Goal: Task Accomplishment & Management: Use online tool/utility

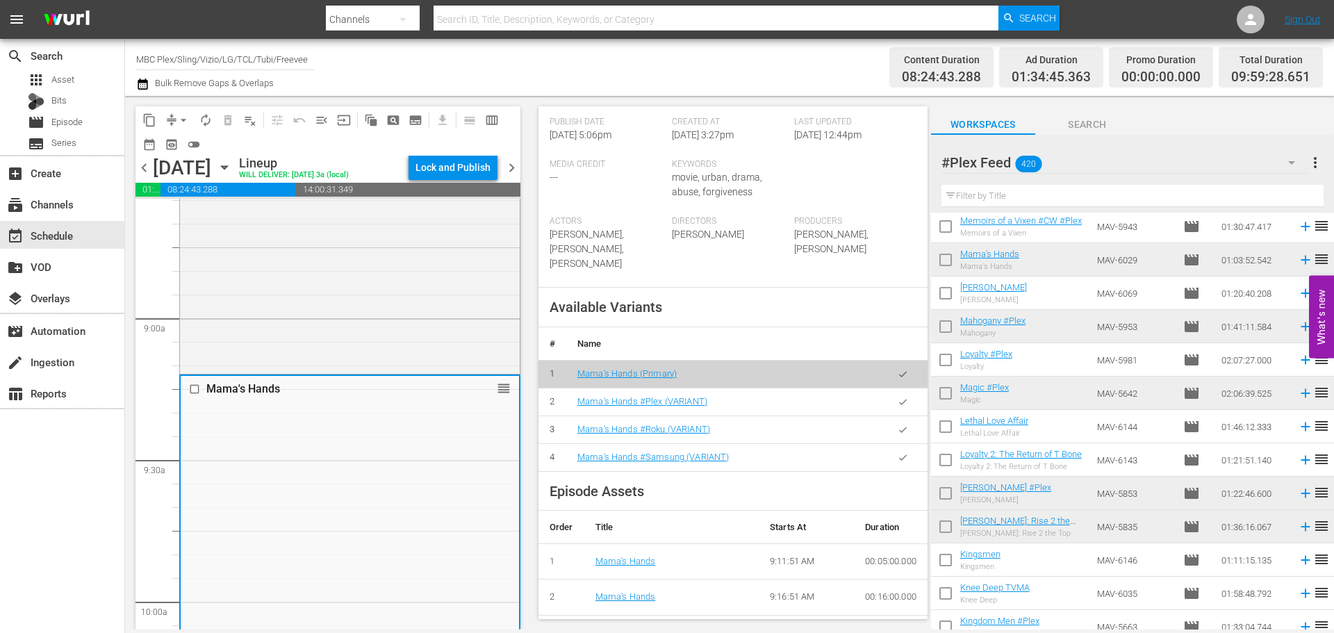
scroll to position [446, 0]
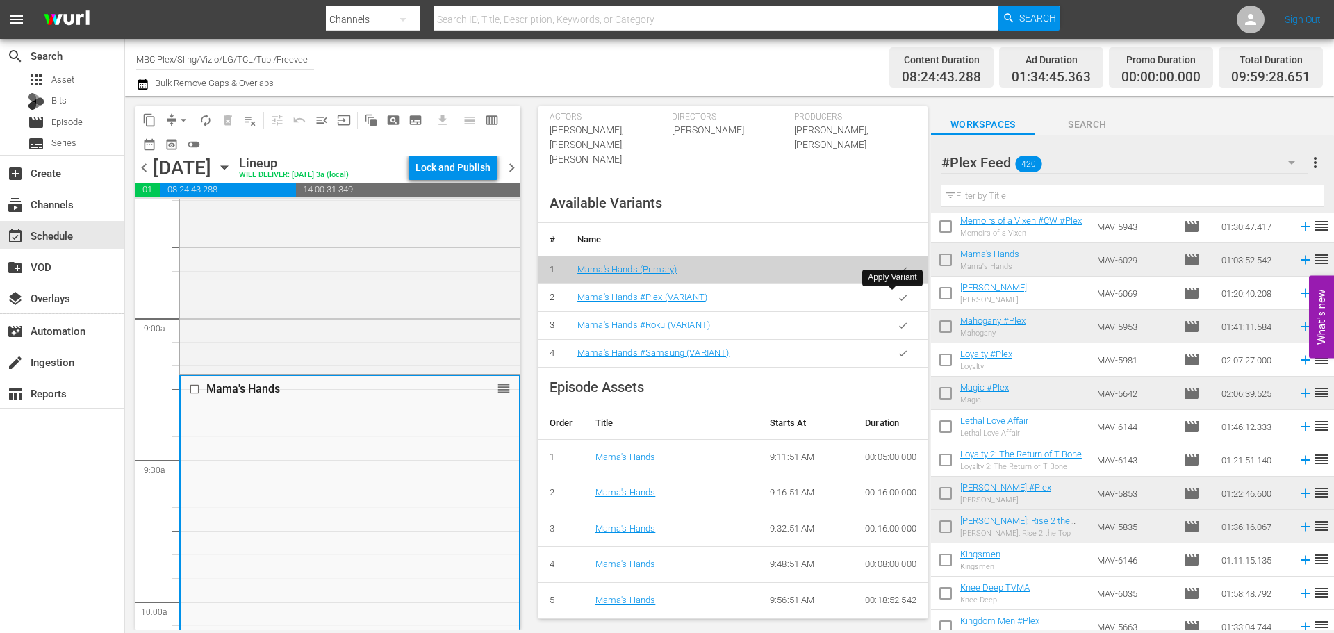
click at [897, 299] on button "button" at bounding box center [902, 297] width 27 height 27
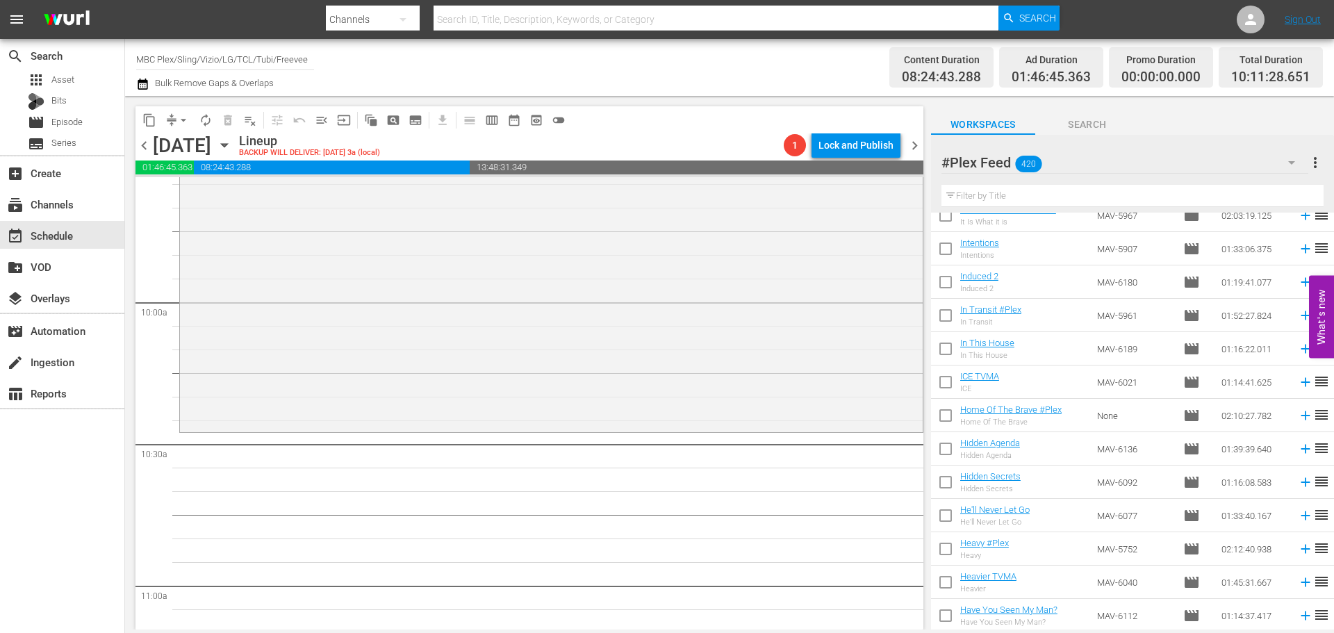
scroll to position [8442, 0]
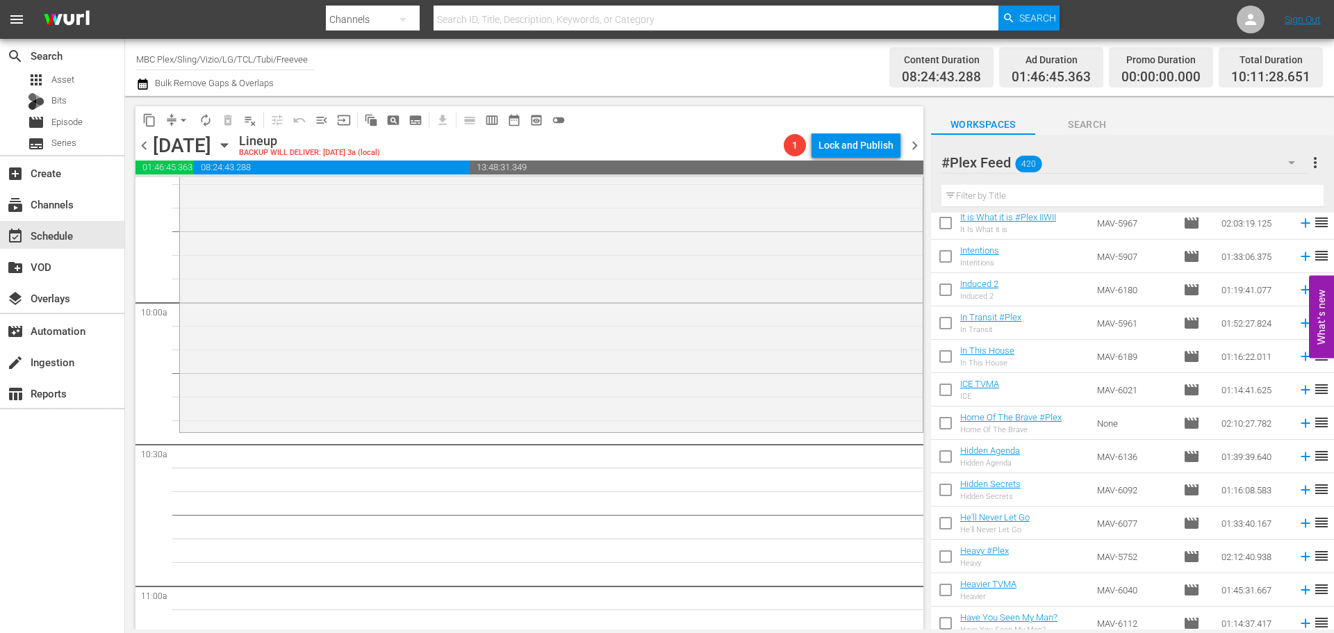
click at [975, 192] on input "text" at bounding box center [1132, 196] width 382 height 22
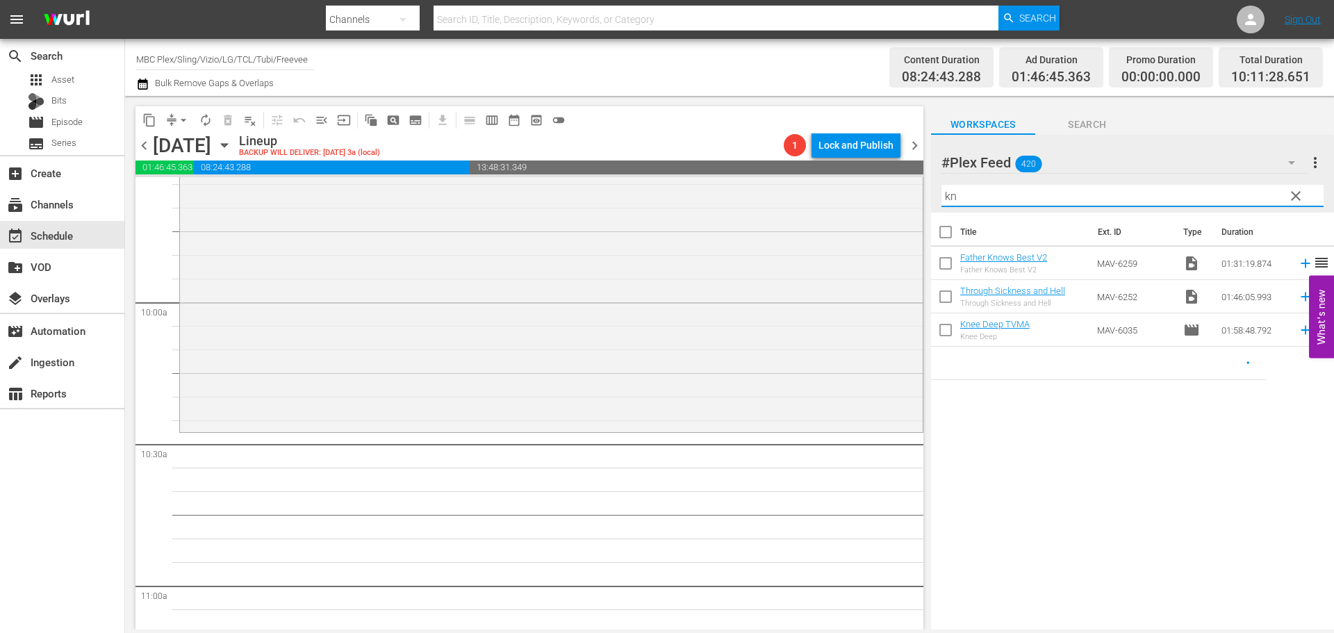
scroll to position [0, 0]
type input "knee"
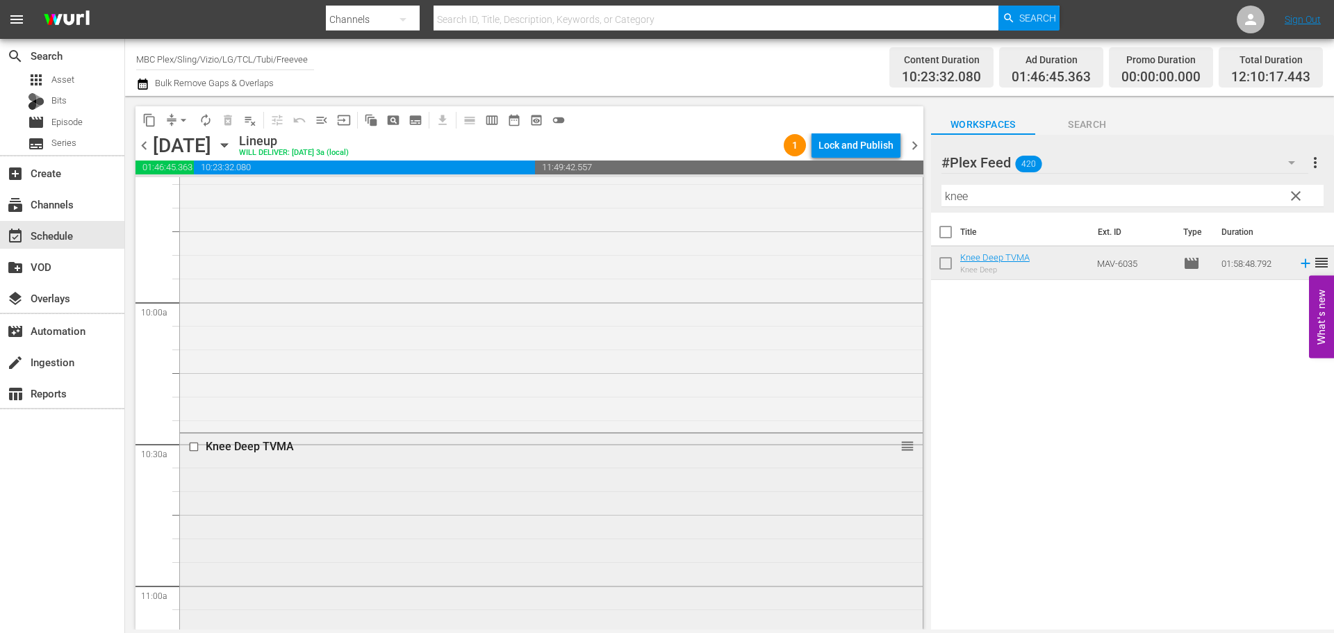
click at [536, 450] on div "Knee Deep TVMA" at bounding box center [526, 446] width 640 height 13
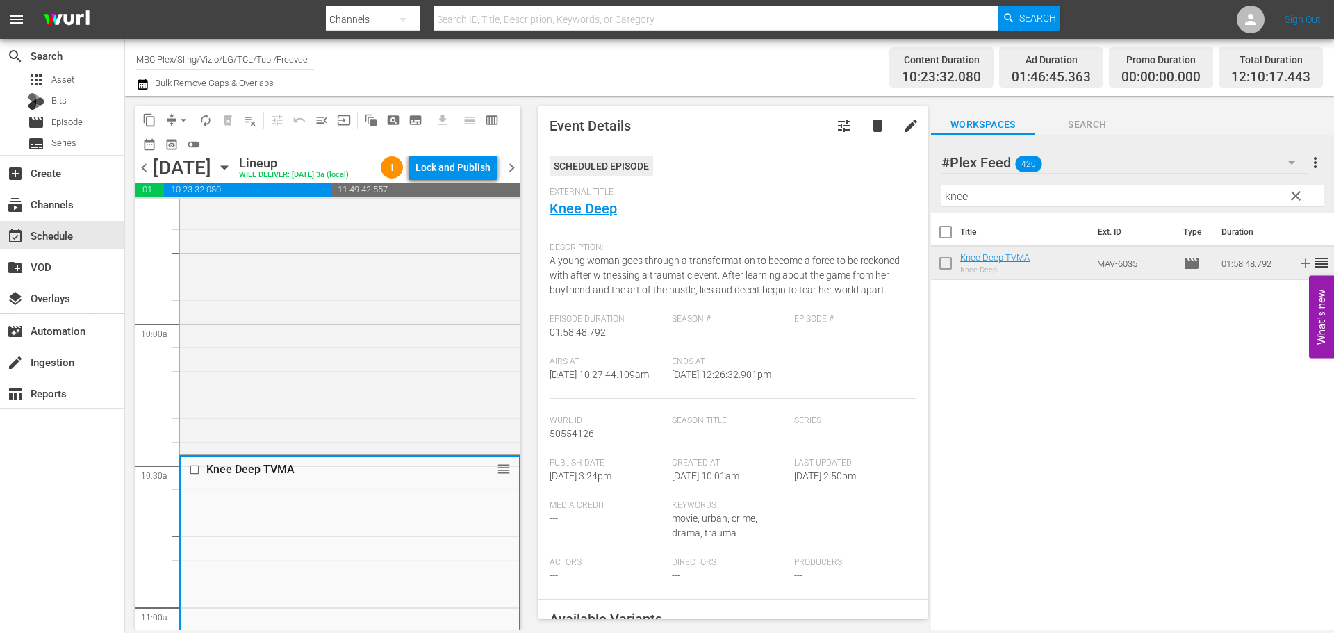
scroll to position [417, 0]
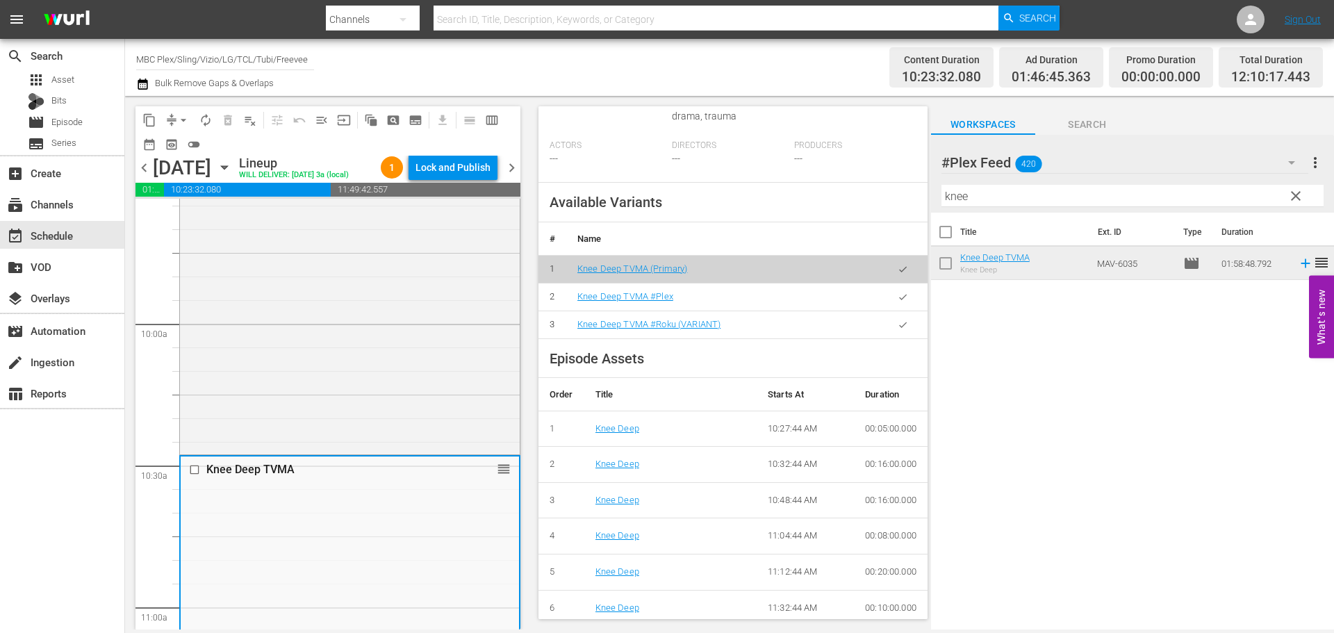
click at [897, 302] on icon "button" at bounding box center [902, 297] width 10 height 10
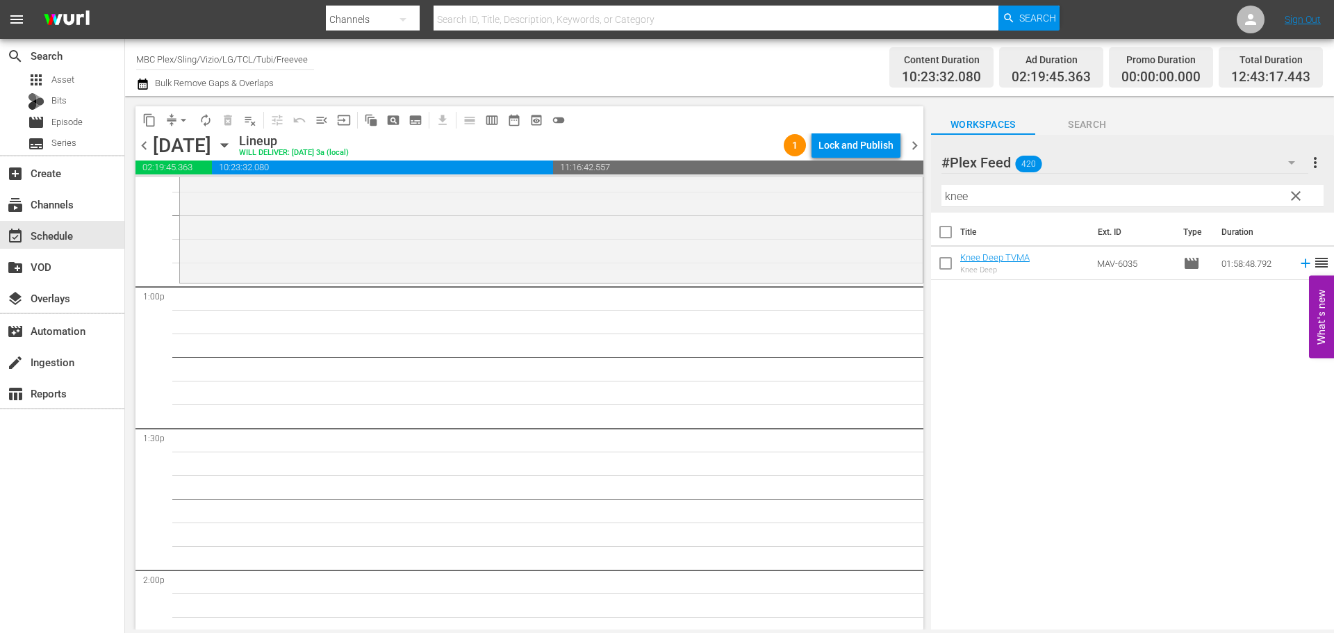
scroll to position [3404, 0]
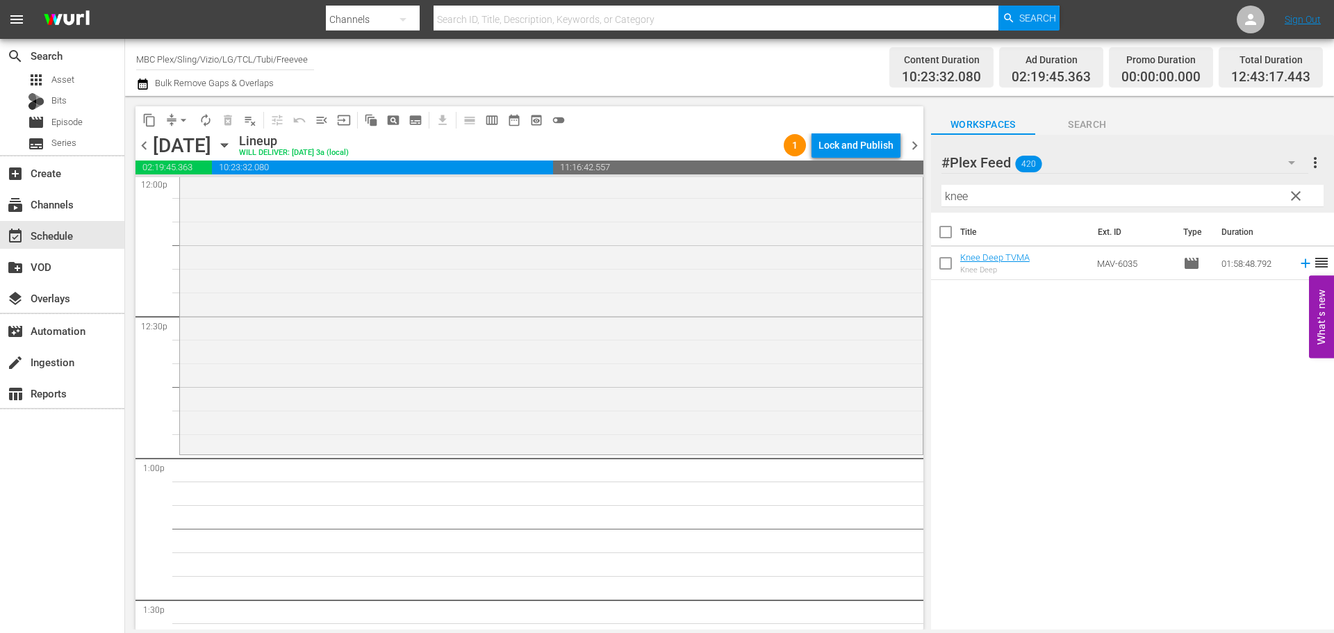
click at [1293, 197] on span "clear" at bounding box center [1295, 196] width 17 height 17
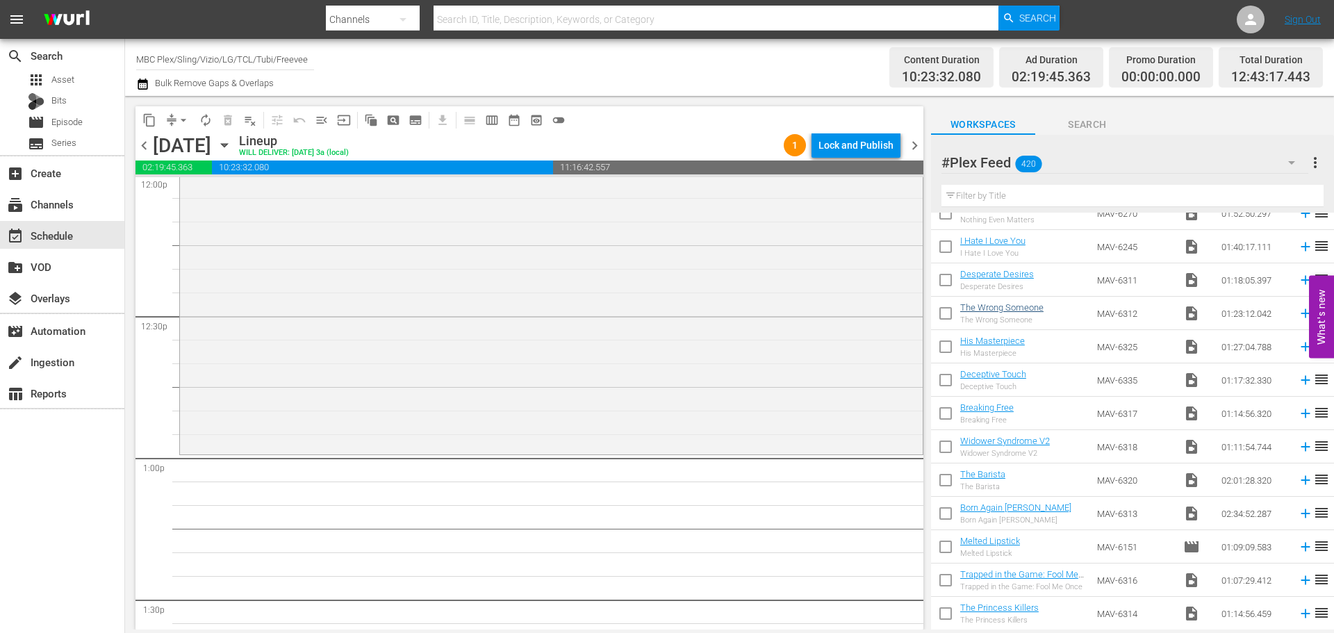
scroll to position [486, 0]
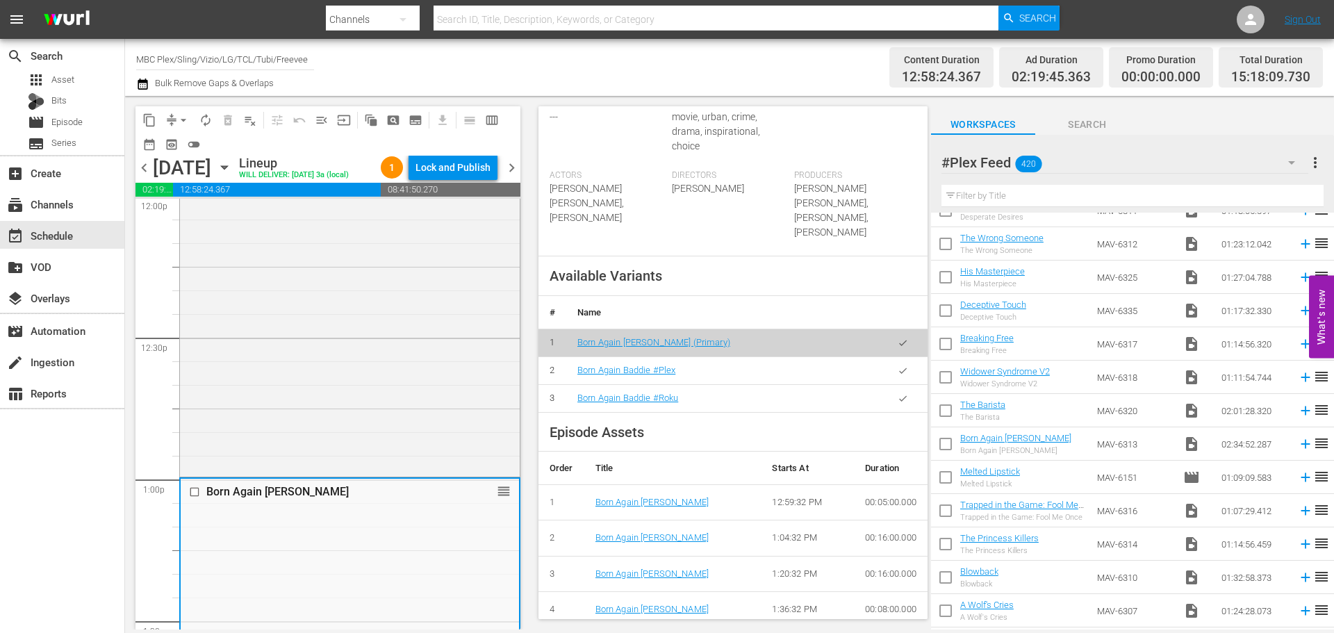
scroll to position [417, 0]
click at [897, 368] on icon "button" at bounding box center [902, 370] width 10 height 10
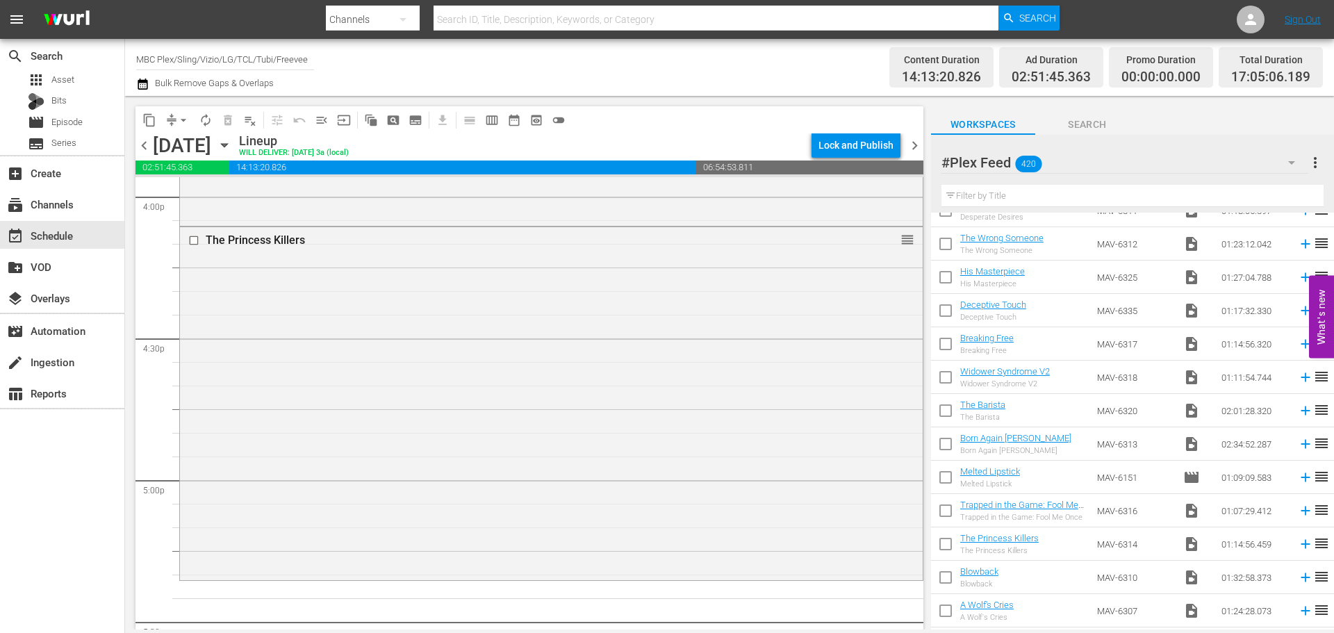
scroll to position [4584, 0]
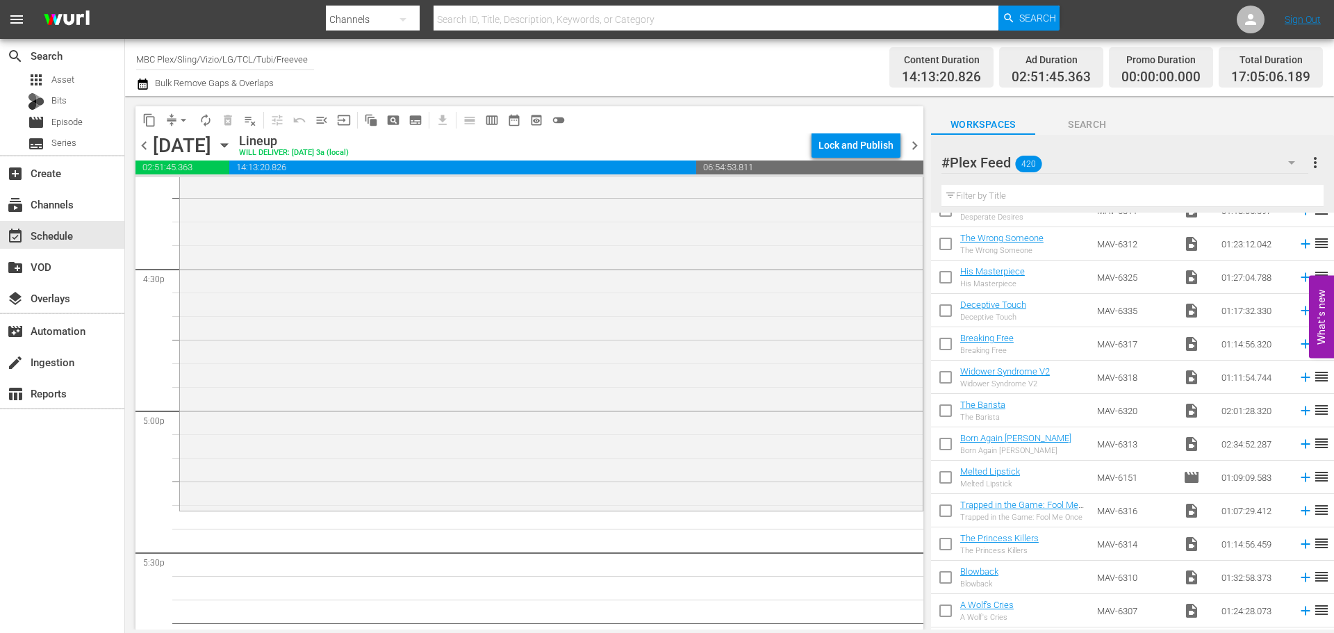
drag, startPoint x: 998, startPoint y: 533, endPoint x: 381, endPoint y: 431, distance: 625.9
click at [383, 429] on div "The Princess Killers reorder" at bounding box center [551, 333] width 743 height 350
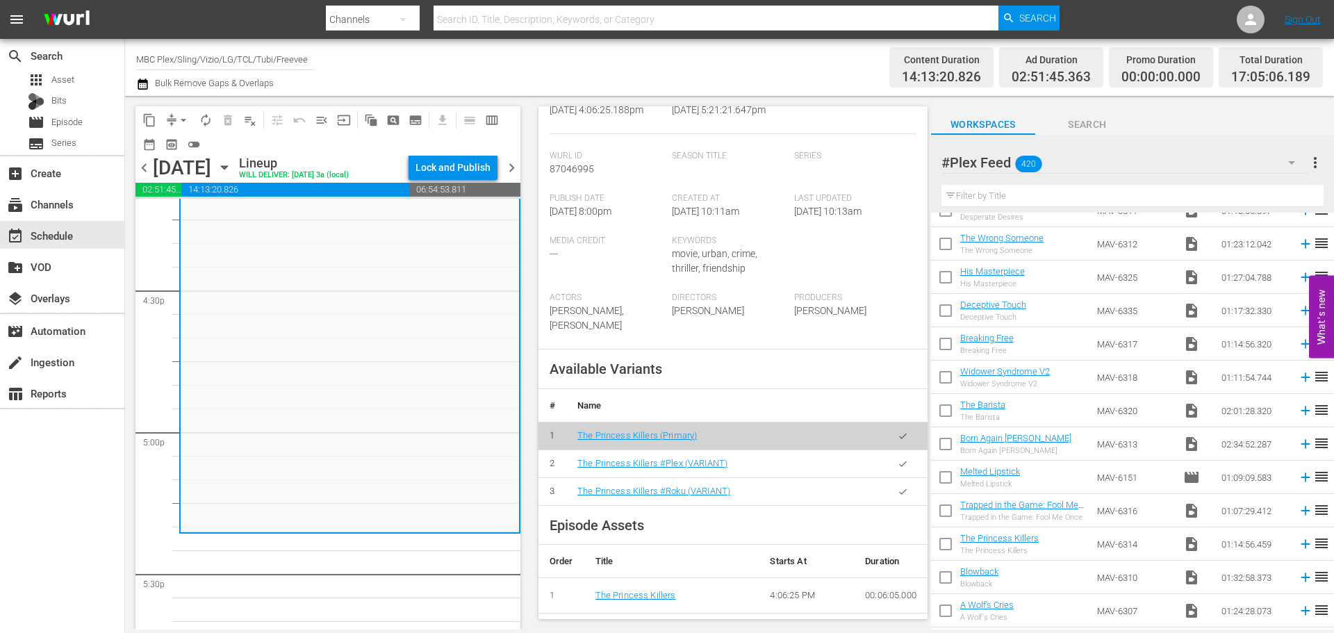
scroll to position [347, 0]
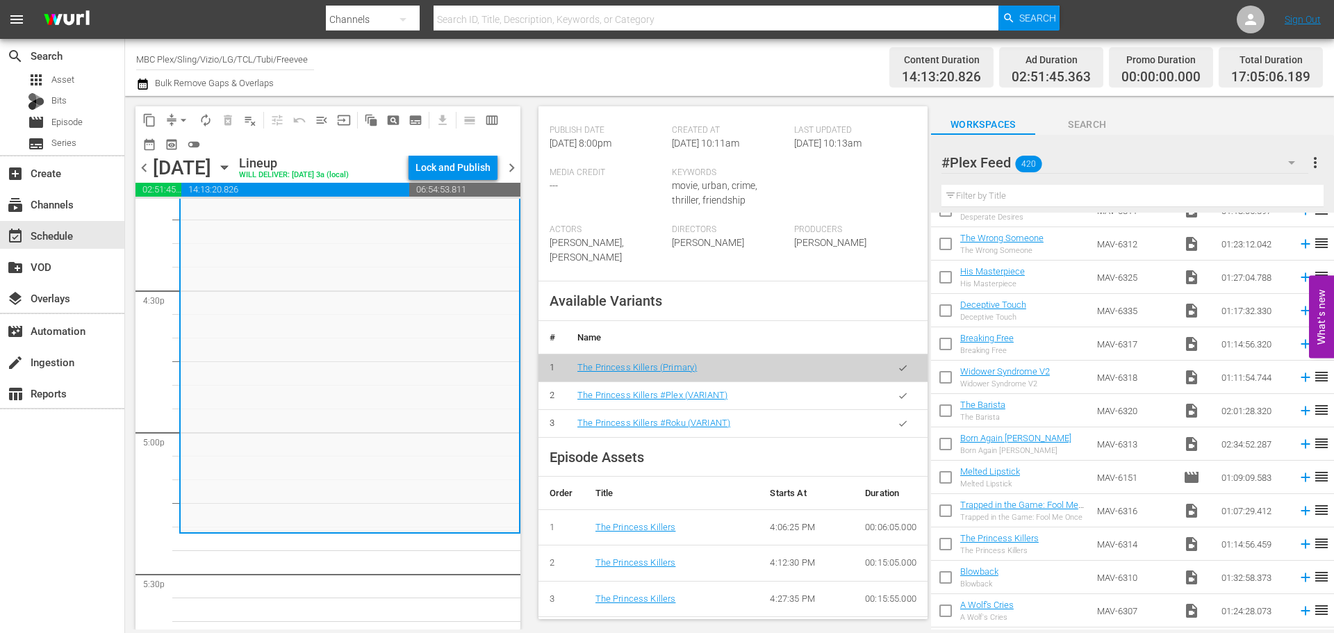
click at [878, 409] on td at bounding box center [902, 395] width 49 height 28
click at [889, 409] on button "button" at bounding box center [902, 395] width 27 height 27
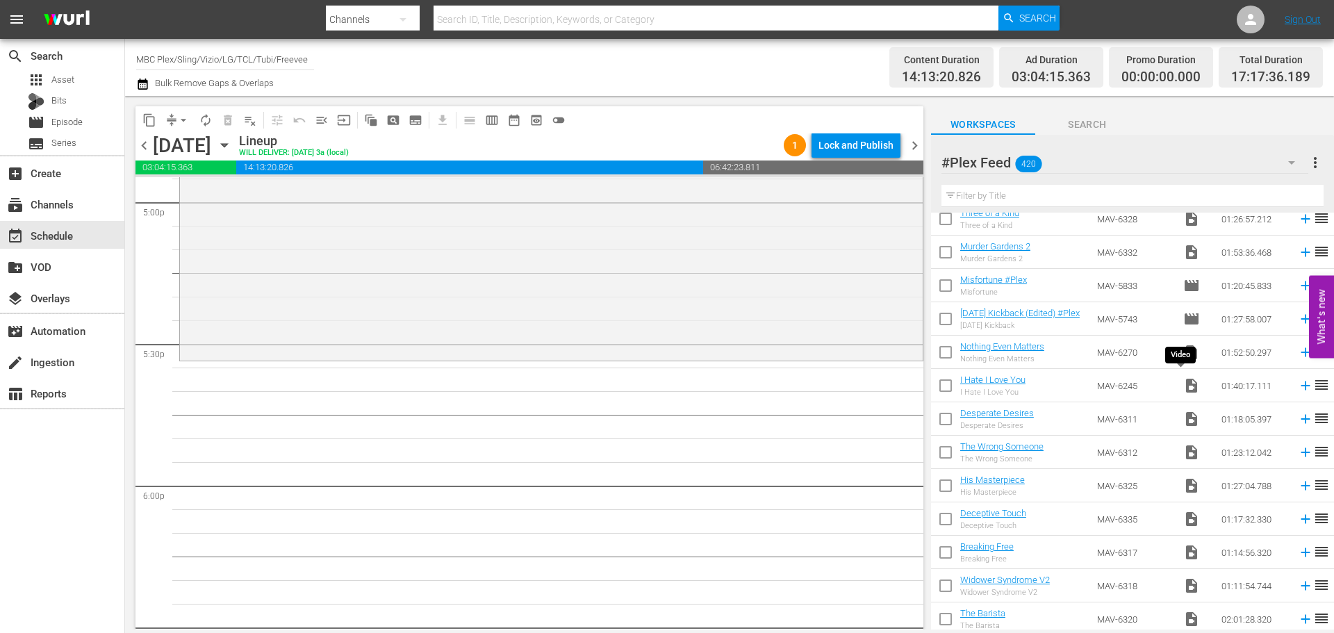
scroll to position [0, 0]
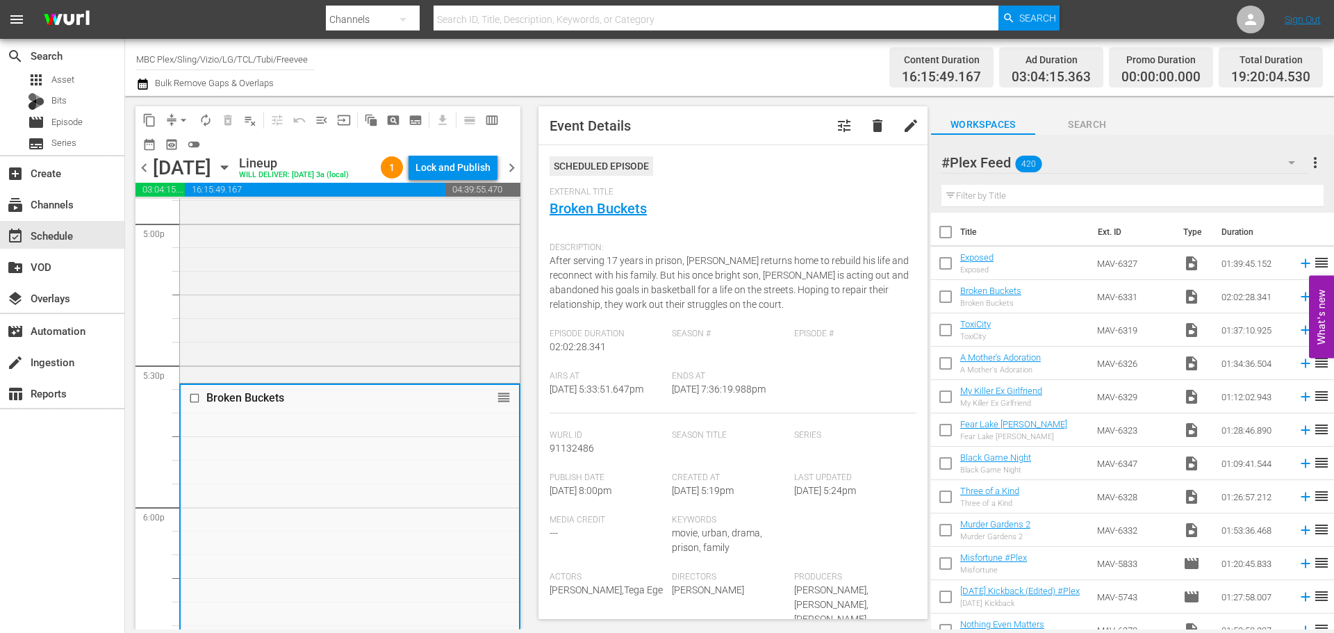
scroll to position [486, 0]
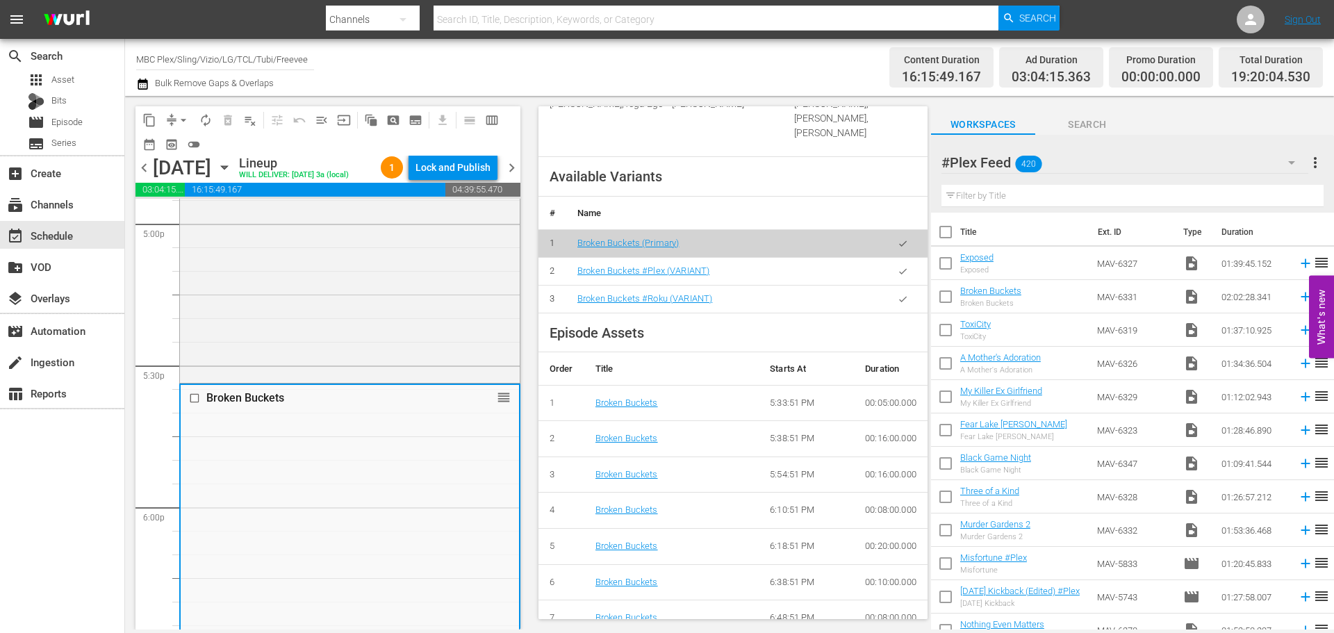
click at [897, 272] on icon "button" at bounding box center [902, 271] width 10 height 10
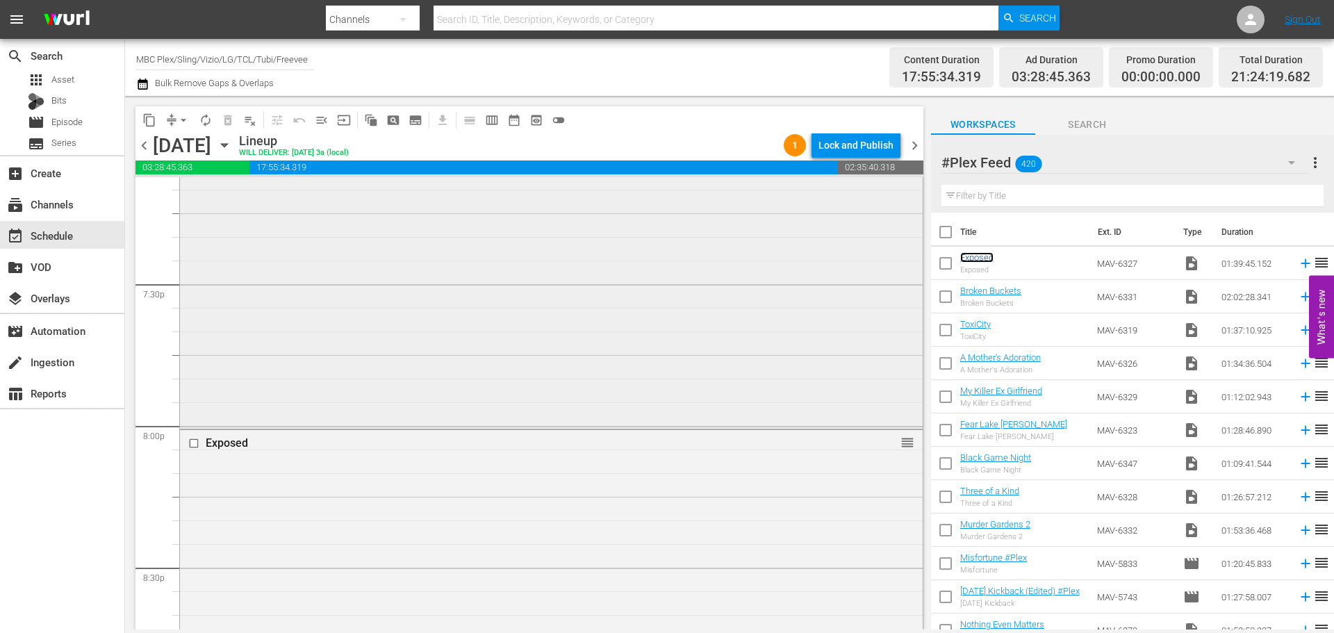
scroll to position [5487, 0]
click at [376, 410] on div "Exposed reorder" at bounding box center [551, 595] width 743 height 467
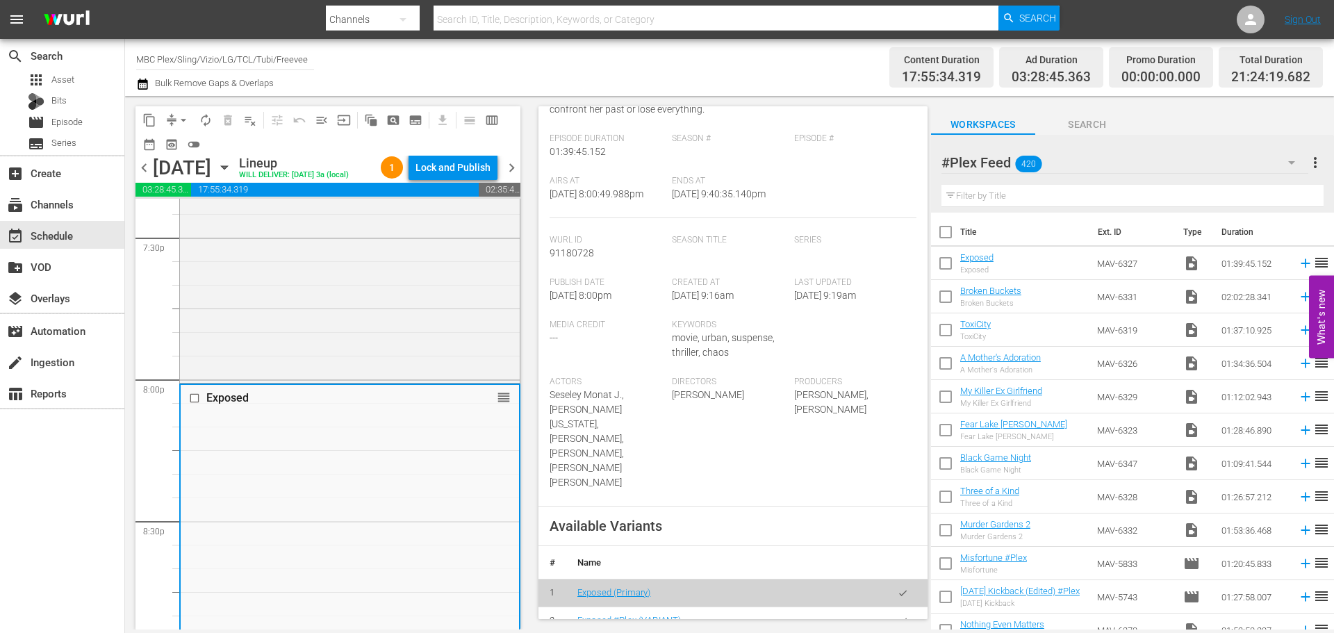
scroll to position [486, 0]
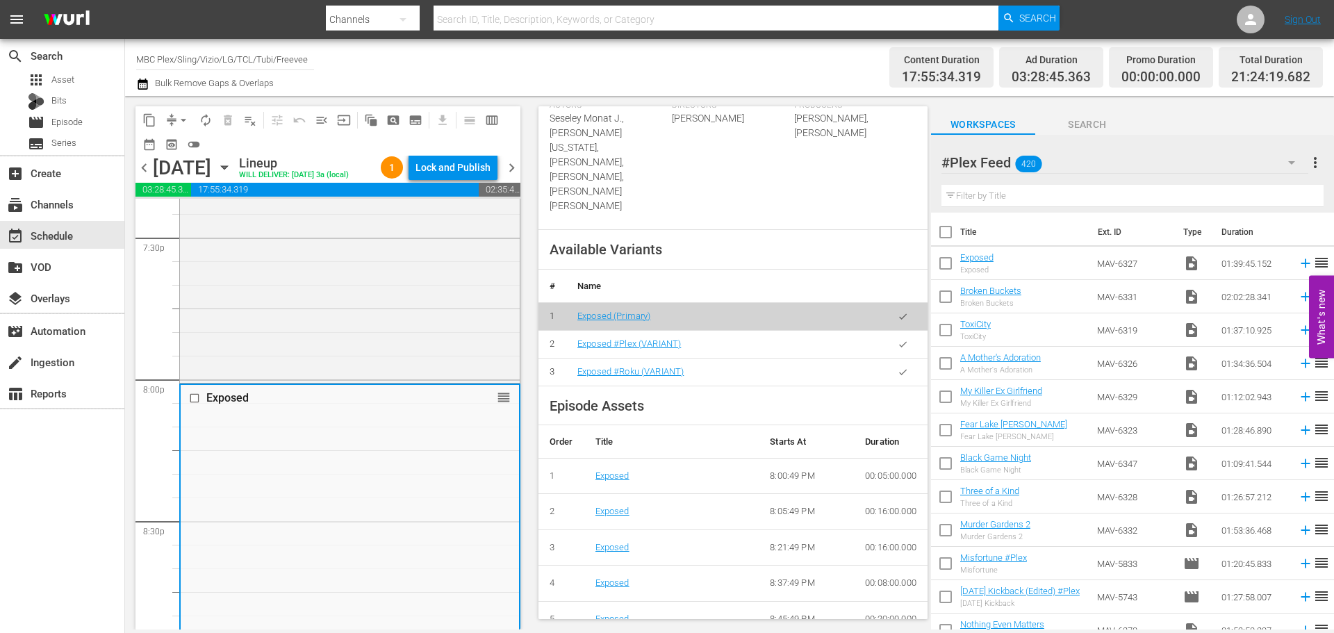
click at [897, 339] on icon "button" at bounding box center [902, 344] width 10 height 10
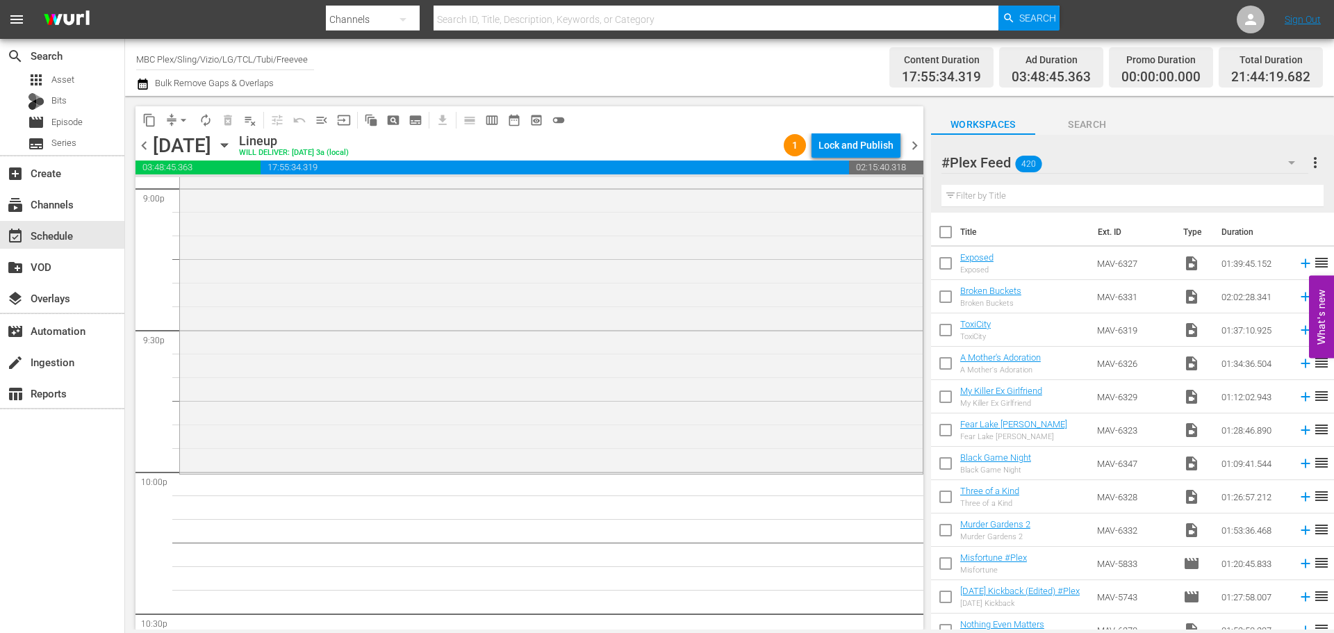
scroll to position [6043, 0]
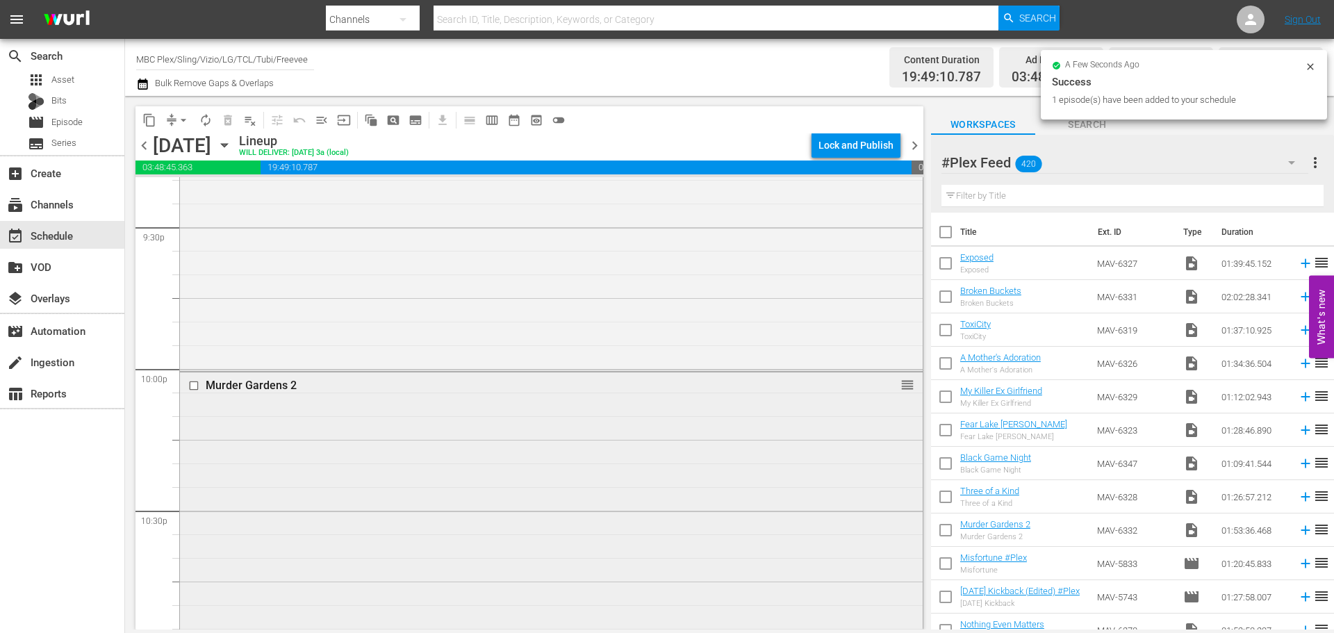
click at [527, 409] on div "Murder Gardens 2 reorder" at bounding box center [551, 638] width 743 height 533
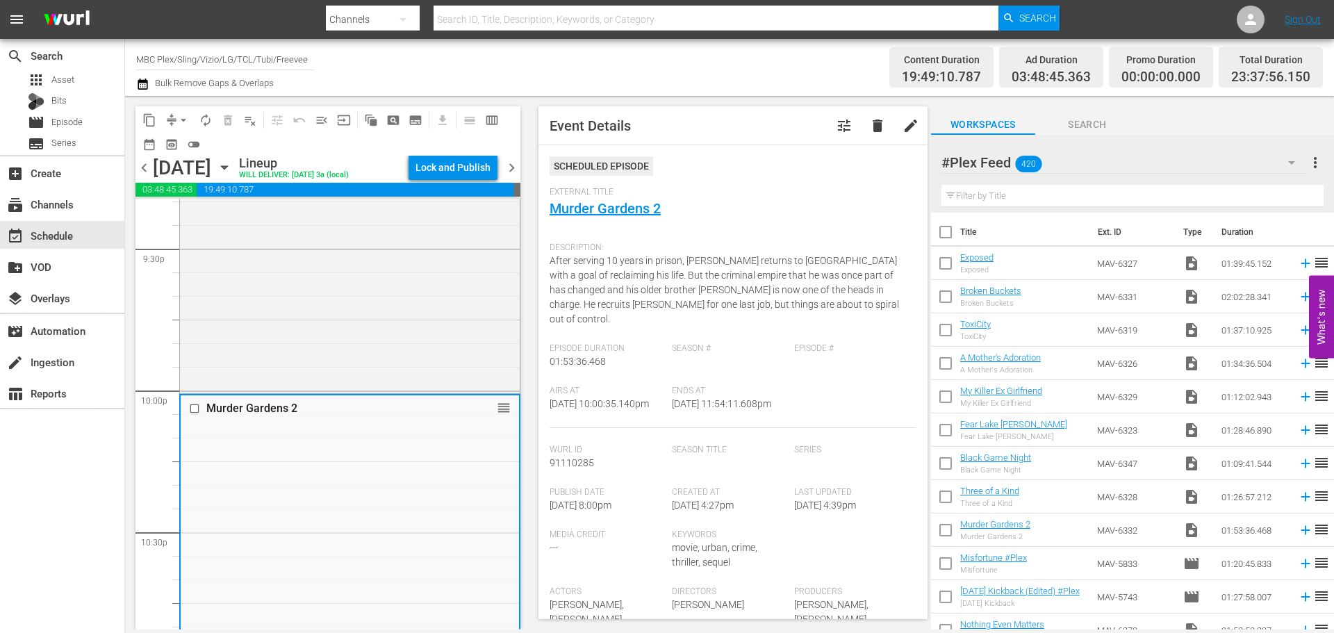
scroll to position [278, 0]
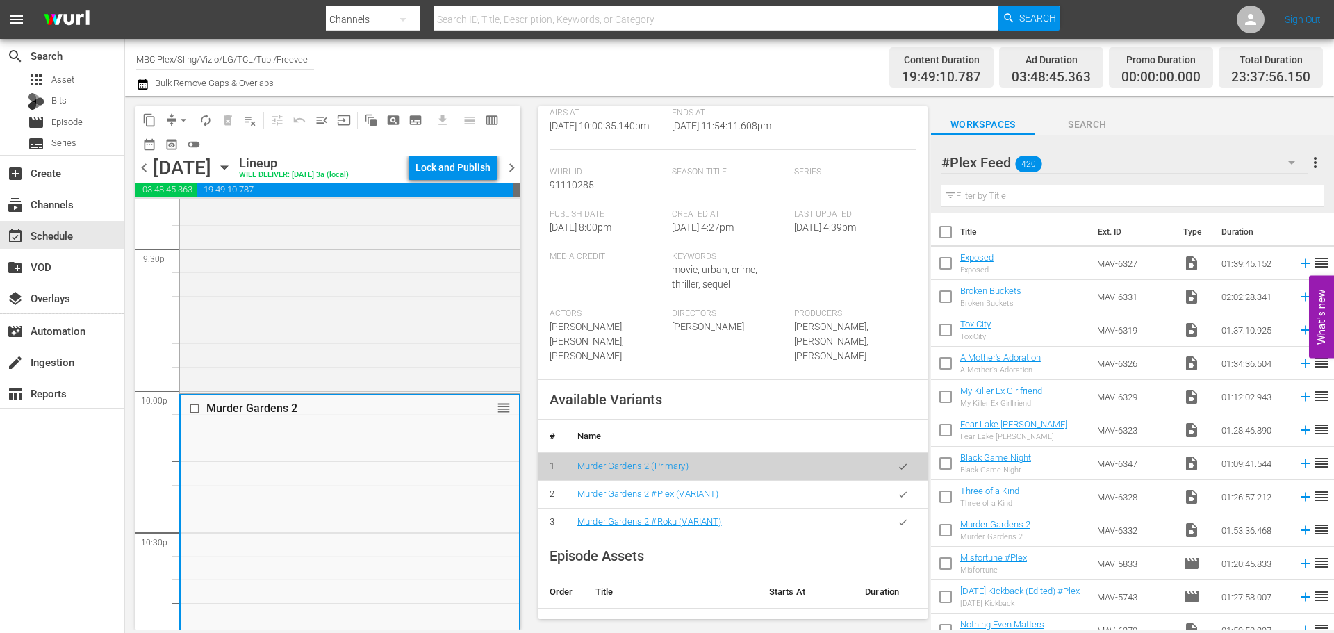
click at [897, 489] on icon "button" at bounding box center [902, 494] width 10 height 10
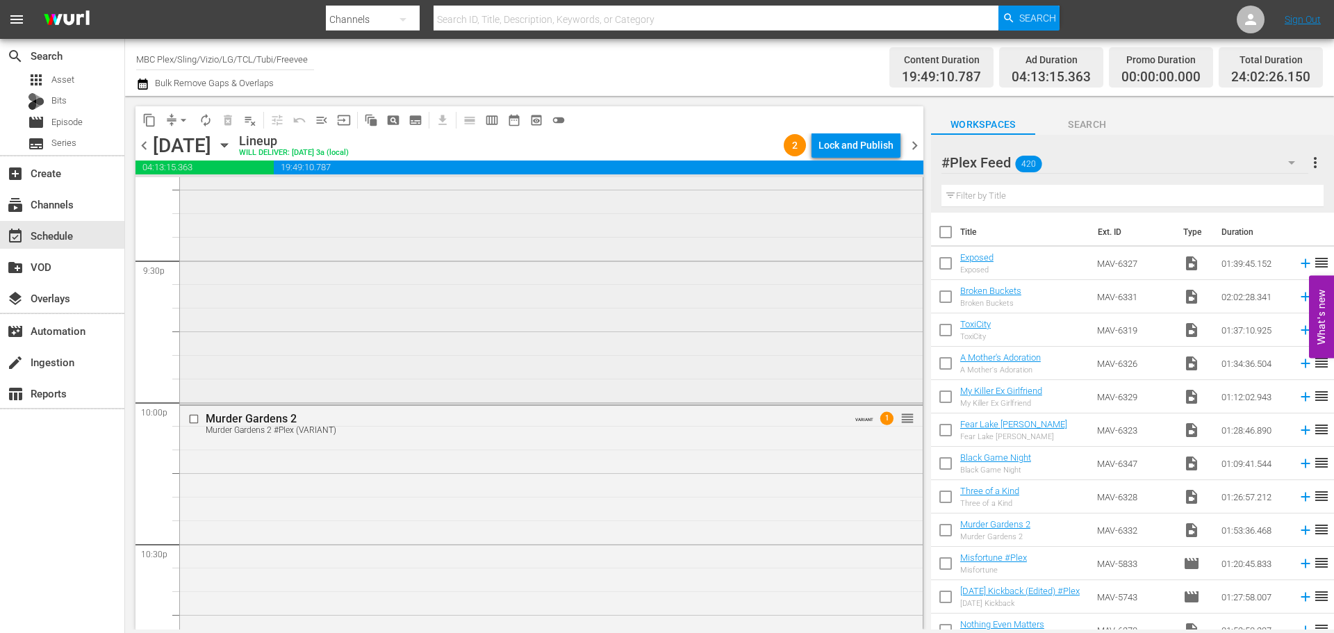
scroll to position [6021, 0]
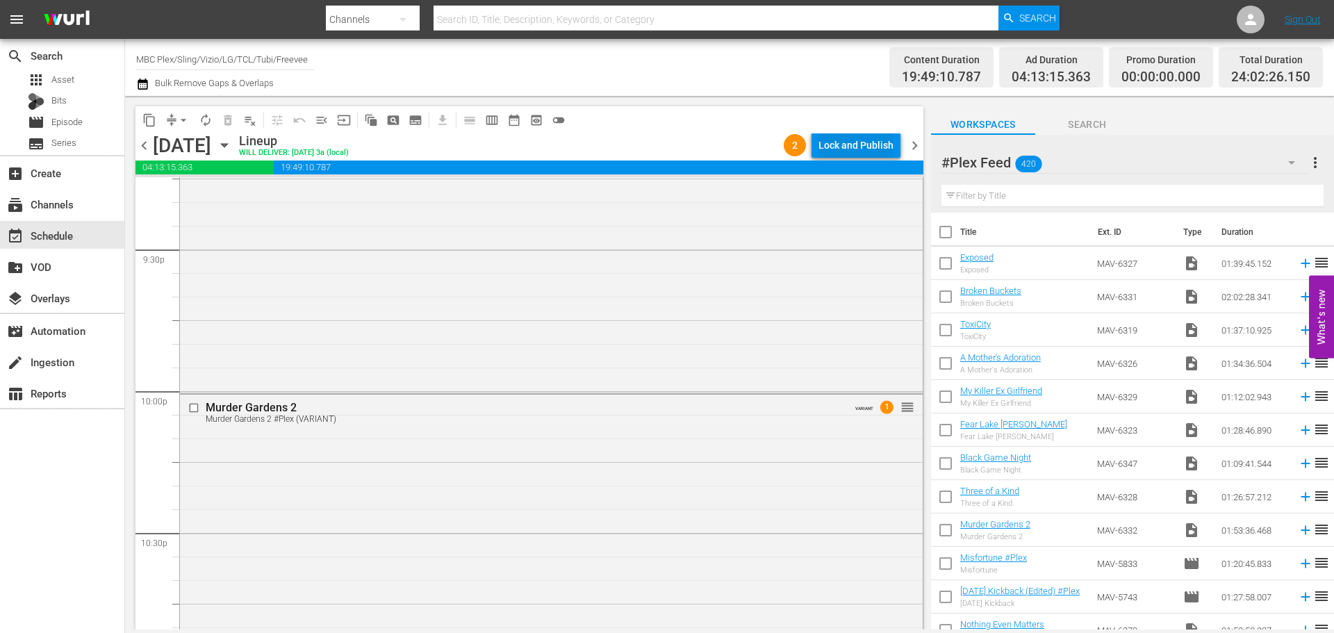
click at [852, 144] on div "Lock and Publish" at bounding box center [855, 145] width 75 height 25
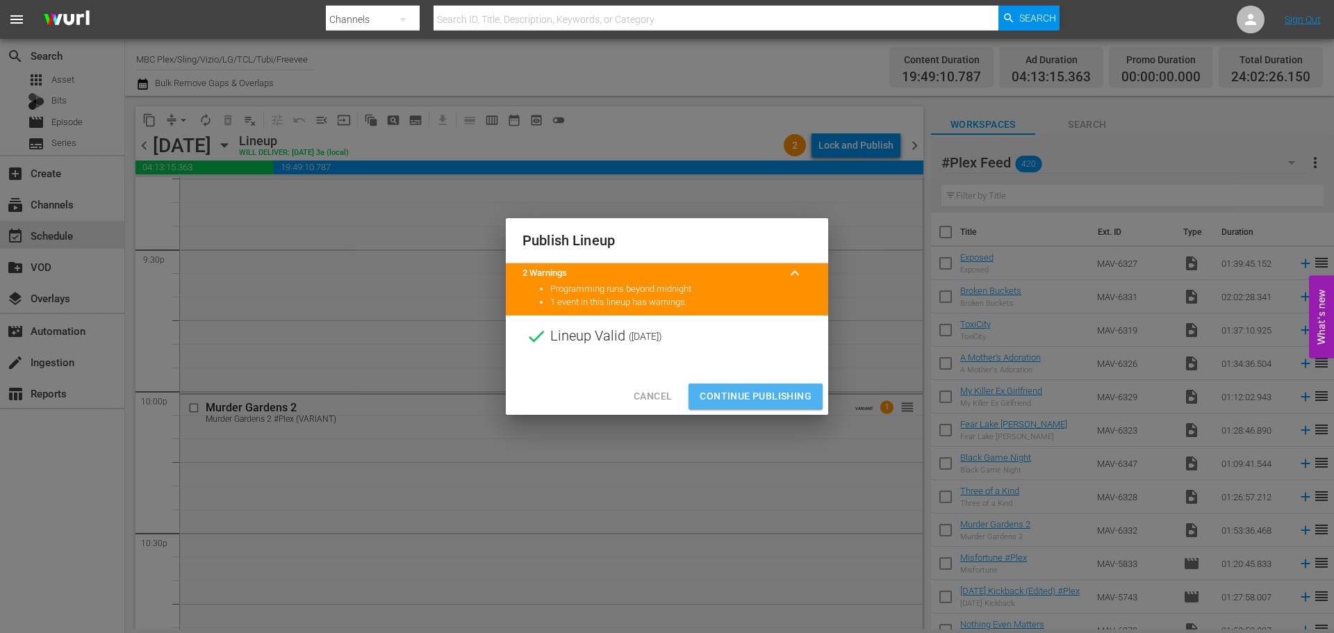
click at [702, 388] on span "Continue Publishing" at bounding box center [755, 396] width 112 height 17
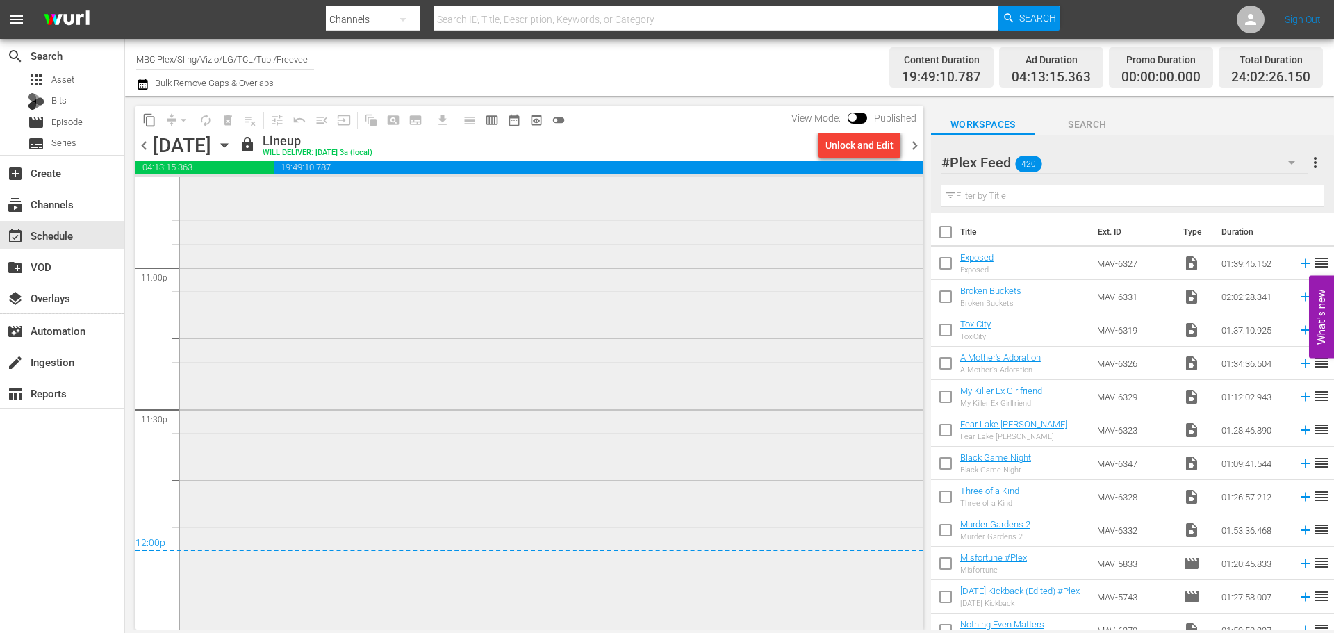
scroll to position [6438, 0]
click at [915, 144] on span "chevron_right" at bounding box center [914, 145] width 17 height 17
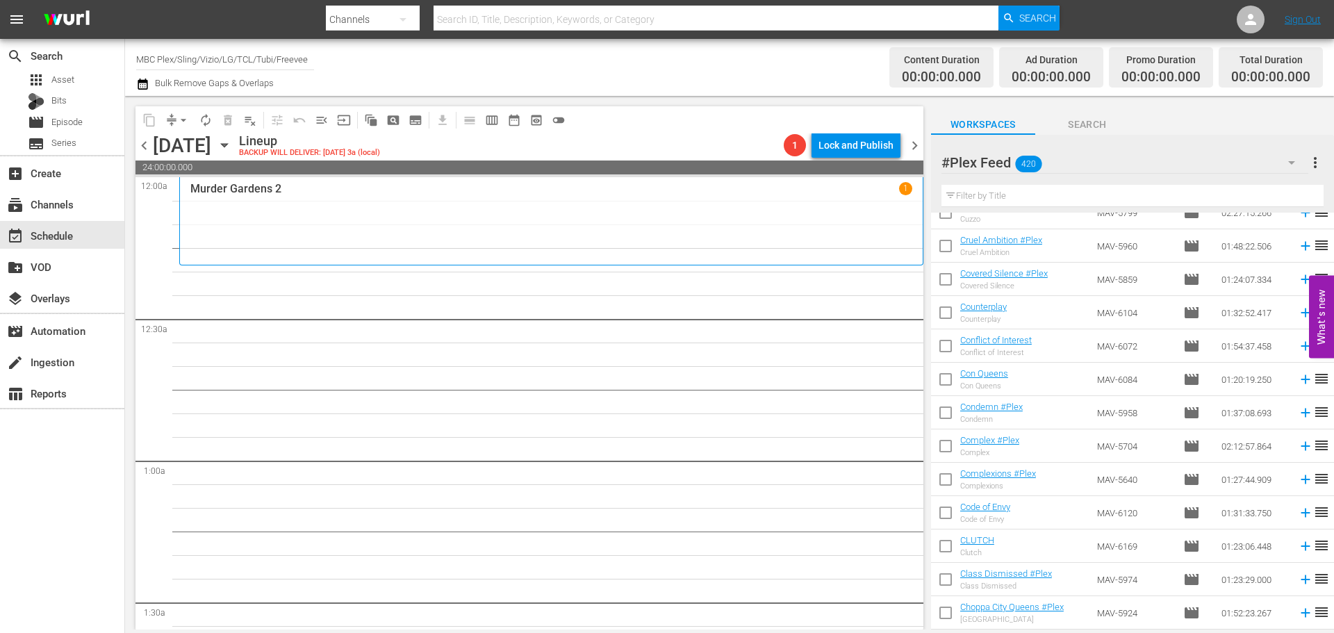
scroll to position [10814, 0]
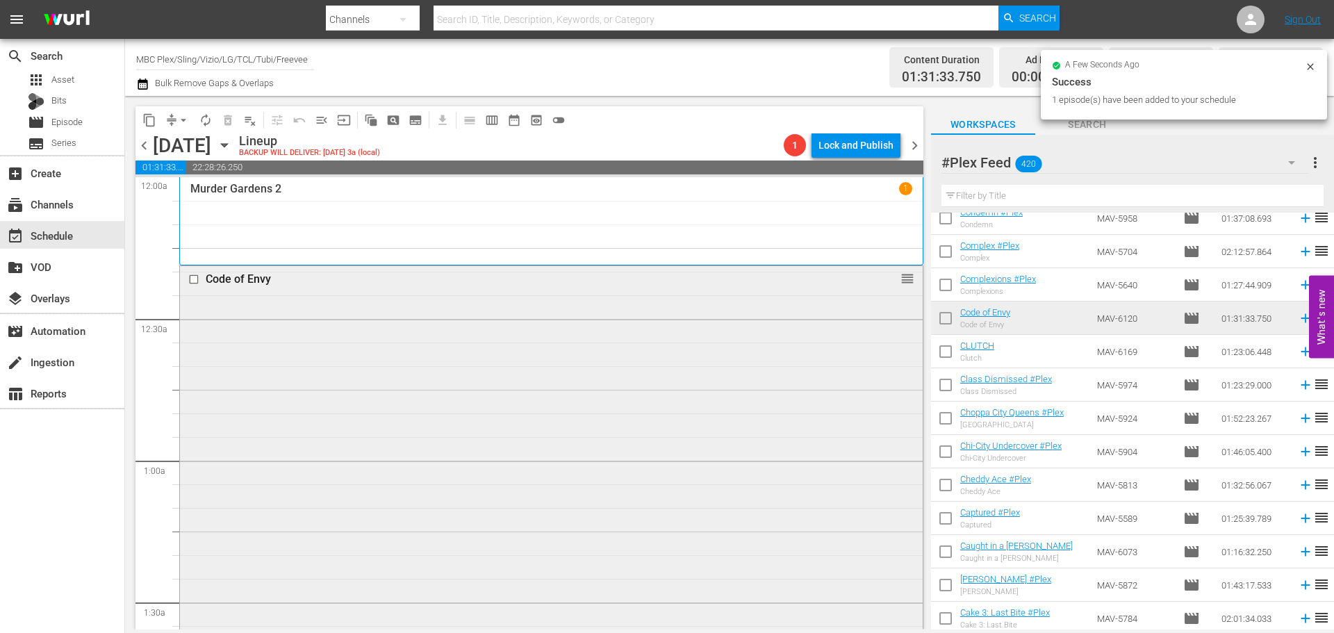
click at [533, 379] on div "Code of Envy reorder" at bounding box center [551, 480] width 743 height 429
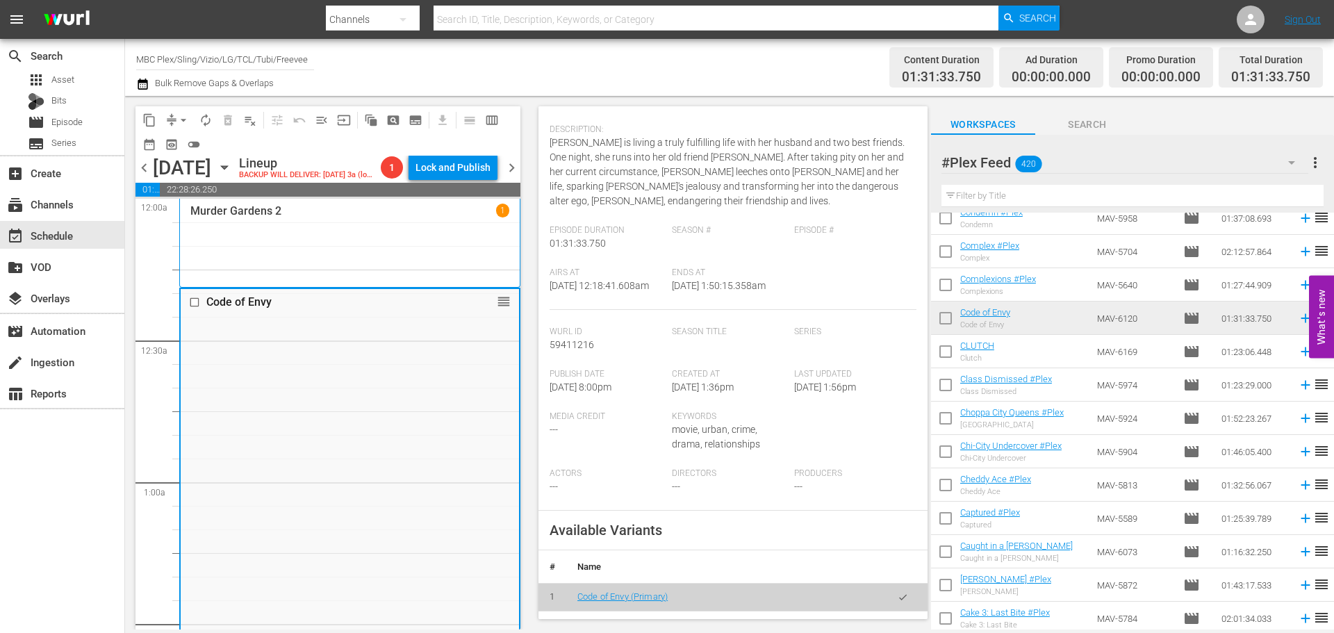
scroll to position [278, 0]
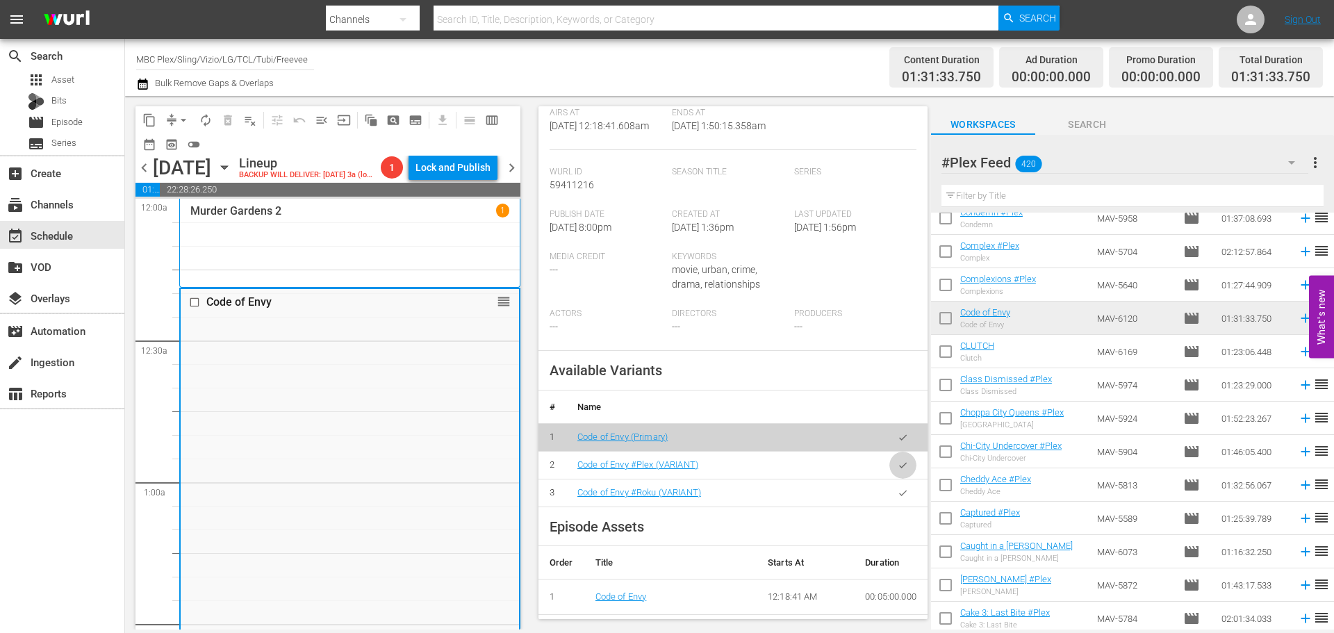
click at [899, 479] on button "button" at bounding box center [902, 465] width 27 height 27
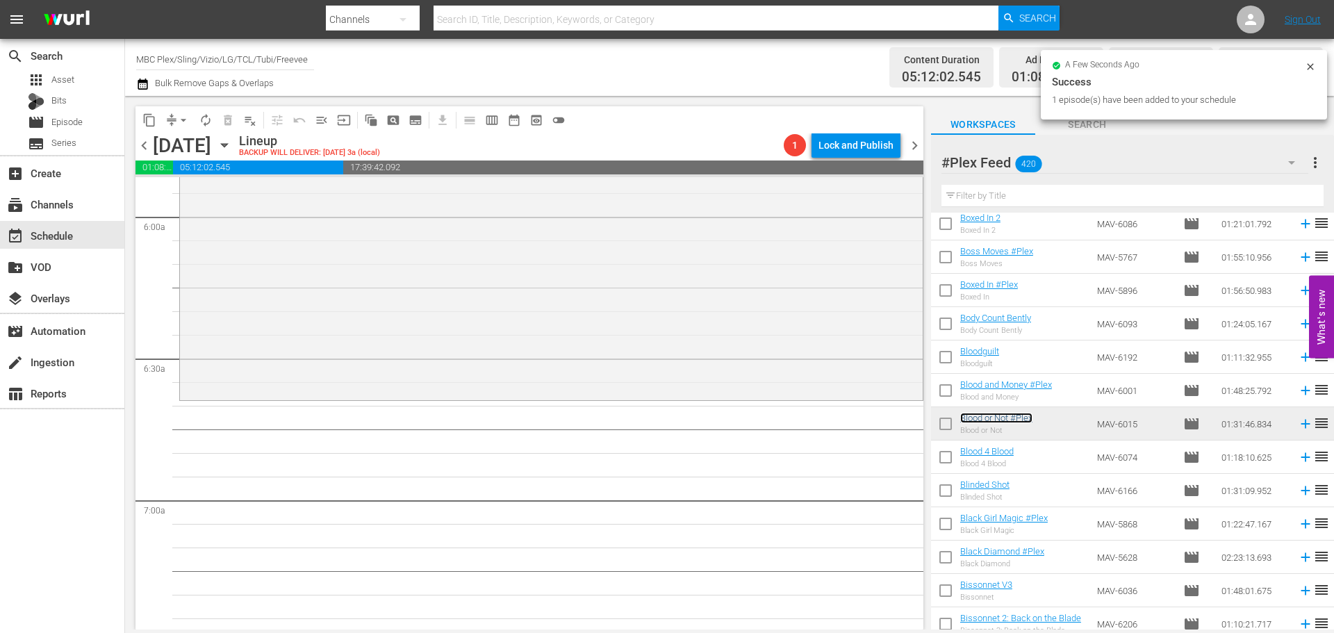
scroll to position [1667, 0]
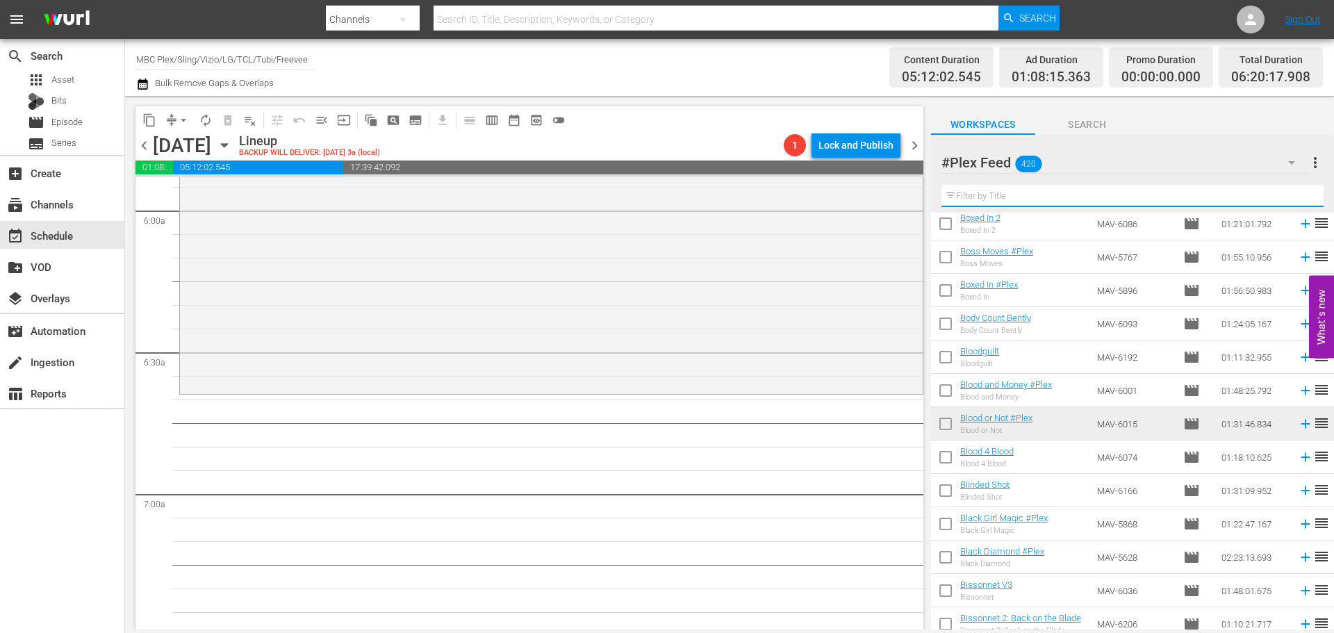
click at [1048, 185] on input "text" at bounding box center [1132, 196] width 382 height 22
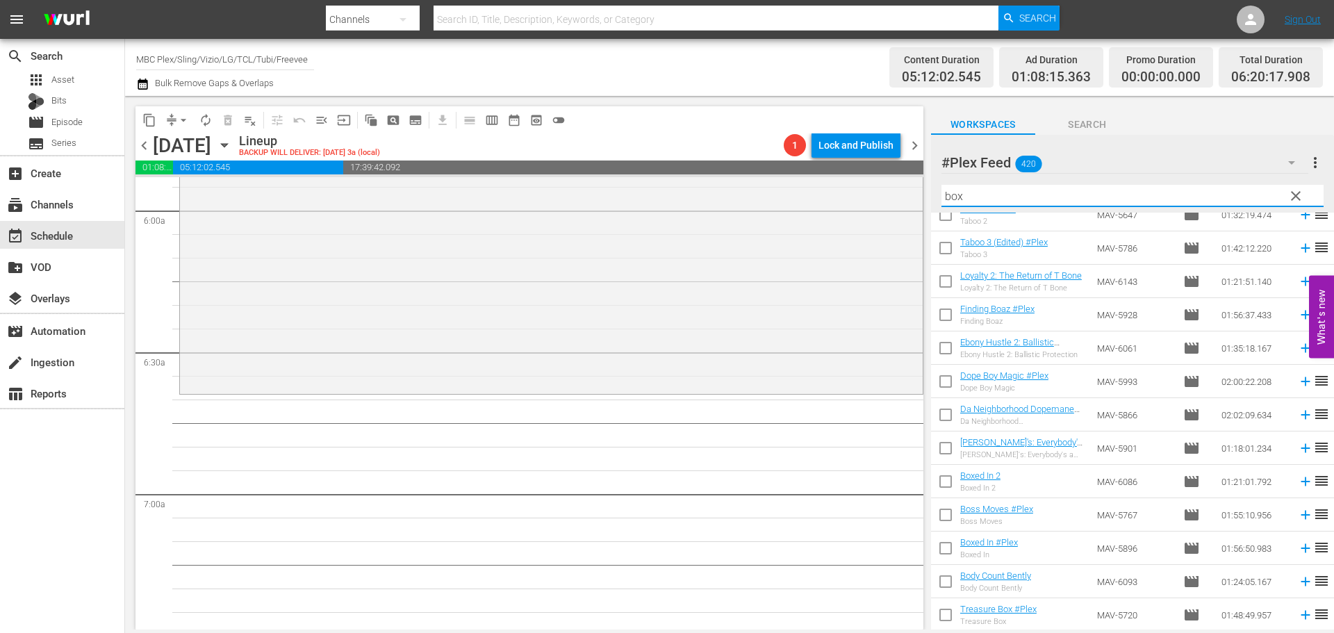
scroll to position [0, 0]
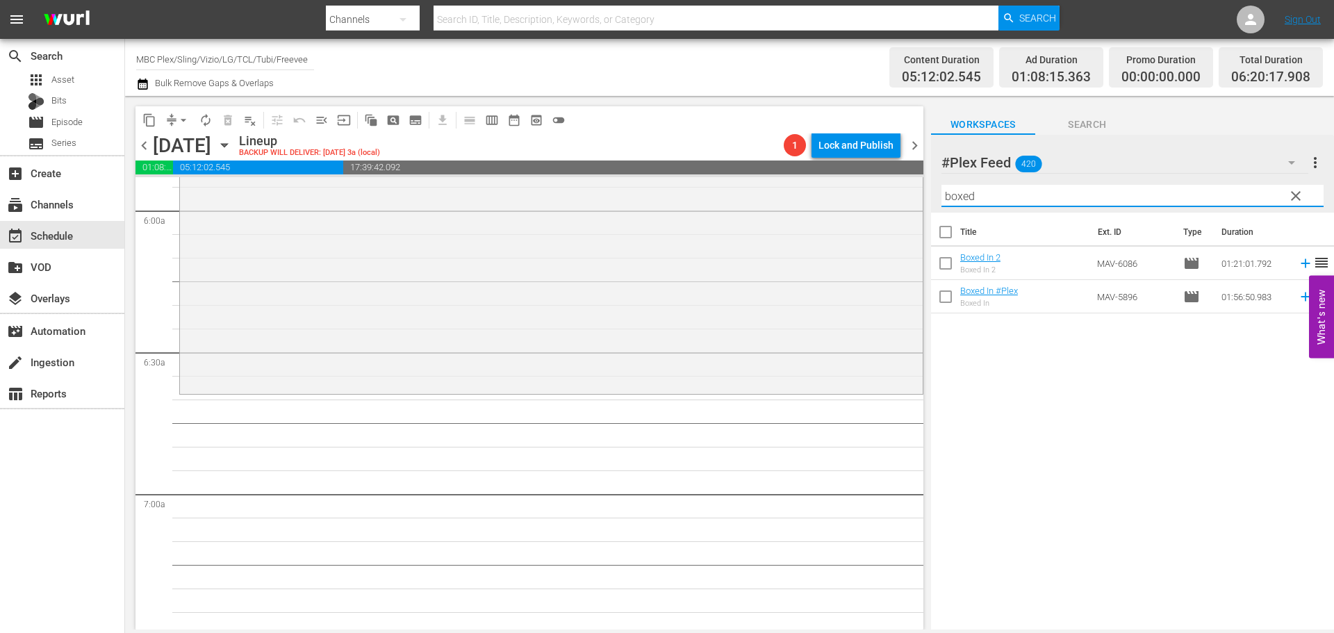
type input "boxed"
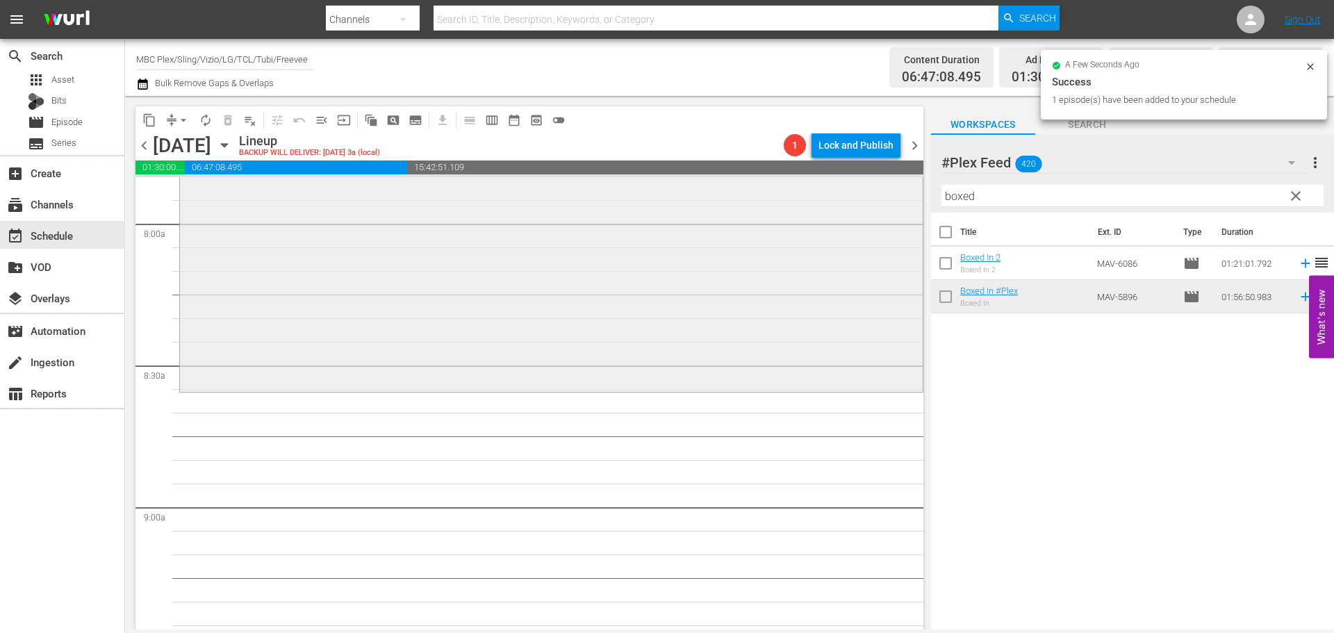
scroll to position [2223, 0]
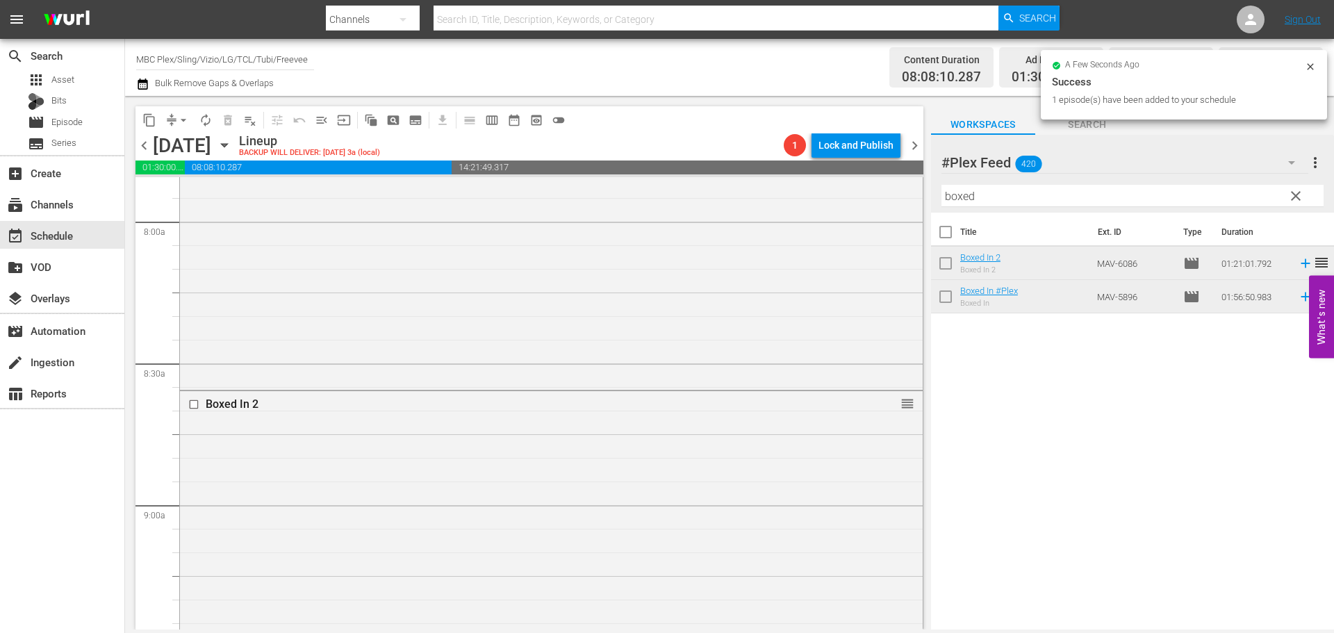
click at [296, 481] on div "Boxed In 2 reorder" at bounding box center [551, 580] width 743 height 379
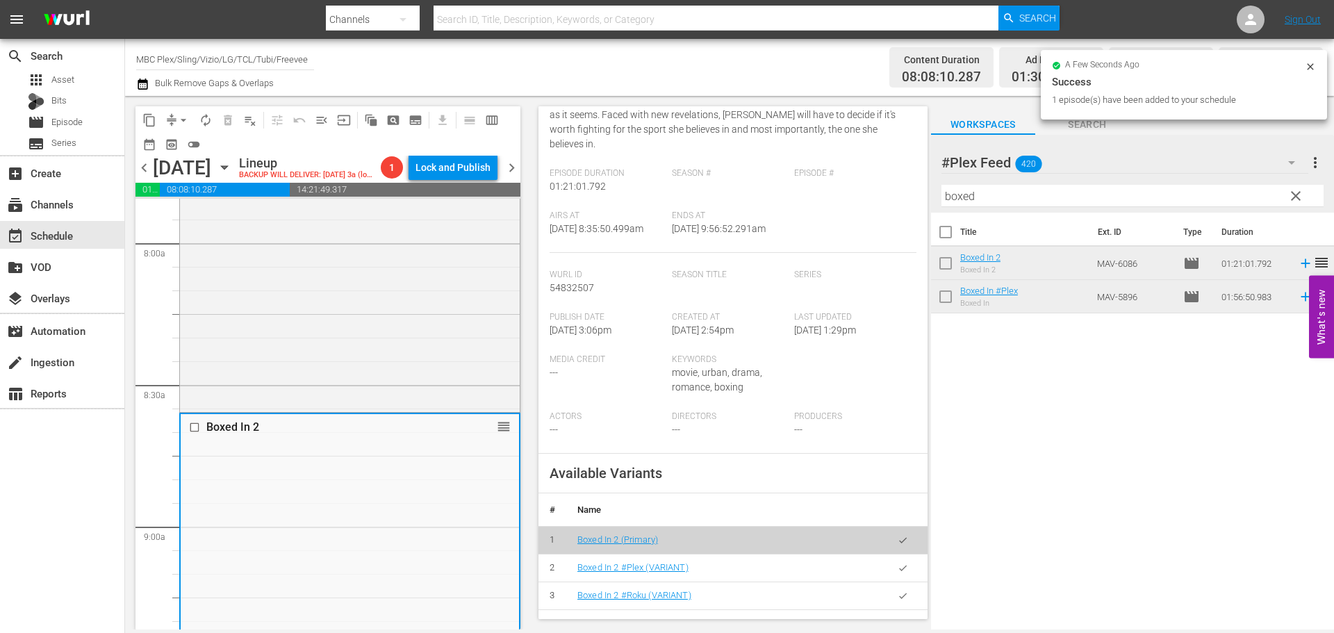
scroll to position [417, 0]
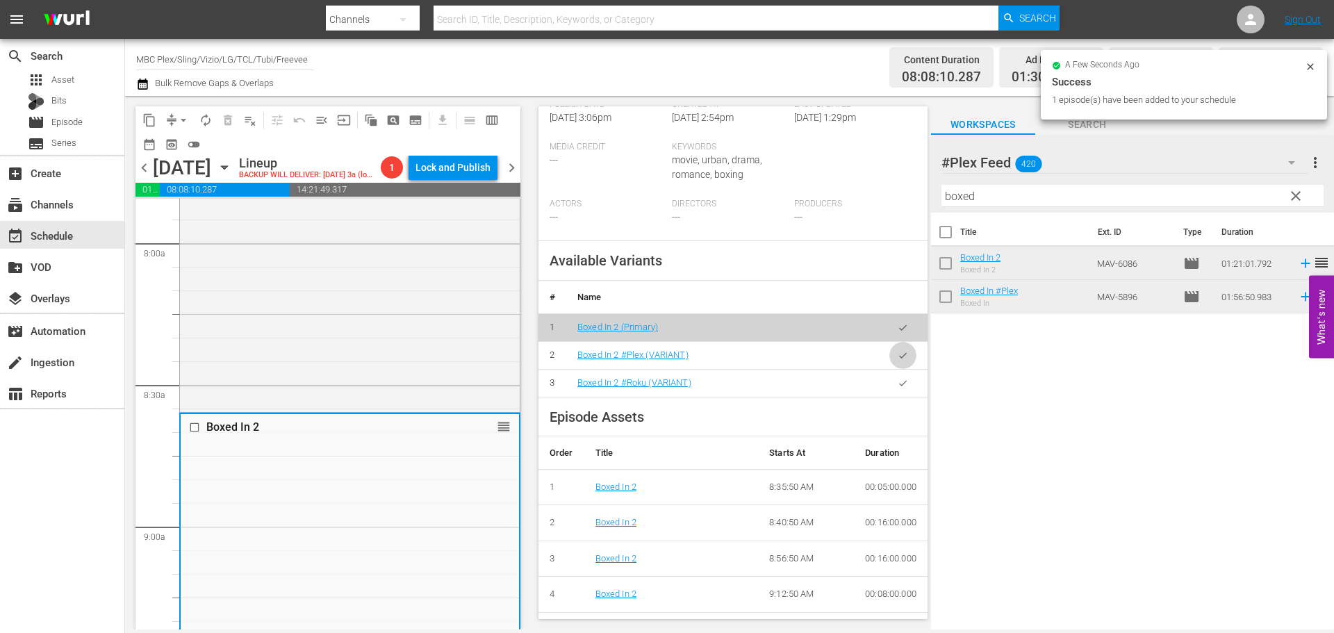
click at [897, 359] on icon "button" at bounding box center [902, 355] width 10 height 10
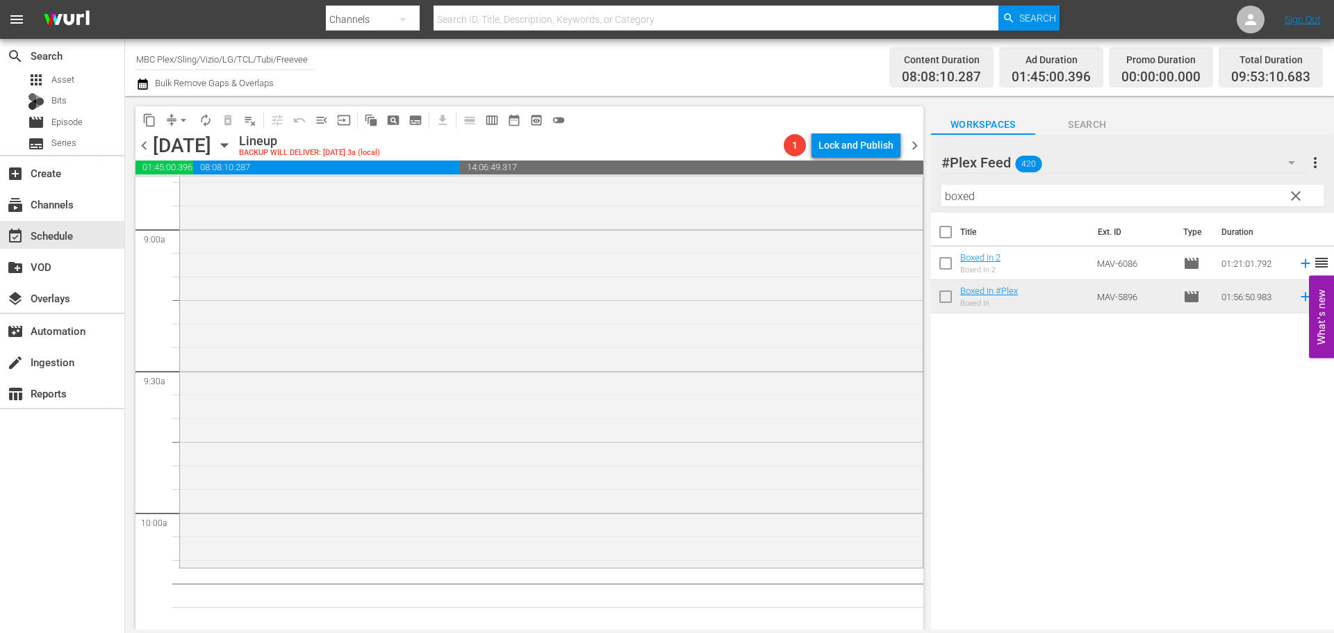
scroll to position [2778, 0]
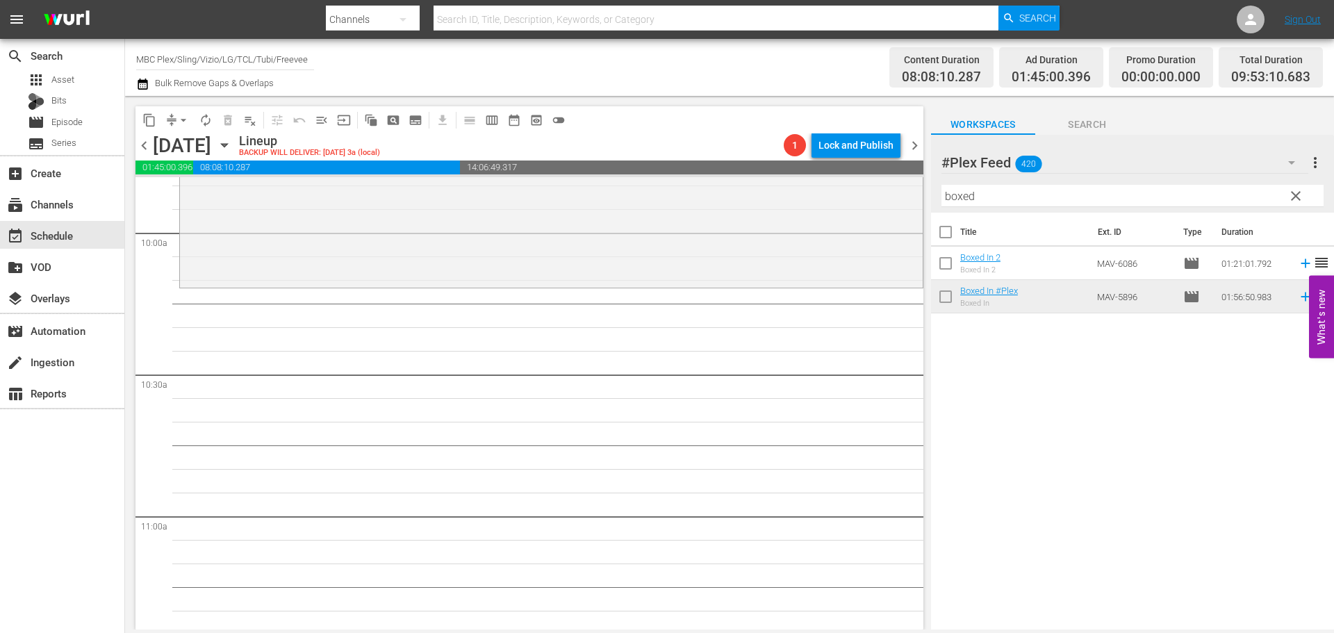
click at [1295, 197] on span "clear" at bounding box center [1295, 196] width 17 height 17
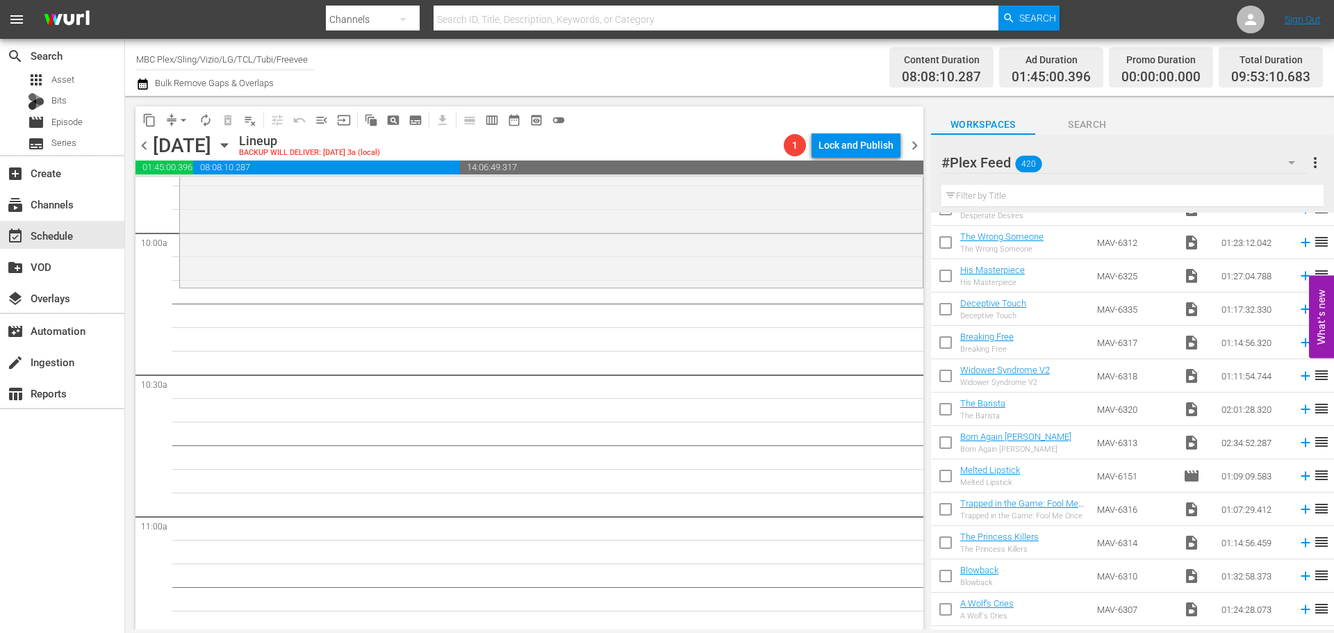
scroll to position [764, 0]
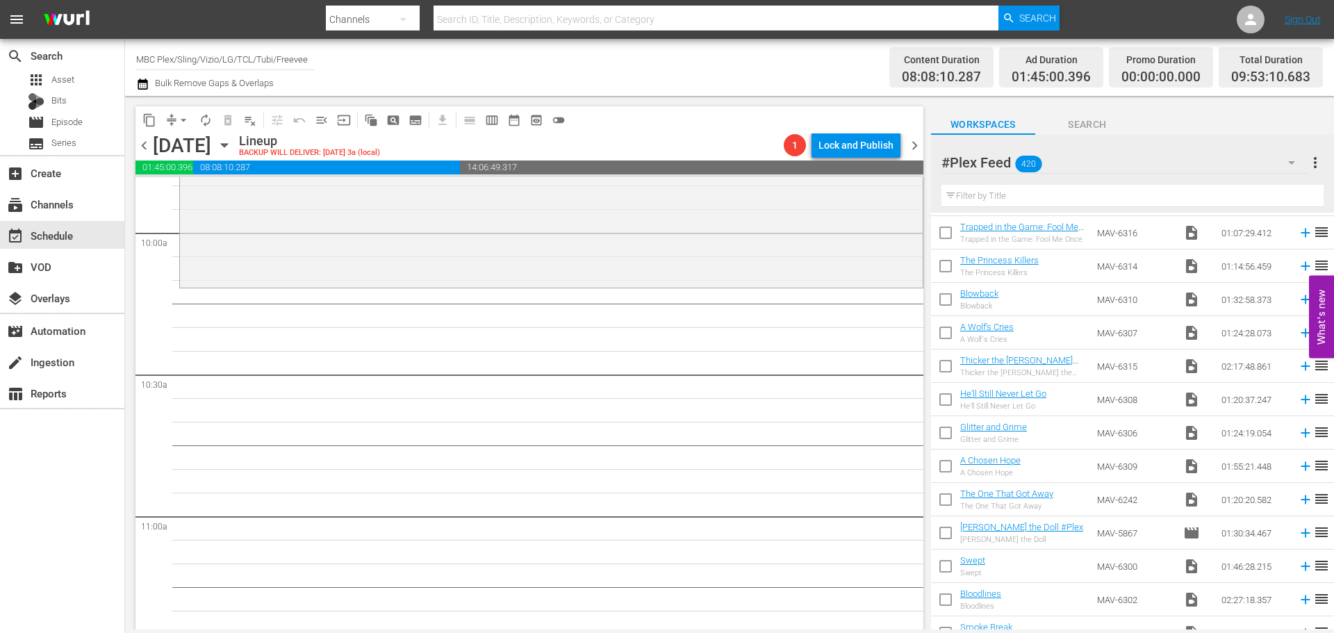
click at [1087, 190] on input "text" at bounding box center [1132, 196] width 382 height 22
click at [971, 194] on input "text" at bounding box center [1132, 196] width 382 height 22
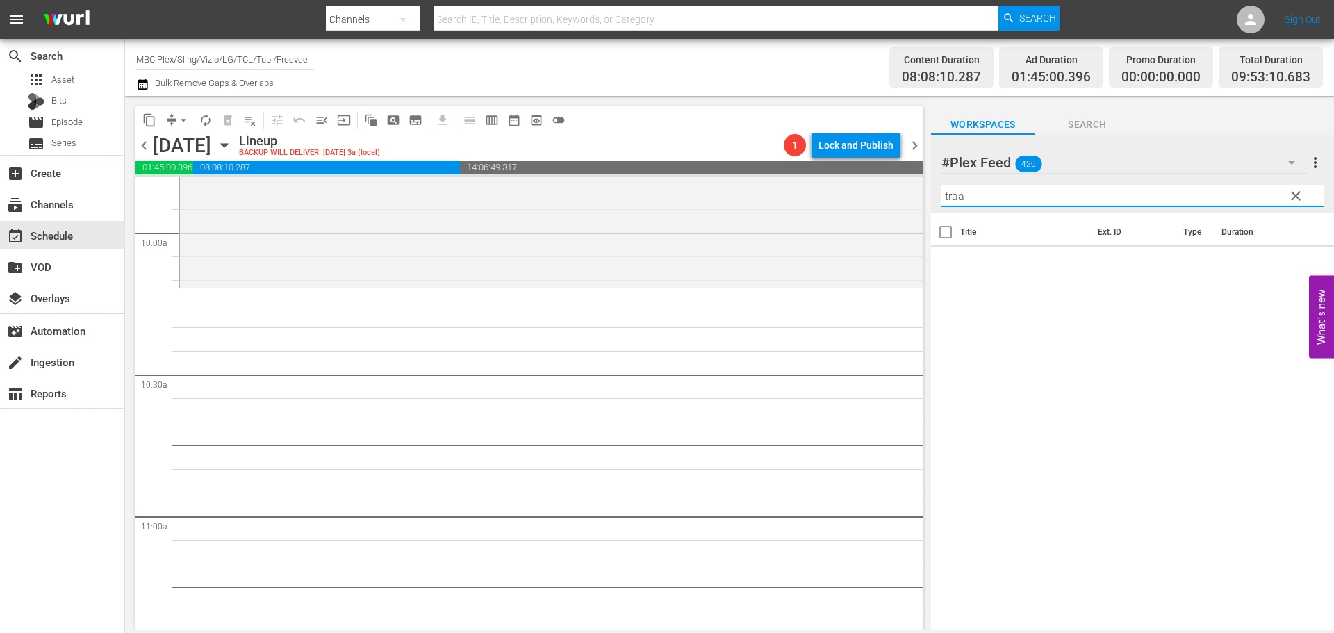
scroll to position [0, 0]
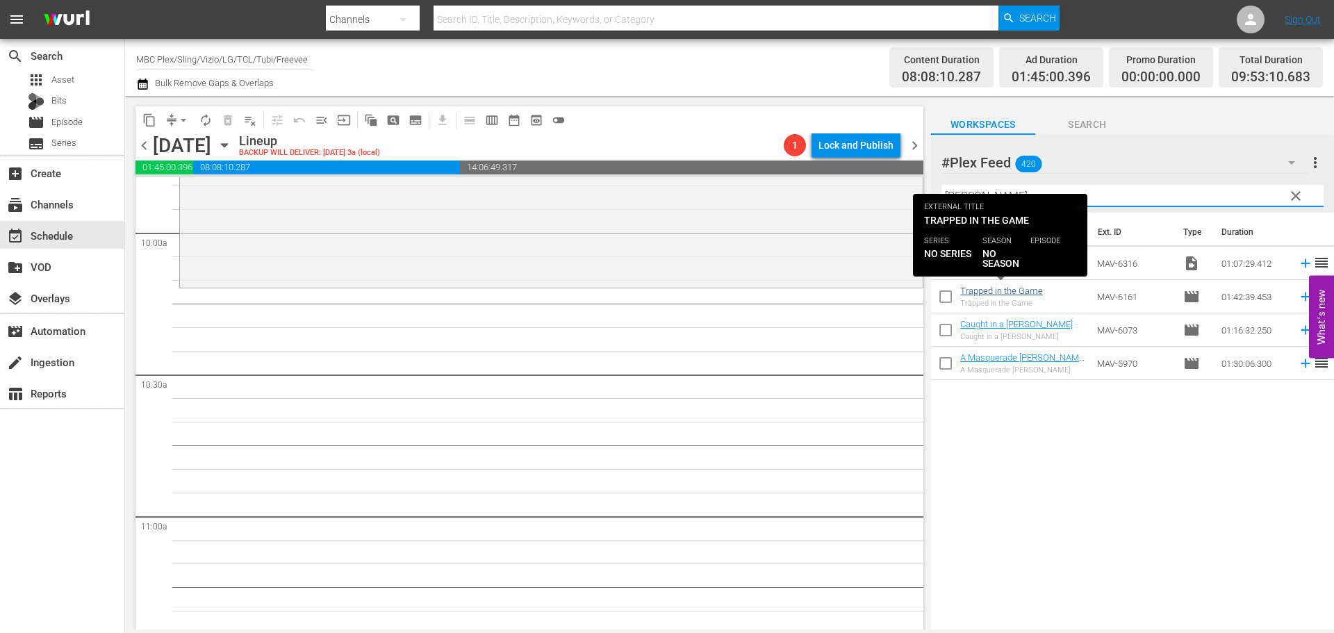
type input "[PERSON_NAME]"
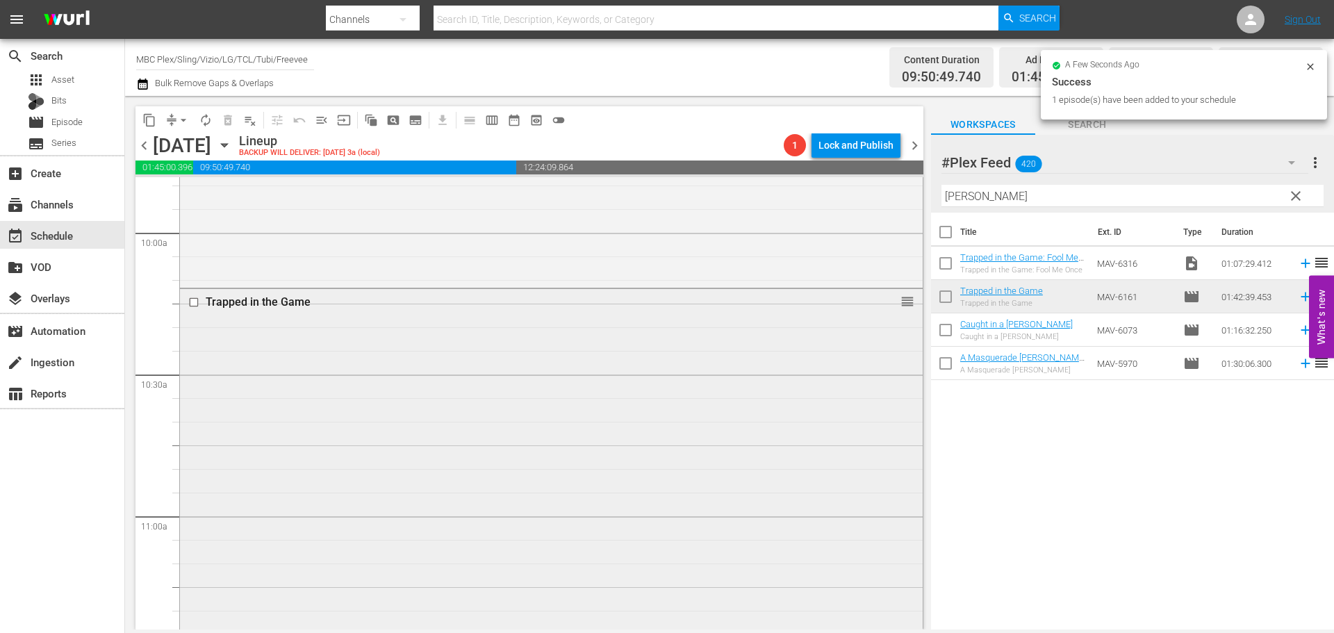
click at [445, 346] on div "Trapped in the Game reorder" at bounding box center [551, 529] width 743 height 481
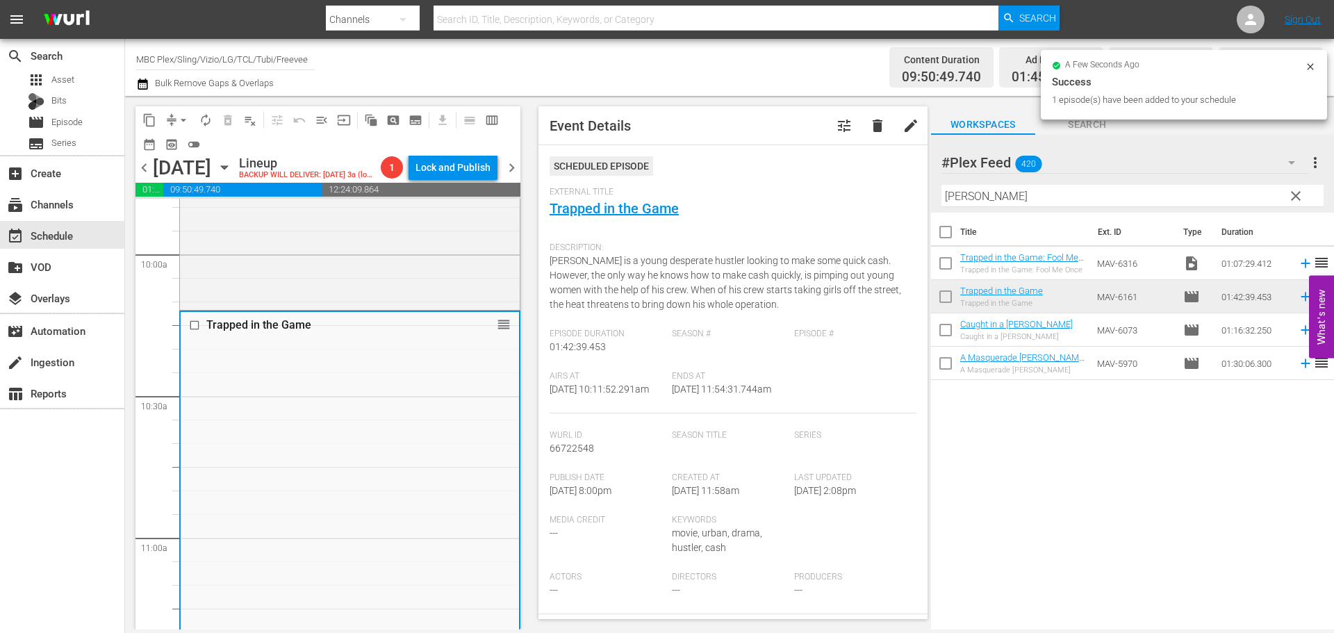
scroll to position [417, 0]
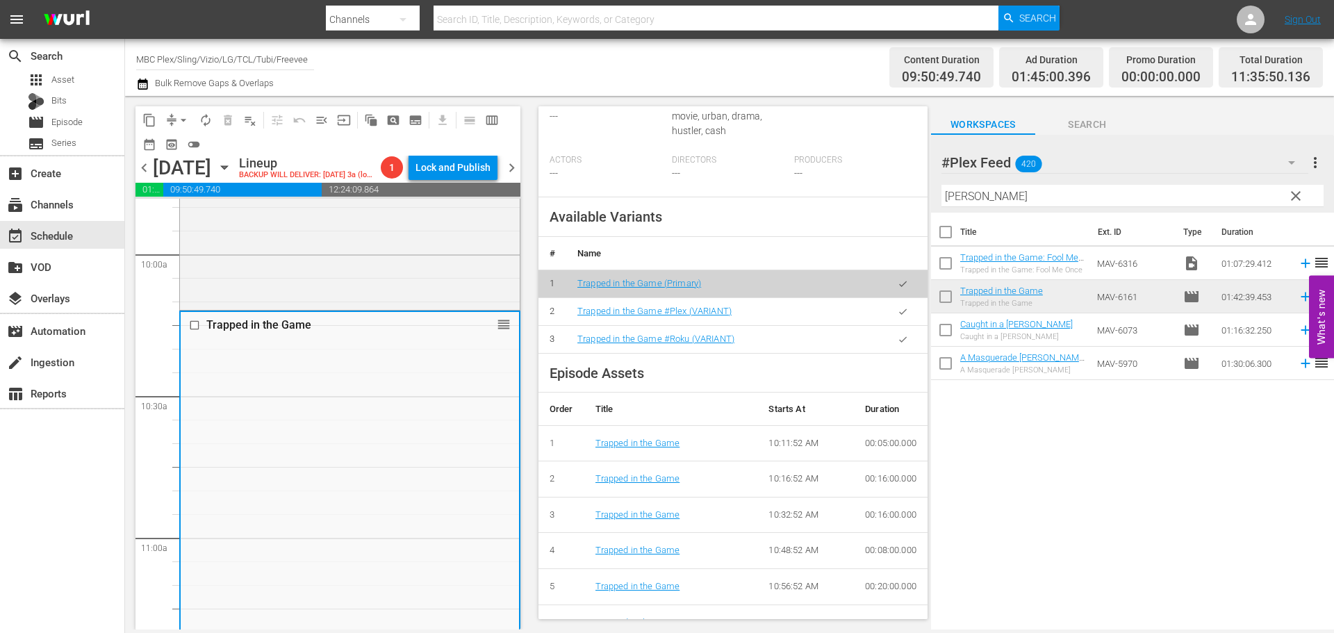
click at [897, 317] on icon "button" at bounding box center [902, 311] width 10 height 10
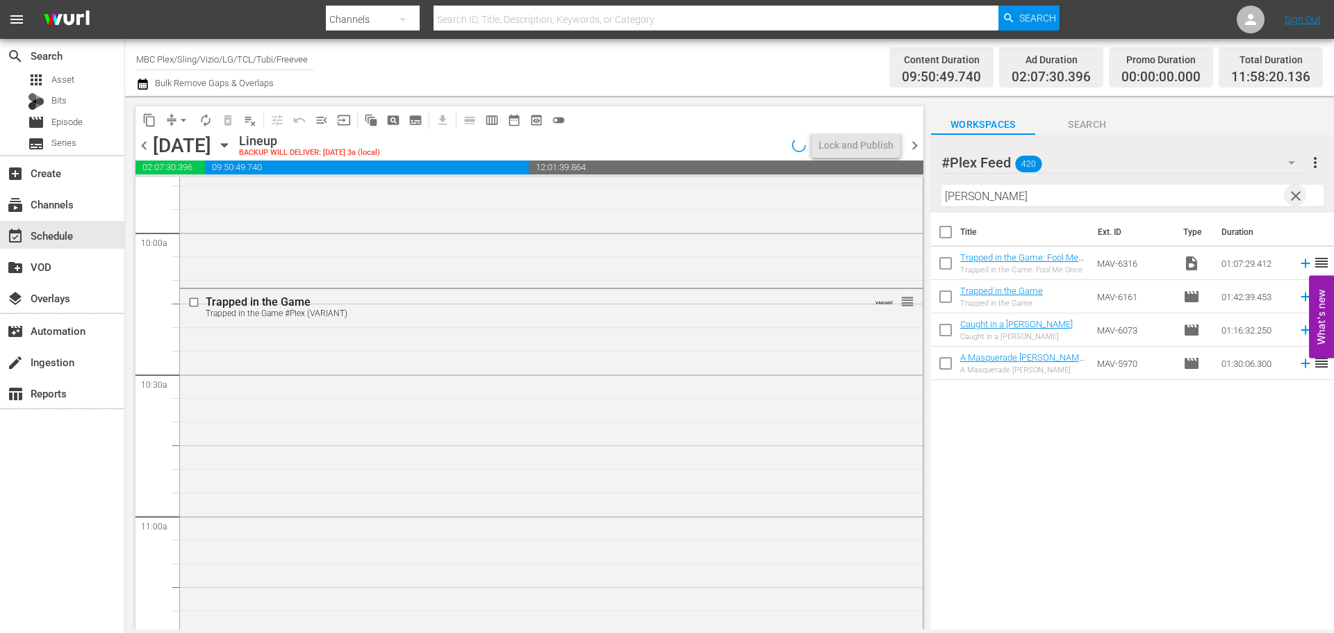
click at [1294, 194] on span "clear" at bounding box center [1295, 196] width 17 height 17
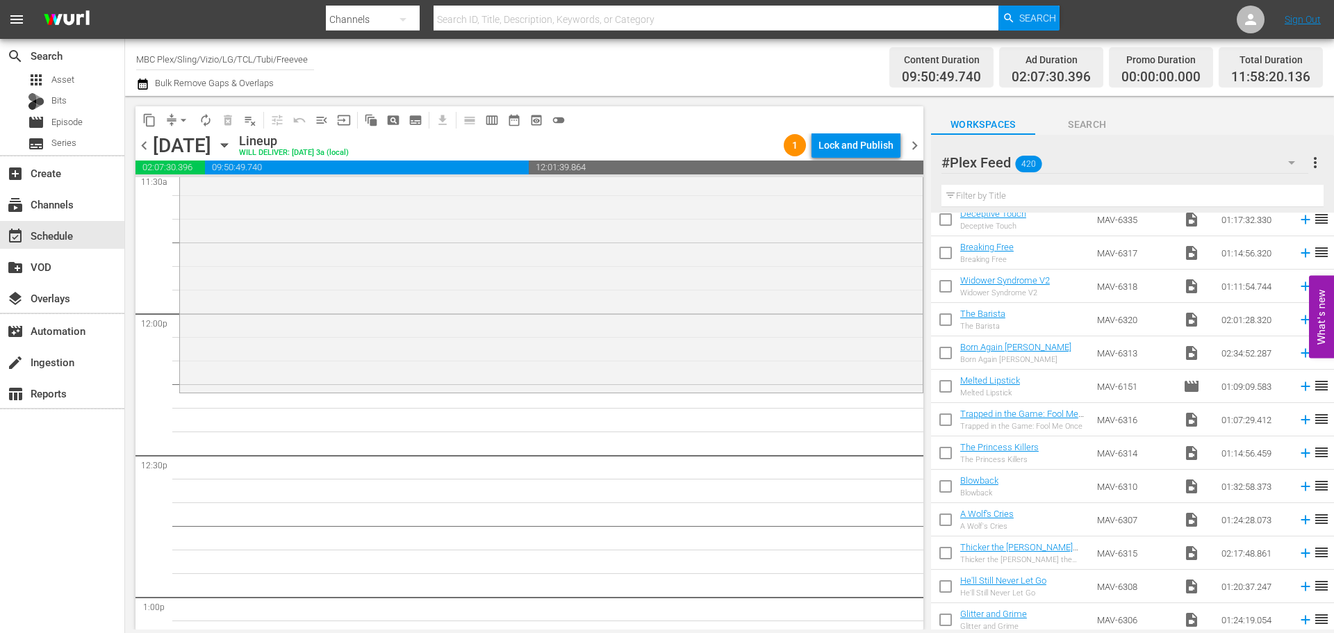
scroll to position [556, 0]
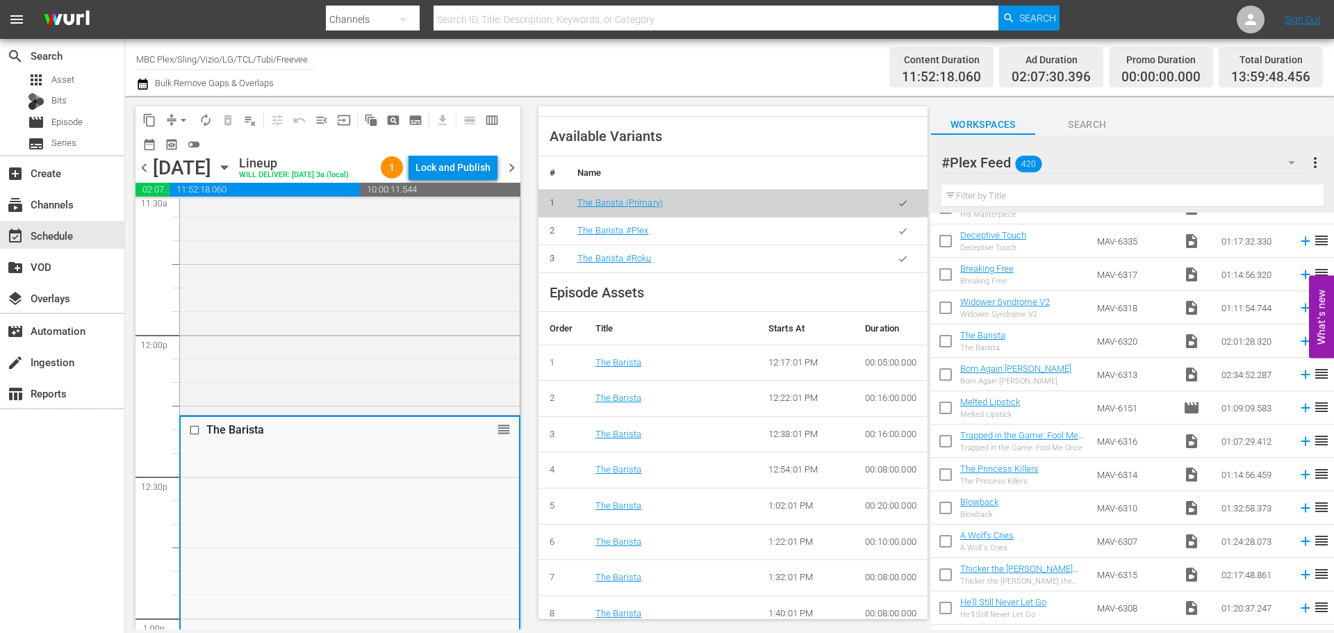
click at [897, 236] on icon "button" at bounding box center [902, 231] width 10 height 10
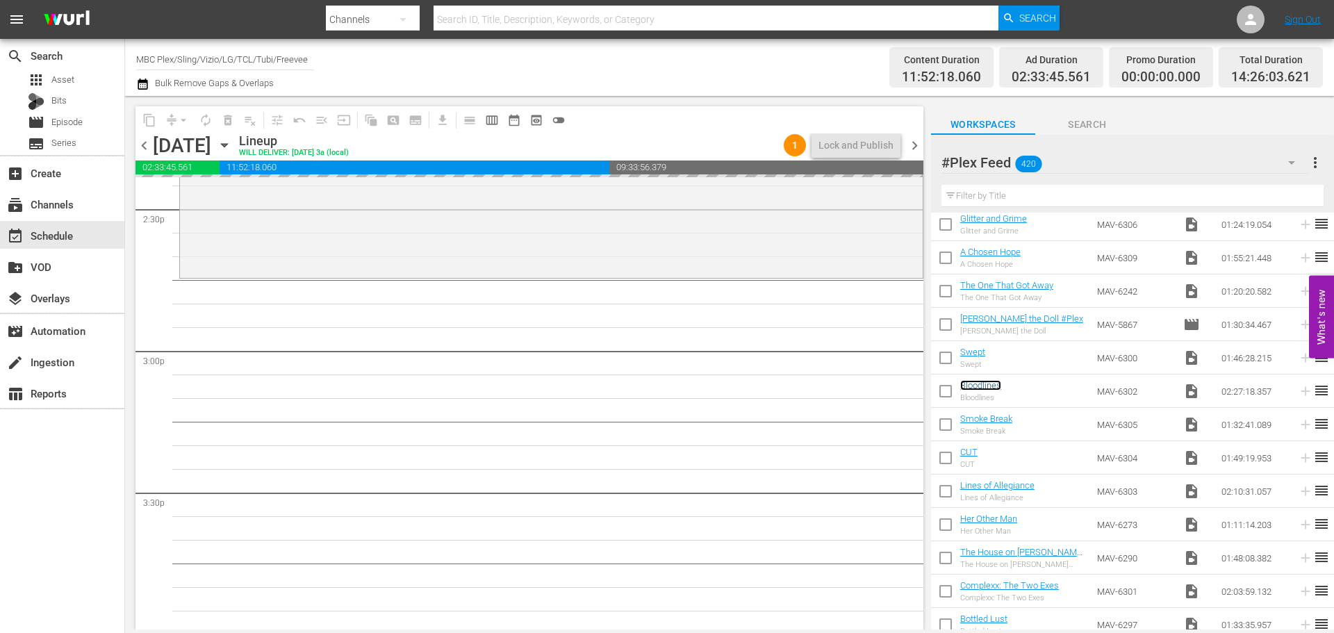
scroll to position [4098, 0]
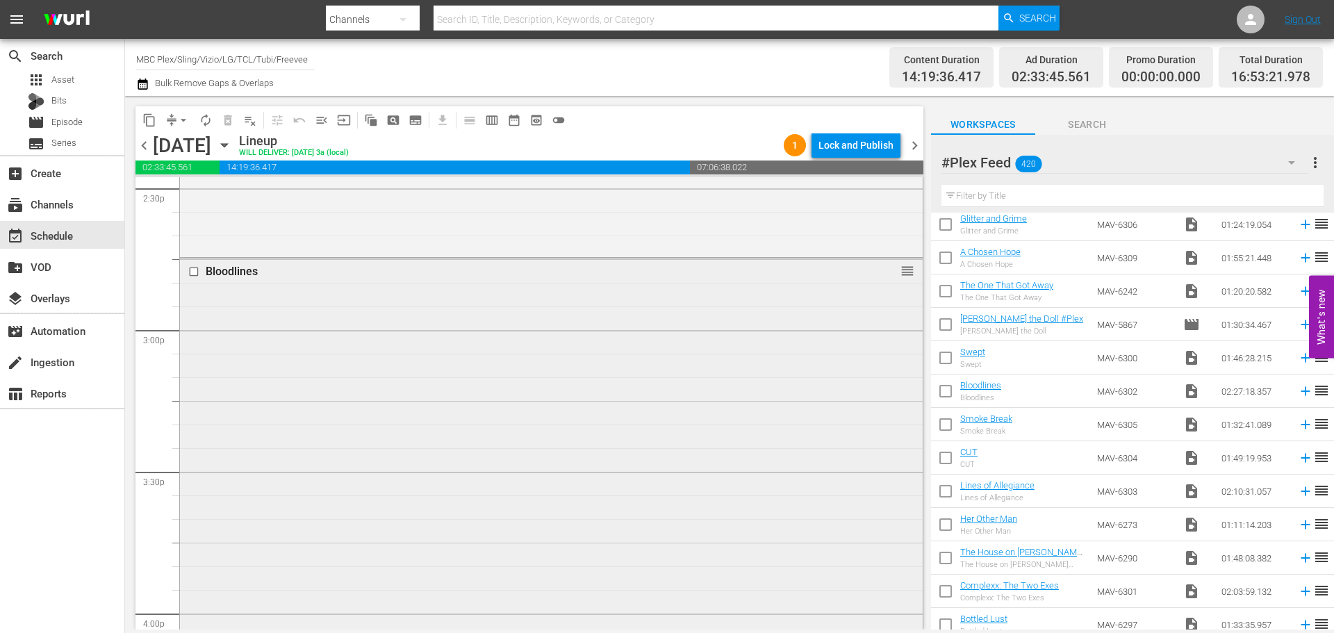
click at [501, 370] on div "Bloodlines reorder" at bounding box center [551, 604] width 743 height 692
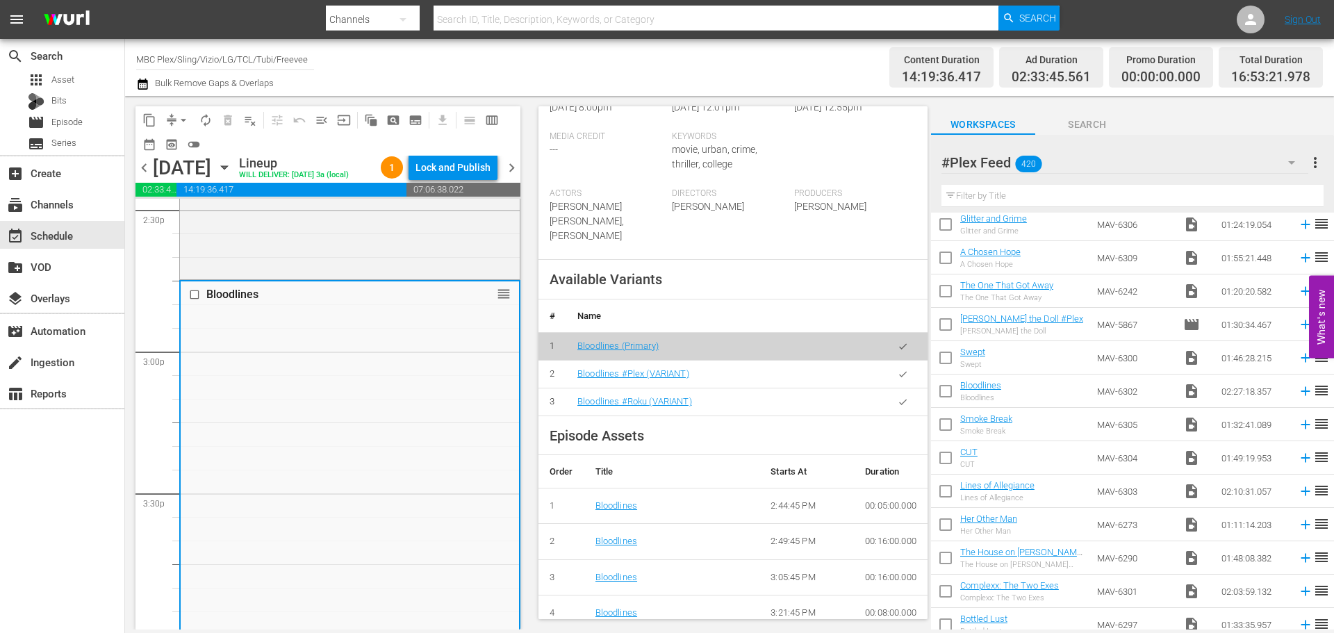
scroll to position [417, 0]
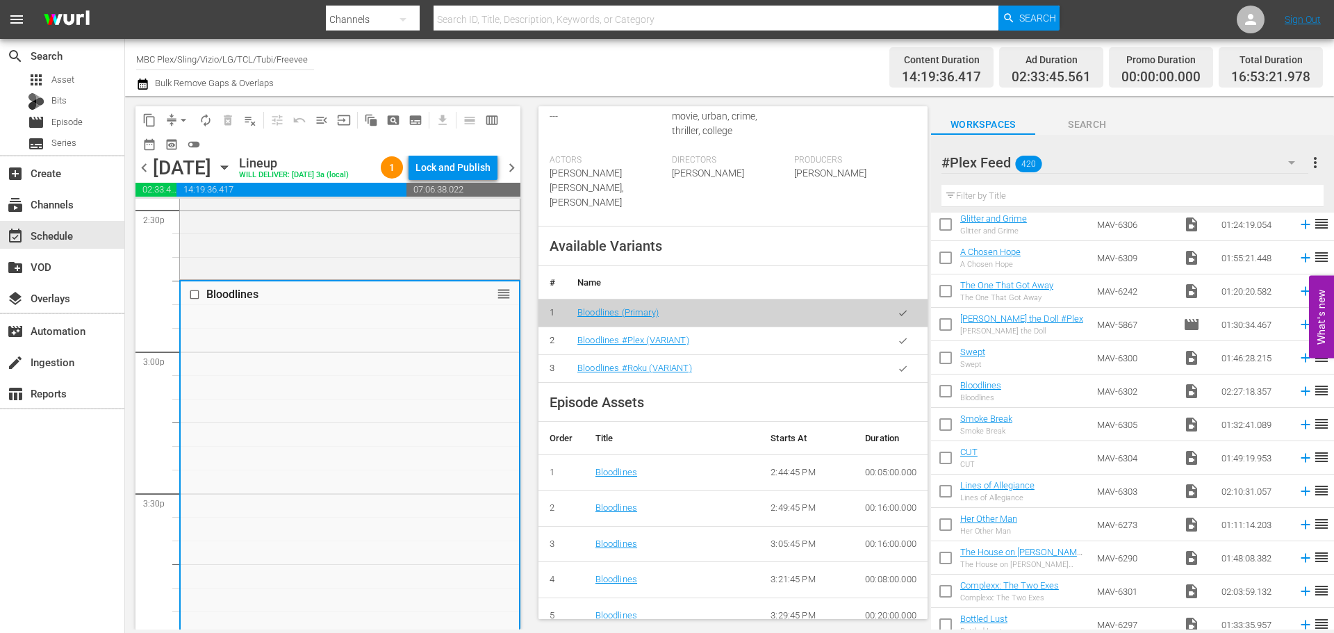
click at [899, 340] on icon "button" at bounding box center [903, 341] width 8 height 6
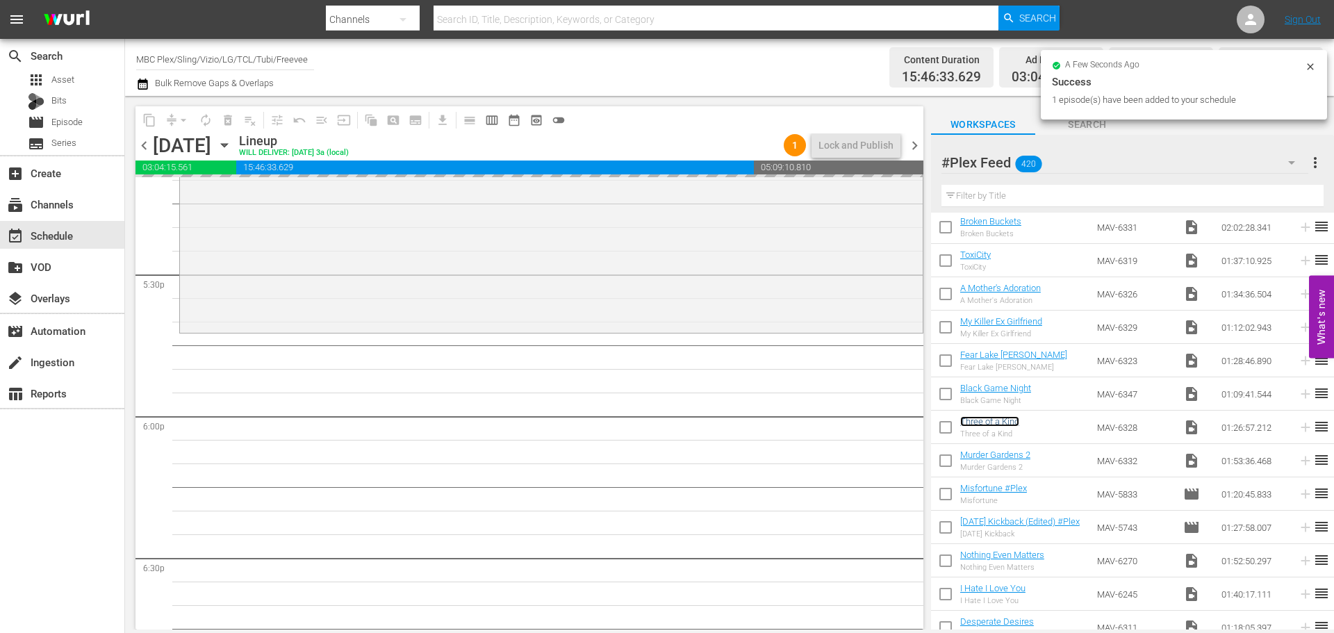
scroll to position [4932, 0]
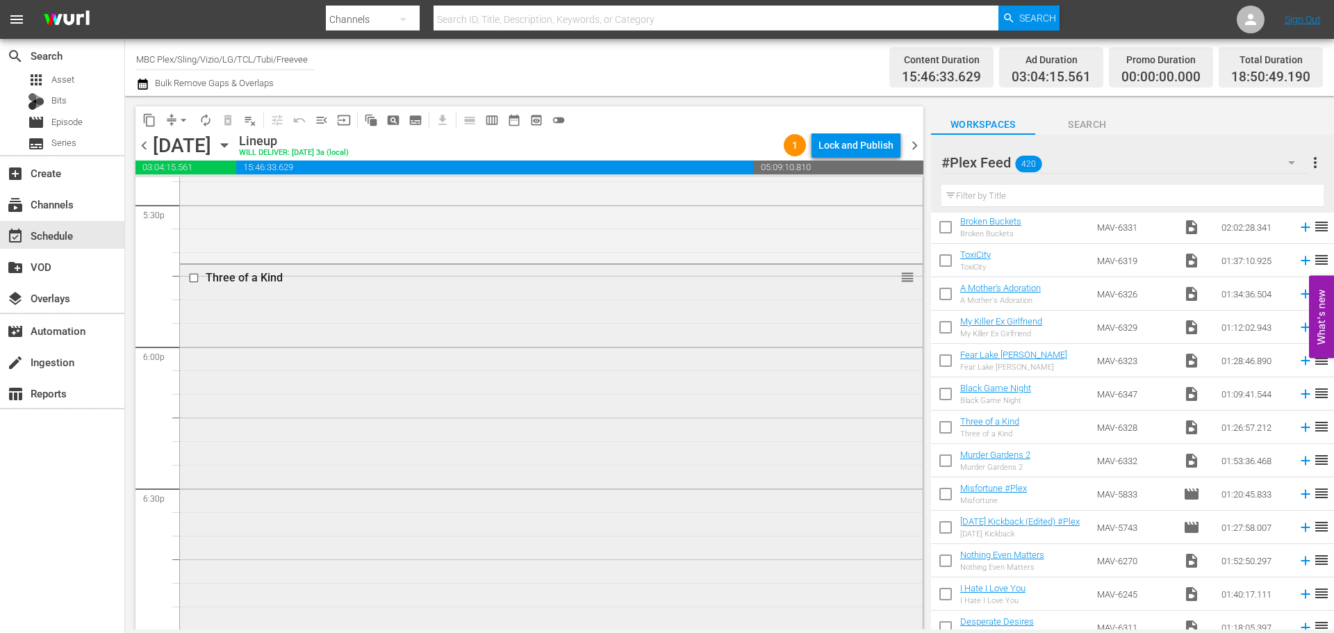
click at [439, 381] on div "Three of a Kind reorder" at bounding box center [551, 468] width 743 height 406
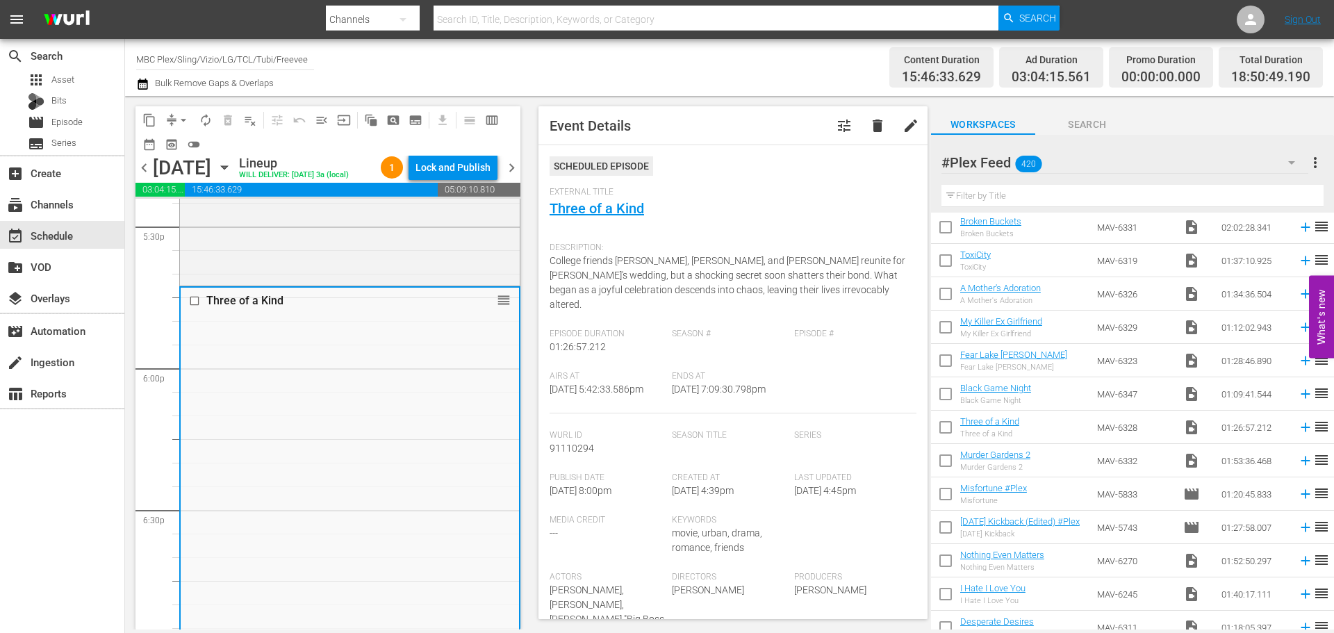
scroll to position [347, 0]
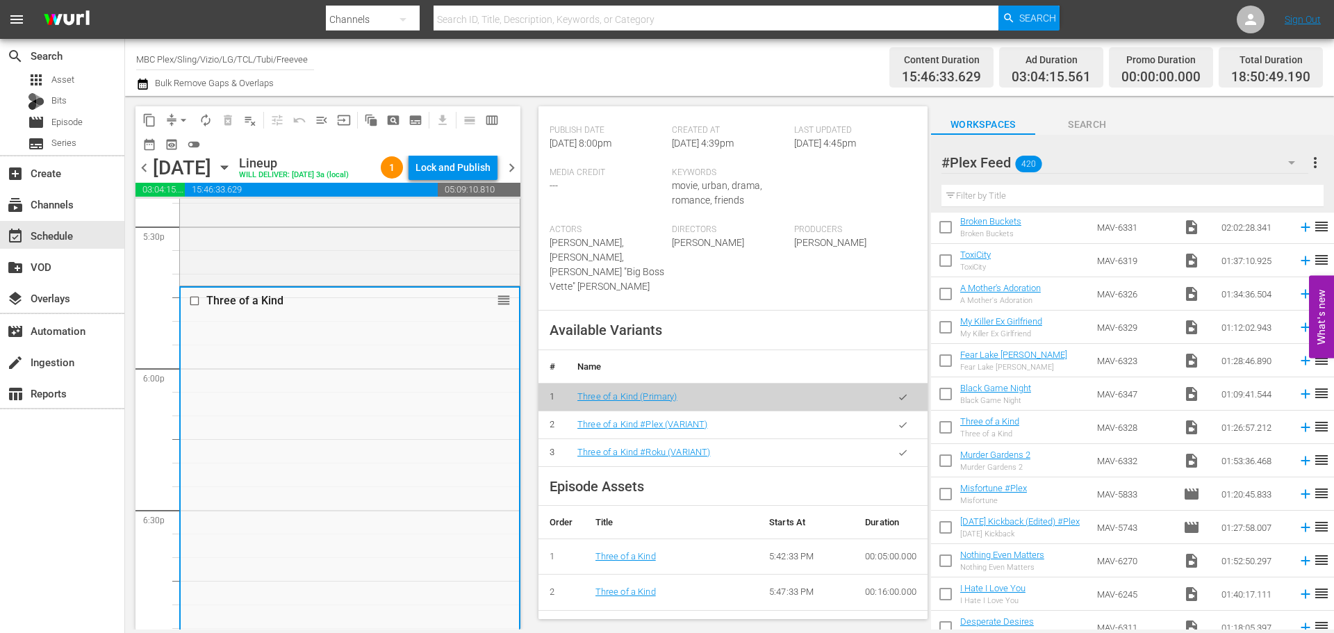
click at [890, 433] on button "button" at bounding box center [902, 424] width 27 height 27
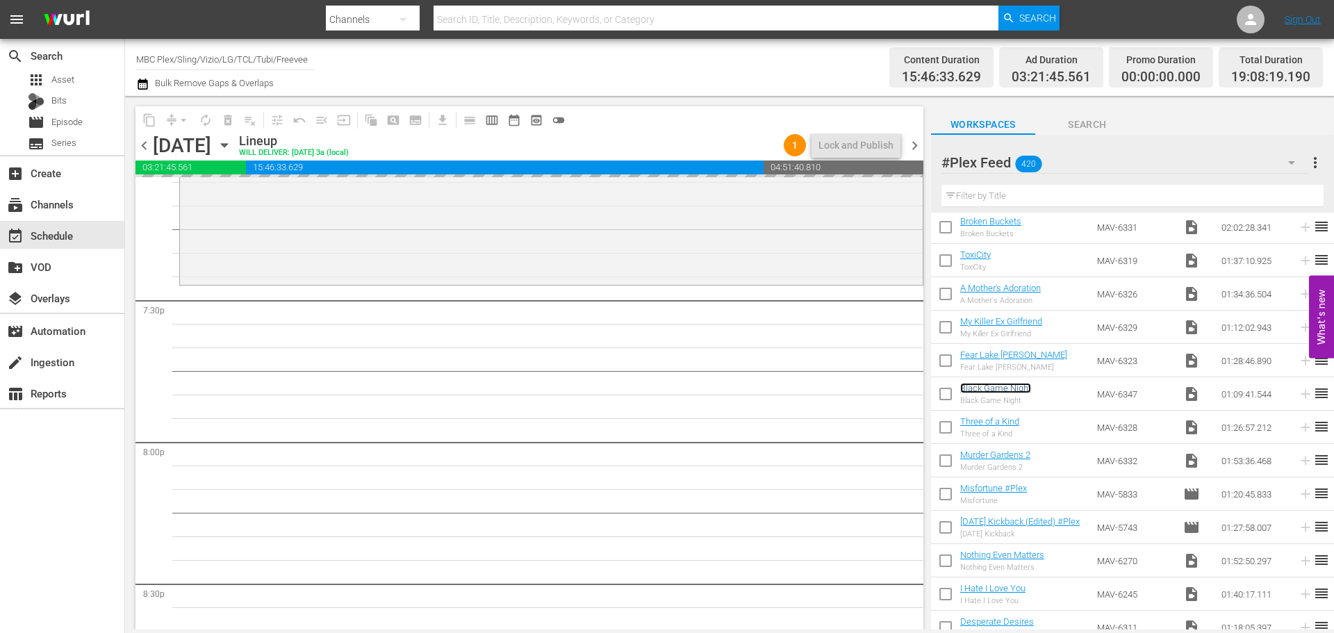
scroll to position [5418, 0]
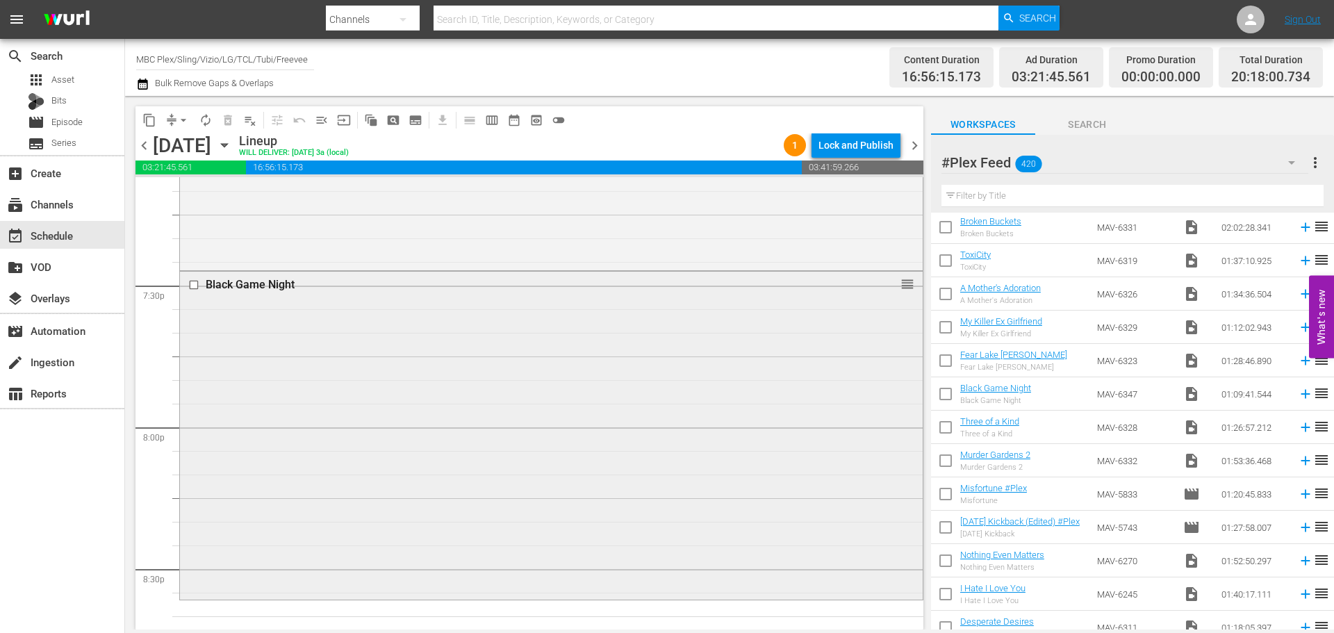
click at [583, 421] on div "Black Game Night reorder" at bounding box center [551, 434] width 743 height 325
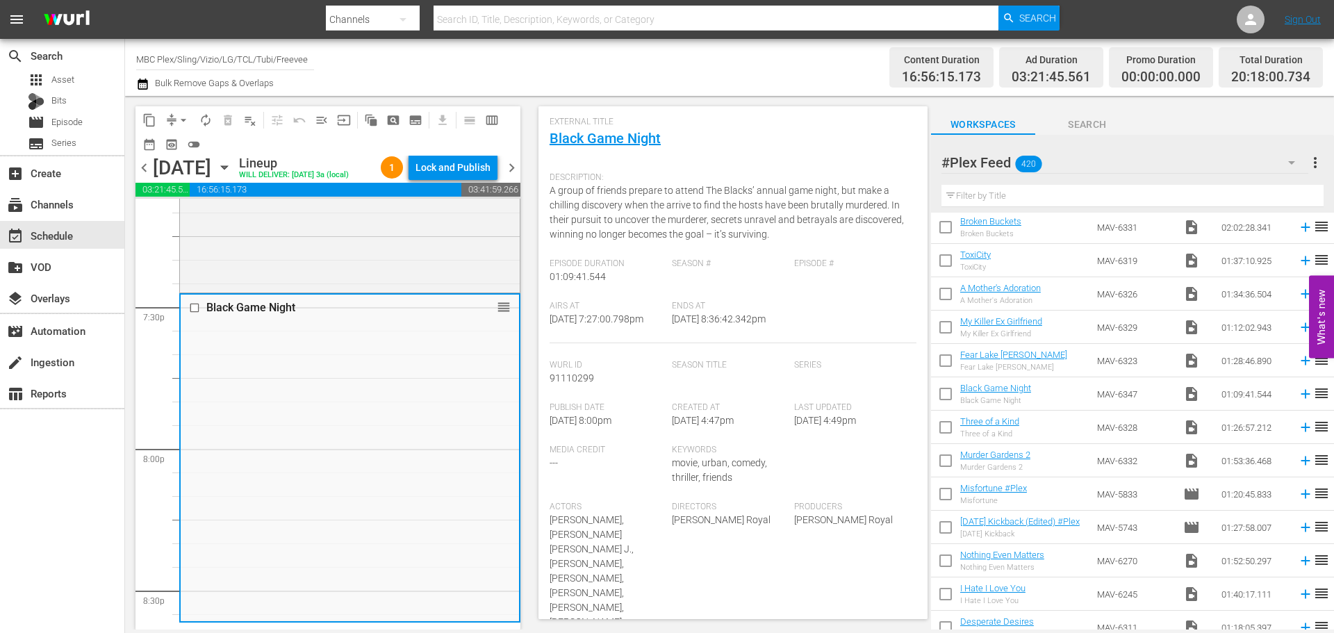
scroll to position [347, 0]
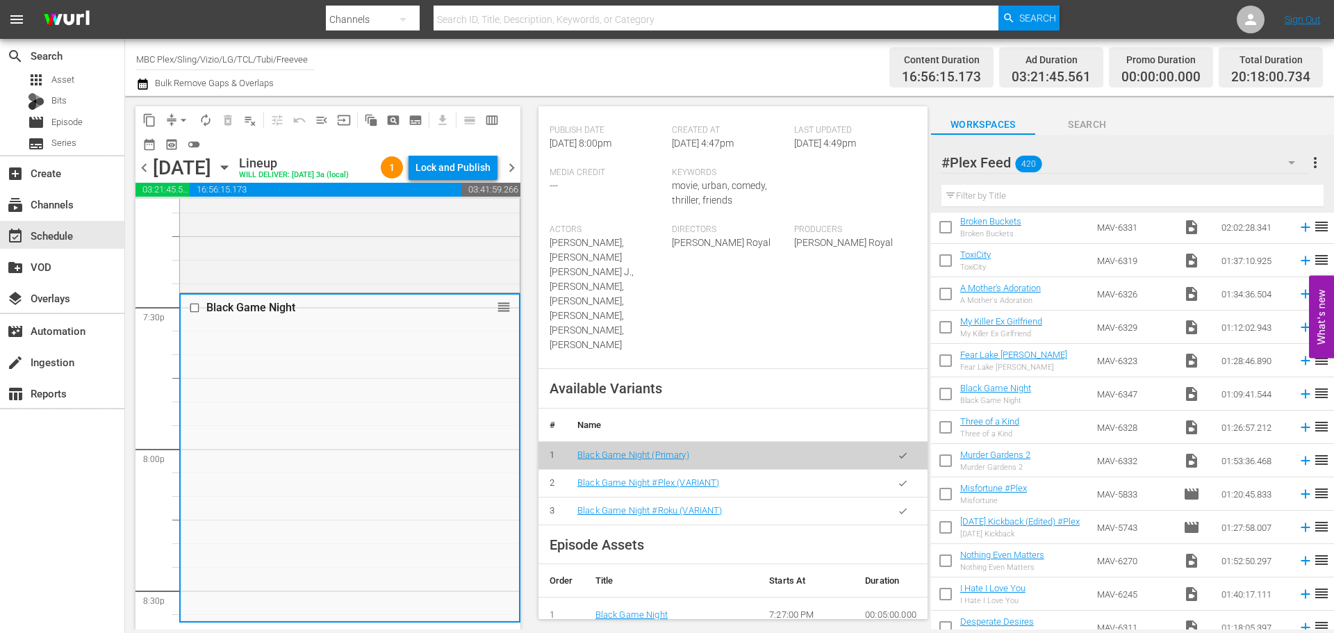
click at [898, 486] on button "button" at bounding box center [902, 483] width 27 height 27
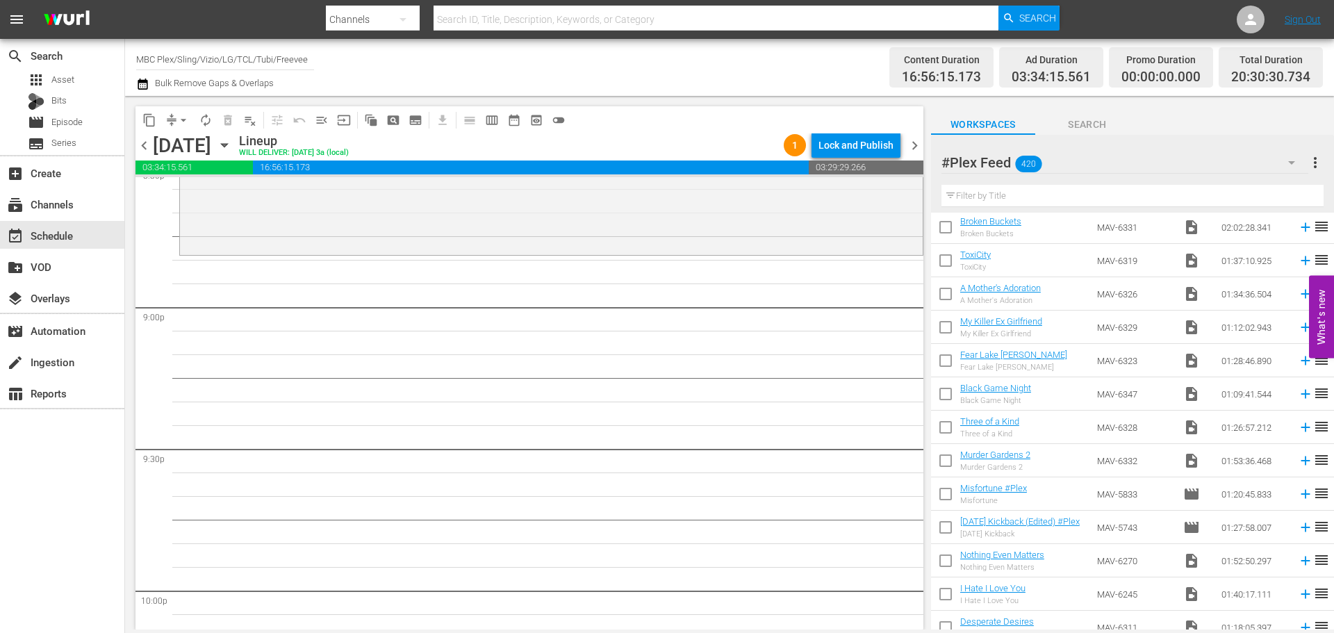
scroll to position [5835, 0]
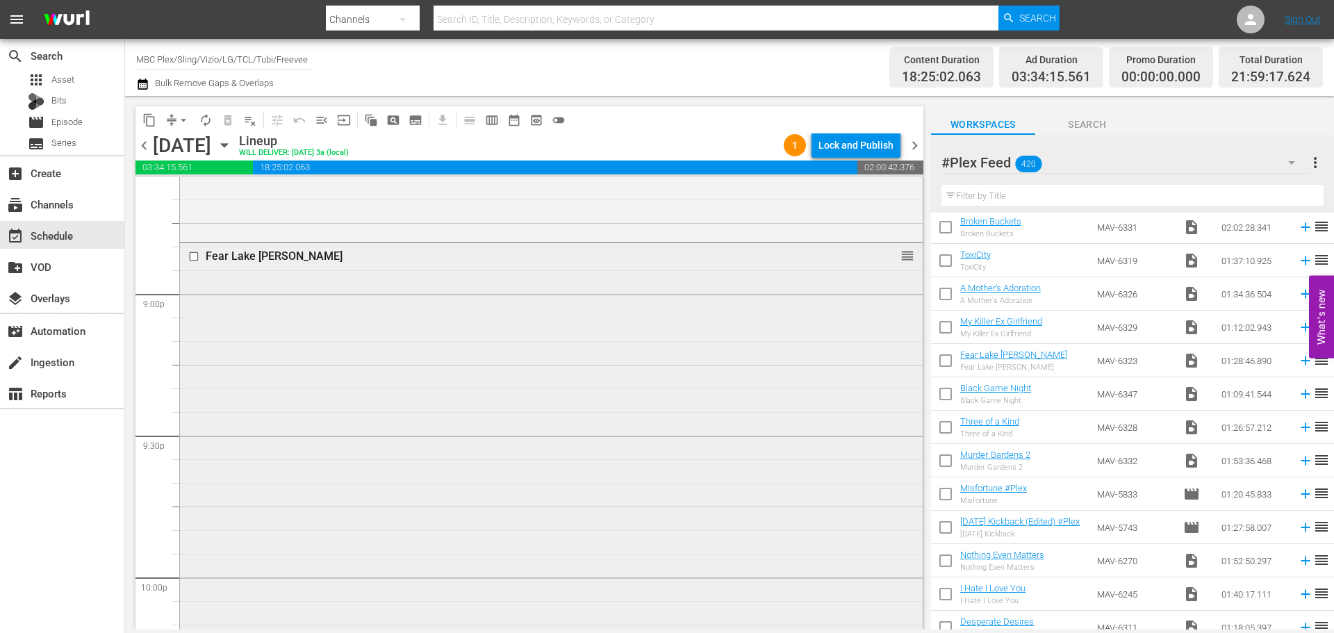
click at [394, 337] on div "Fear Lake [PERSON_NAME] reorder" at bounding box center [551, 450] width 743 height 415
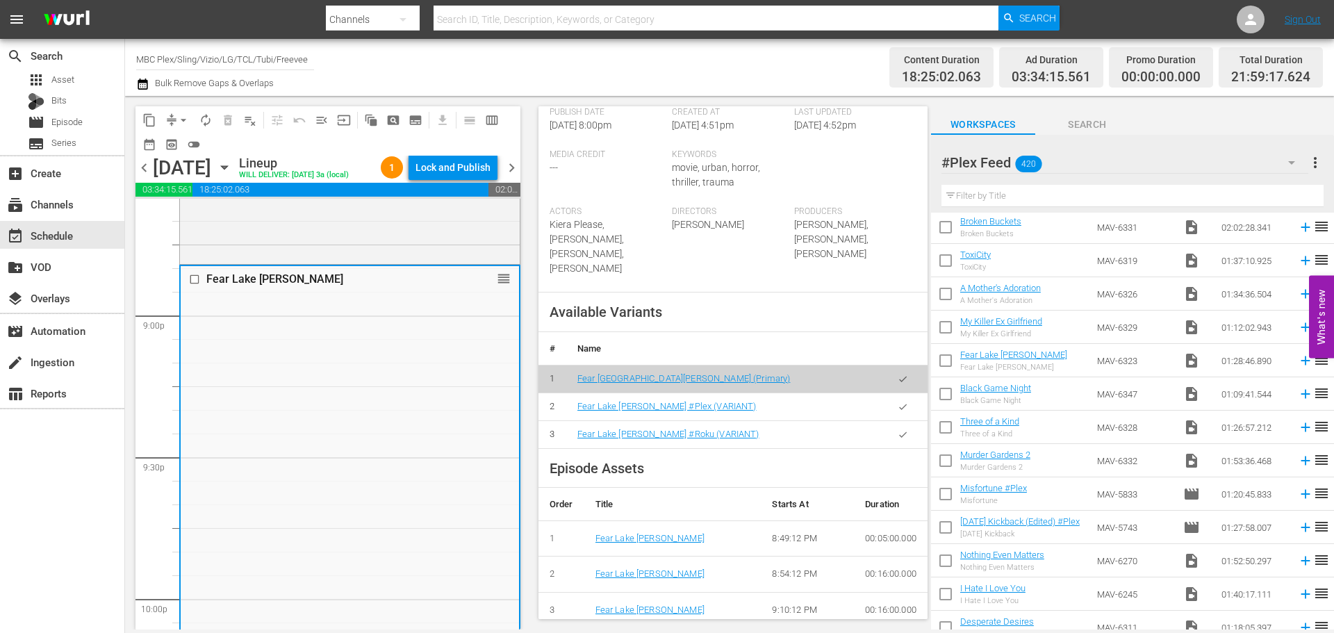
scroll to position [417, 0]
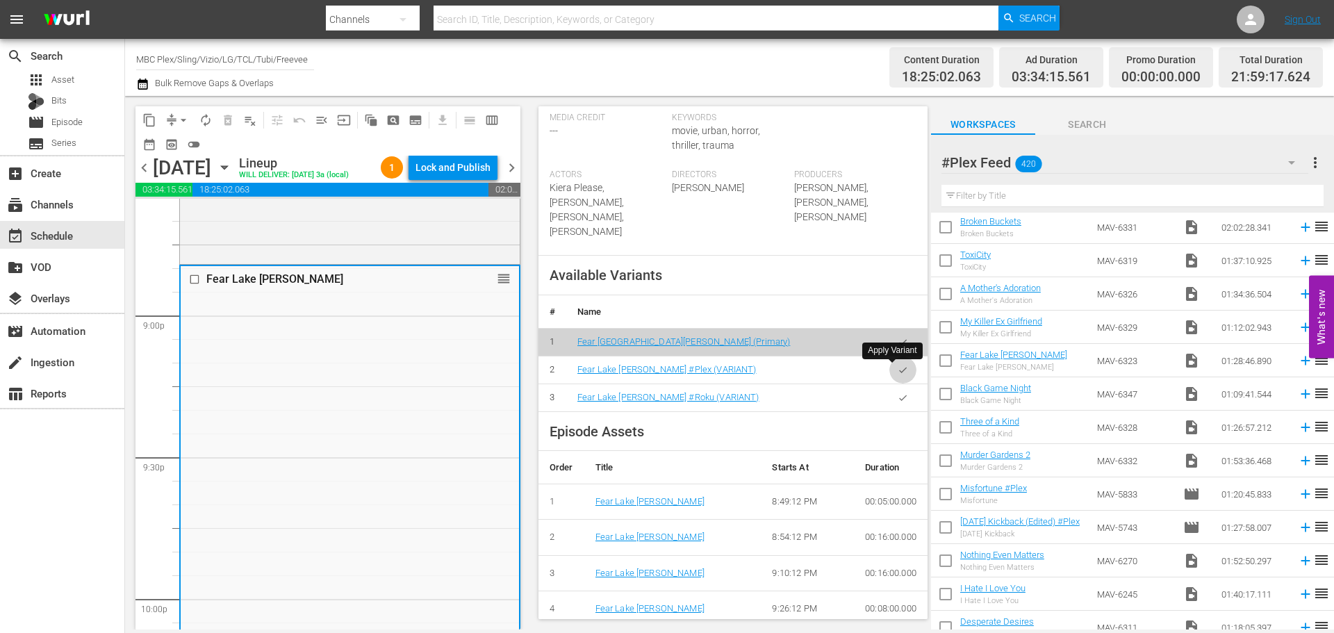
click at [897, 370] on icon "button" at bounding box center [902, 370] width 10 height 10
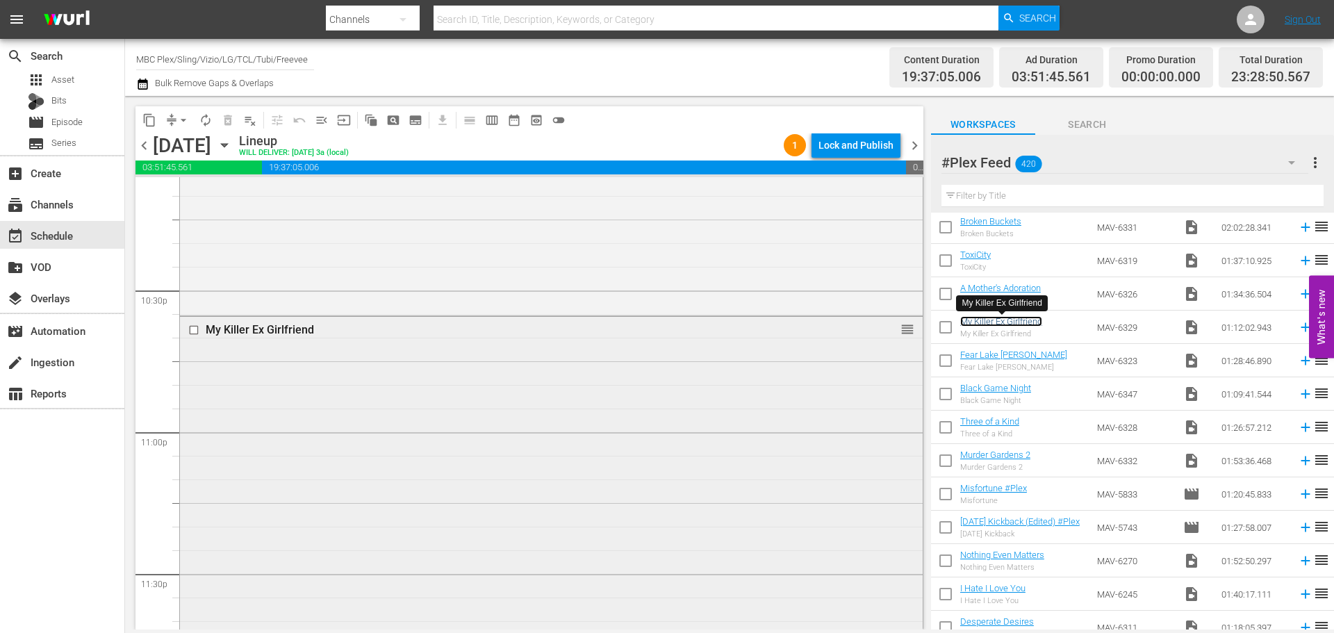
scroll to position [6321, 0]
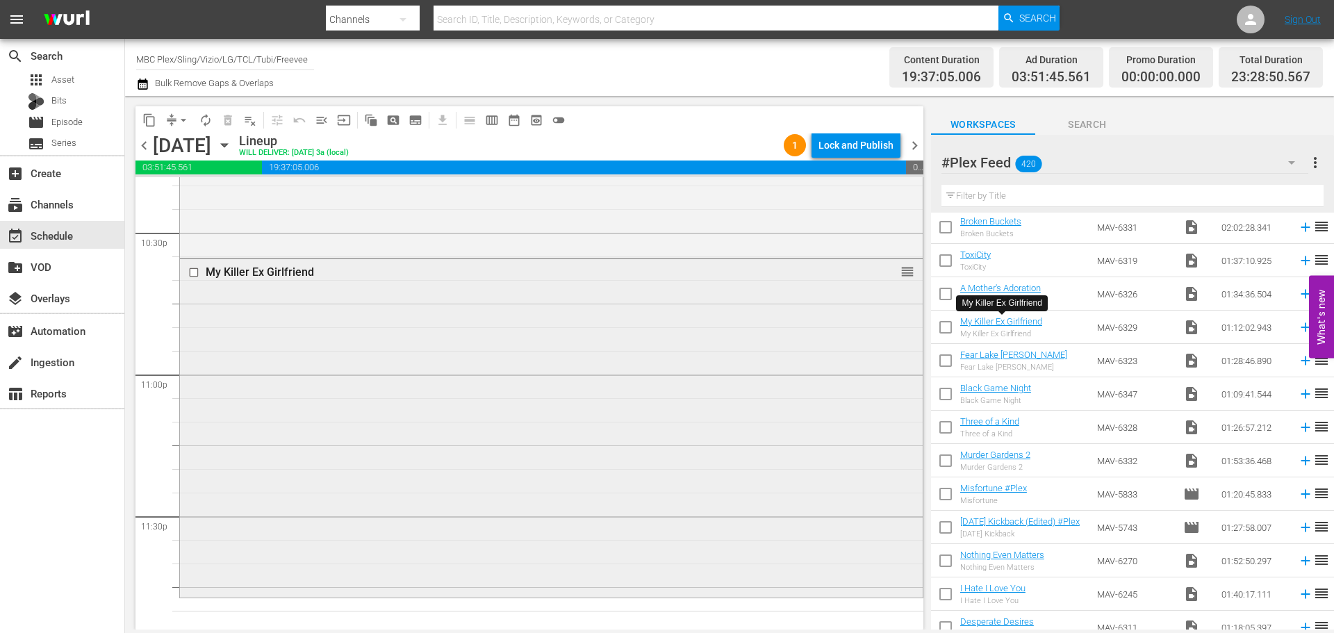
click at [471, 317] on div "My Killer Ex Girlfriend reorder" at bounding box center [551, 427] width 743 height 336
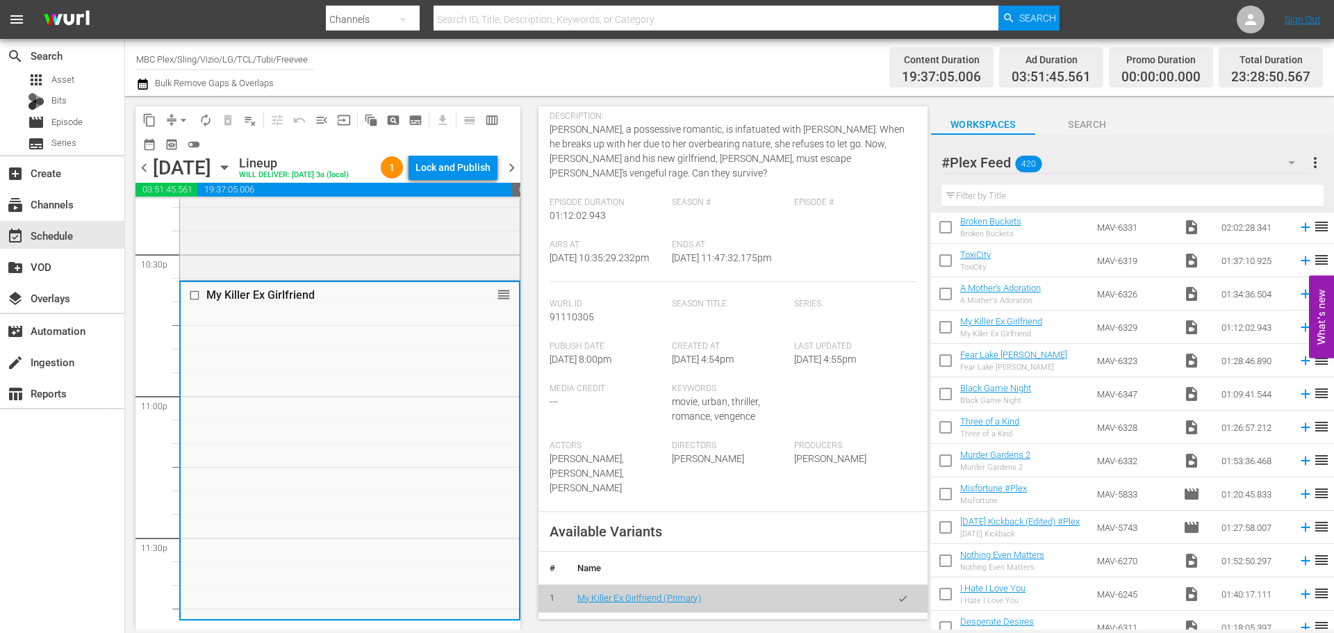
scroll to position [278, 0]
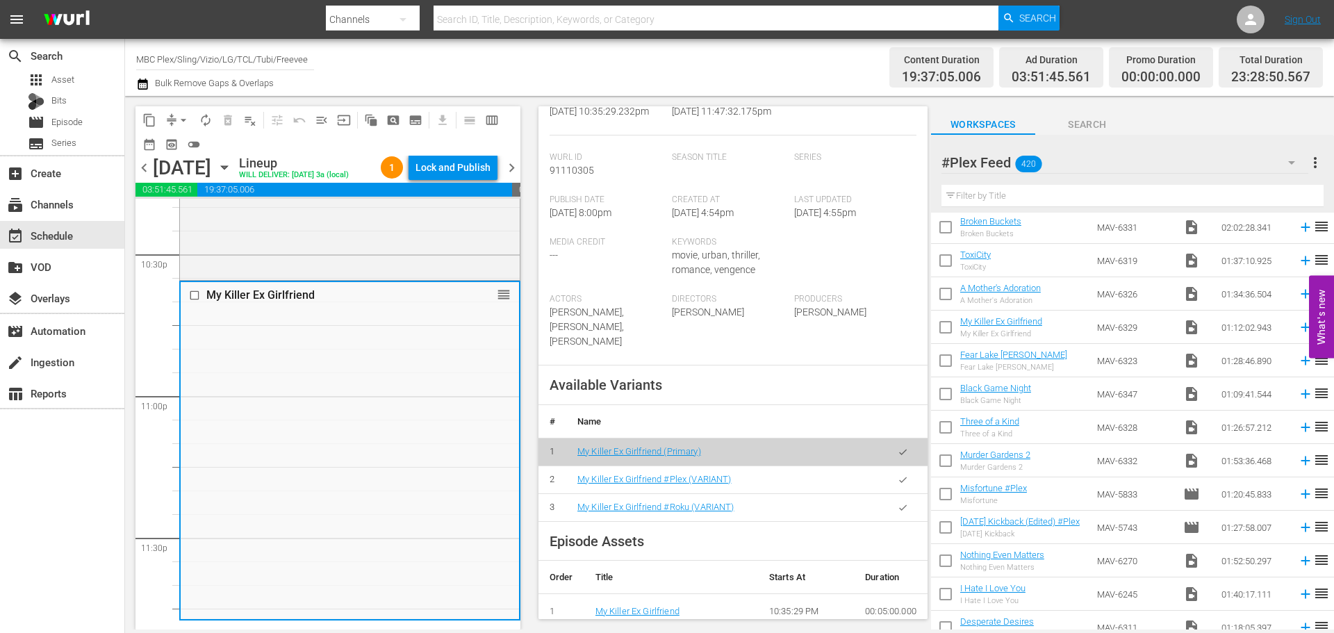
drag, startPoint x: 885, startPoint y: 482, endPoint x: 853, endPoint y: 453, distance: 43.3
click at [889, 481] on button "button" at bounding box center [902, 479] width 27 height 27
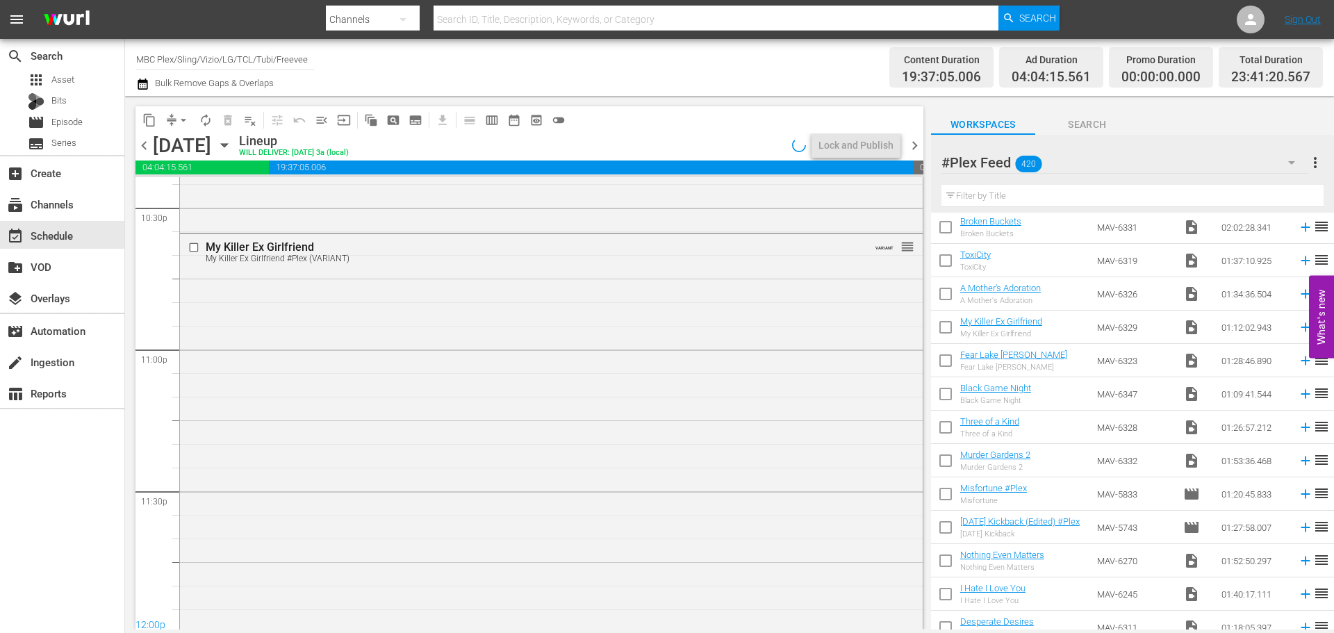
scroll to position [6349, 0]
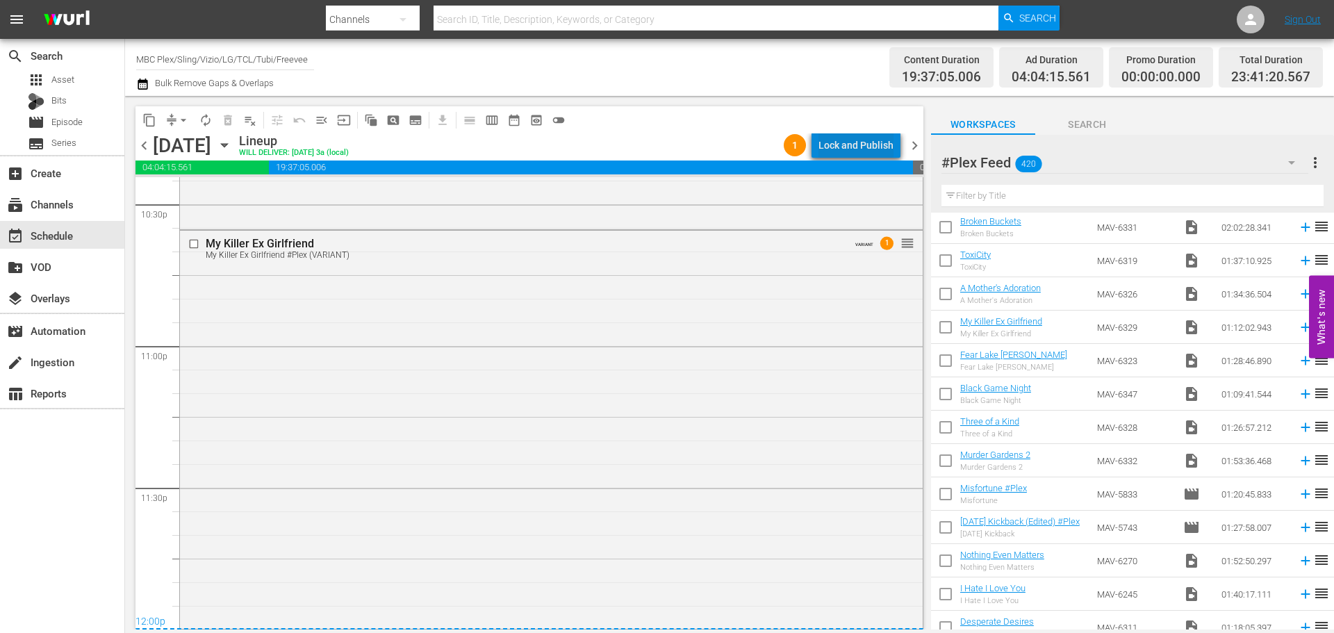
click at [883, 144] on div "Lock and Publish" at bounding box center [855, 145] width 75 height 25
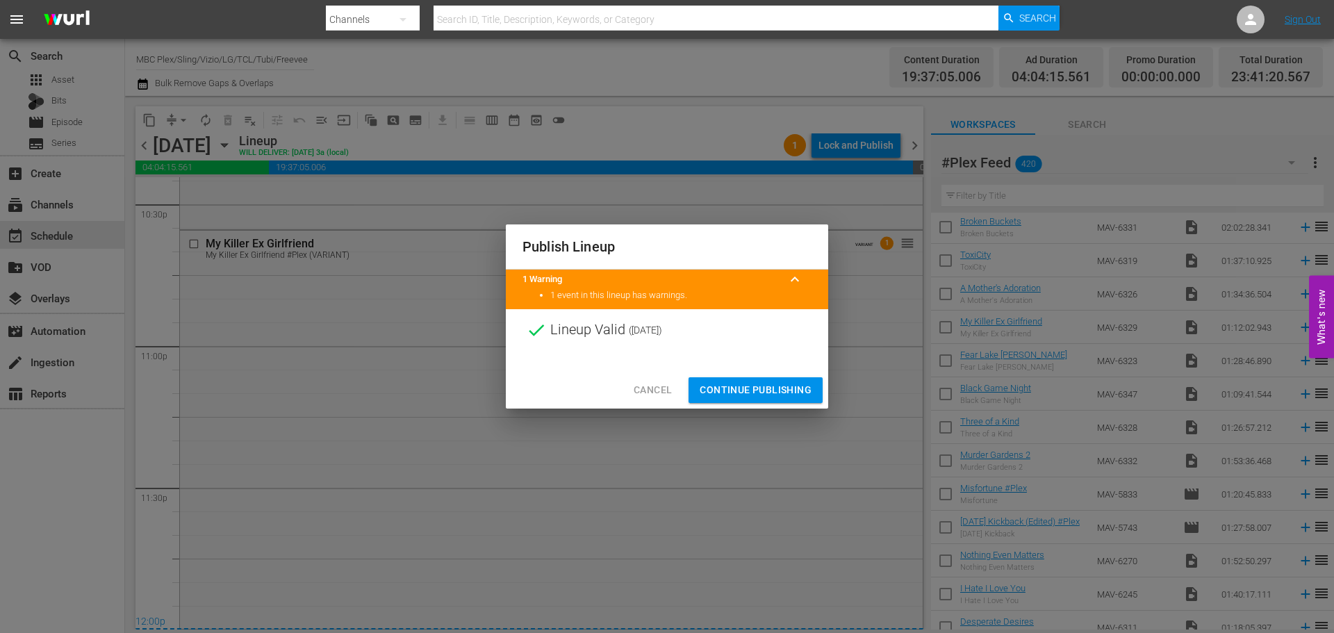
click at [756, 376] on div "Cancel Continue Publishing" at bounding box center [667, 390] width 322 height 37
click at [755, 386] on span "Continue Publishing" at bounding box center [755, 389] width 112 height 17
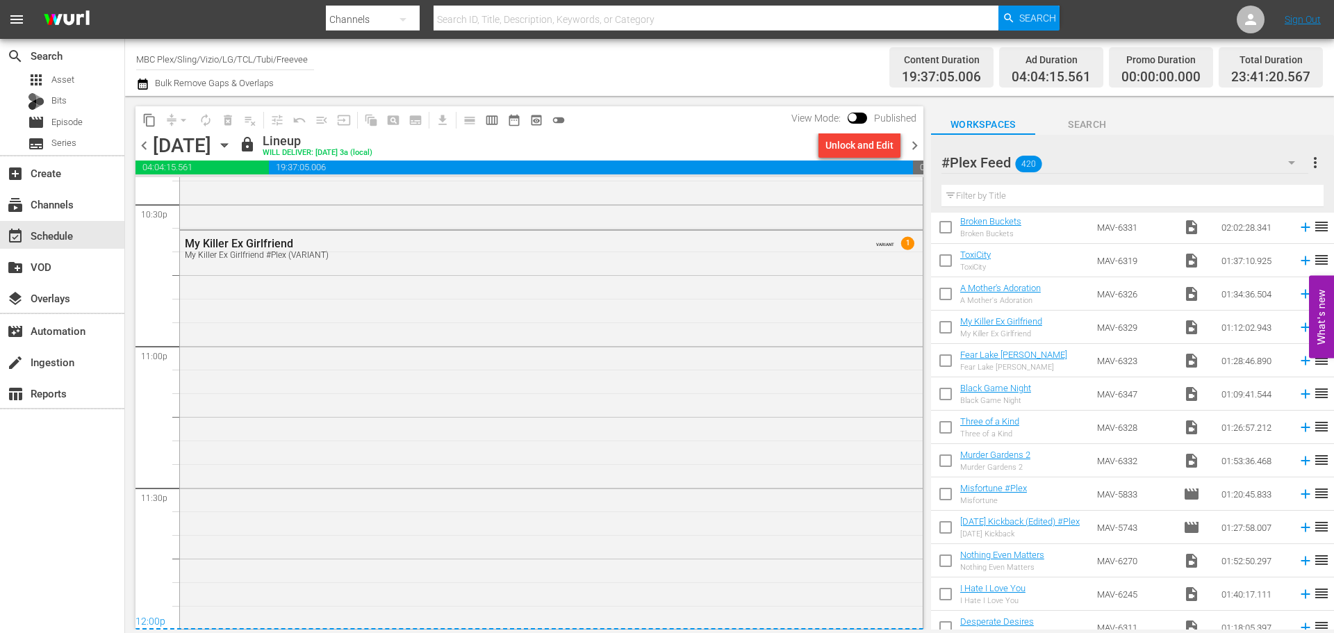
drag, startPoint x: 913, startPoint y: 150, endPoint x: 961, endPoint y: 310, distance: 167.5
click at [913, 150] on span "chevron_right" at bounding box center [914, 145] width 17 height 17
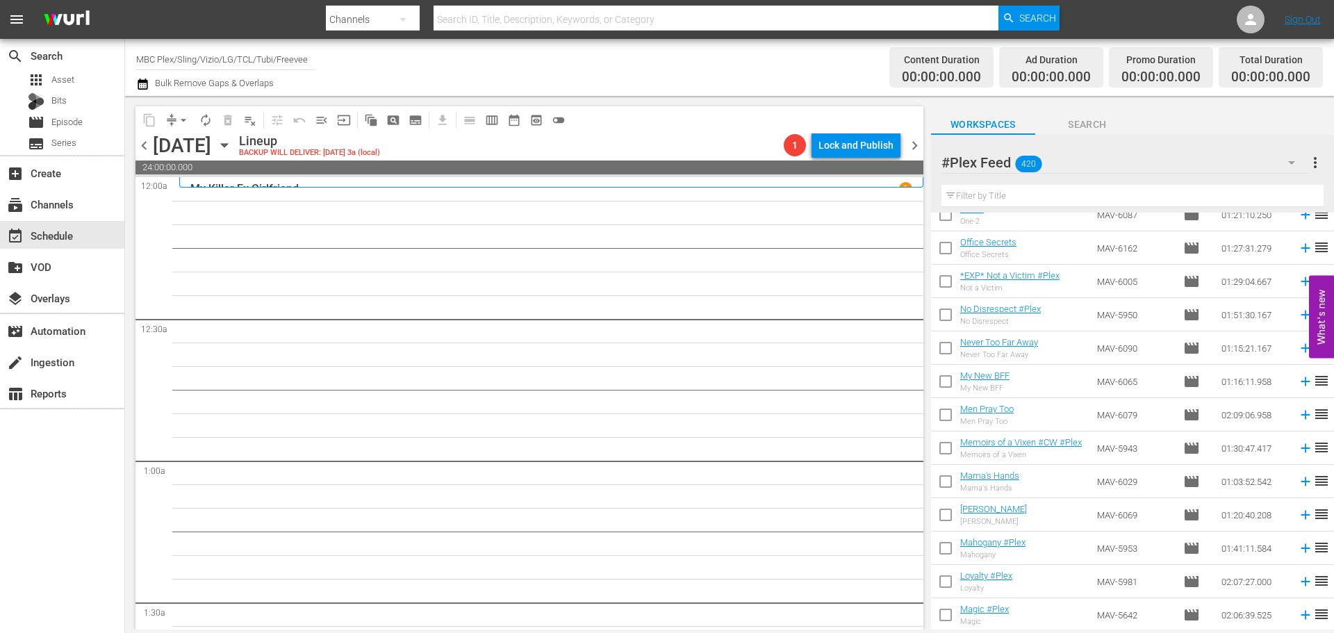
scroll to position [8757, 0]
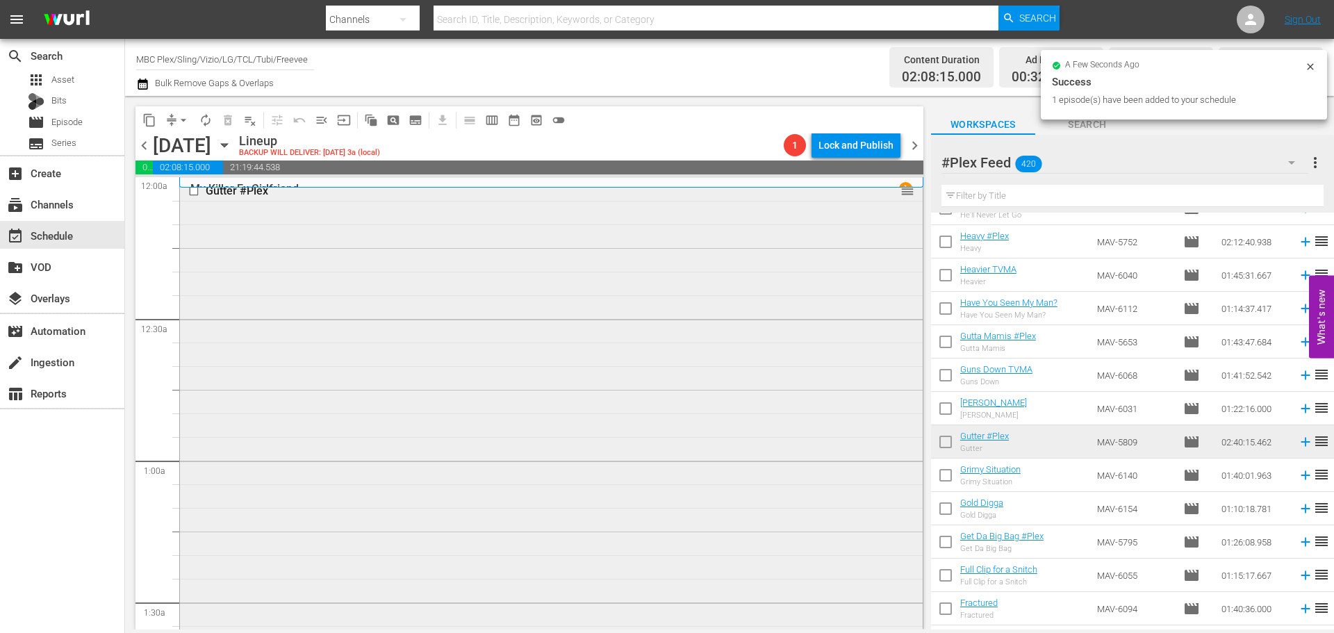
click at [501, 272] on div "Gutter #Plex reorder" at bounding box center [551, 554] width 743 height 753
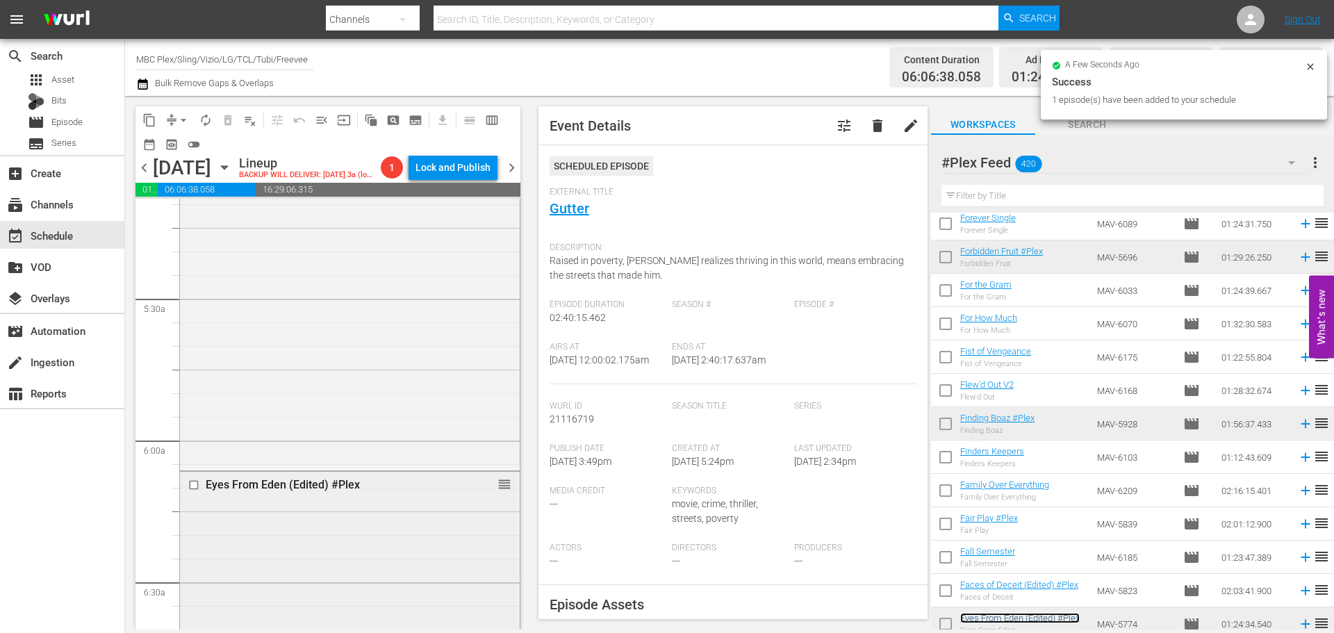
scroll to position [1875, 0]
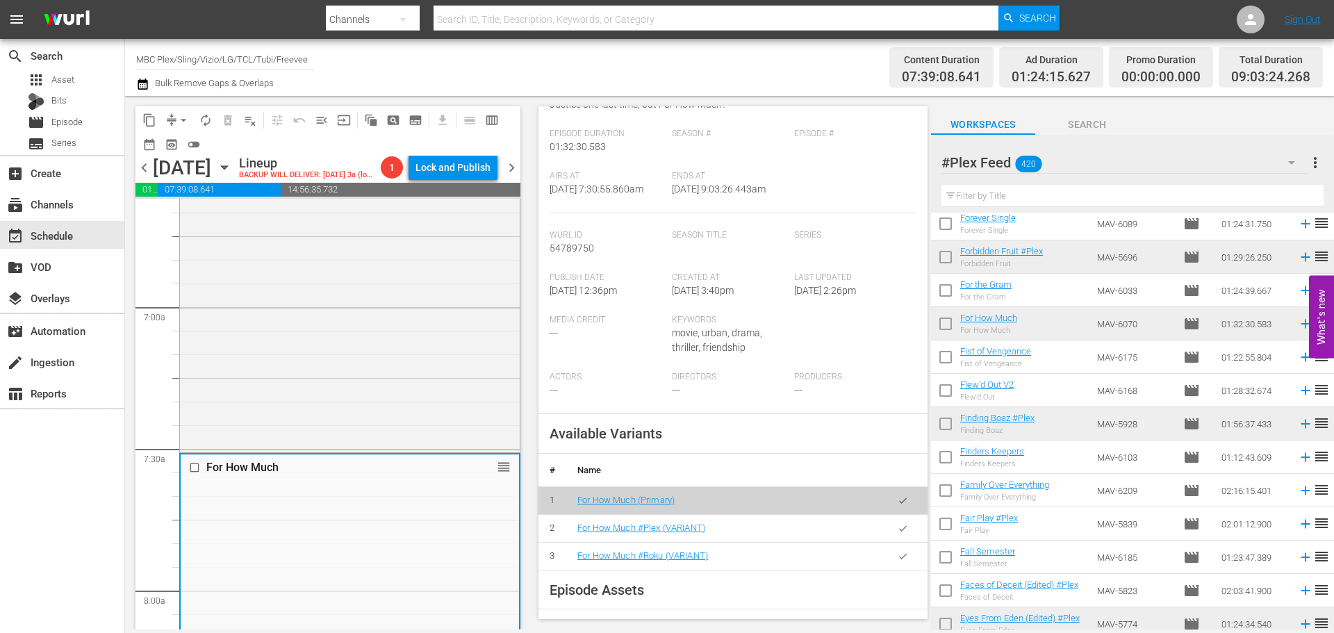
scroll to position [278, 0]
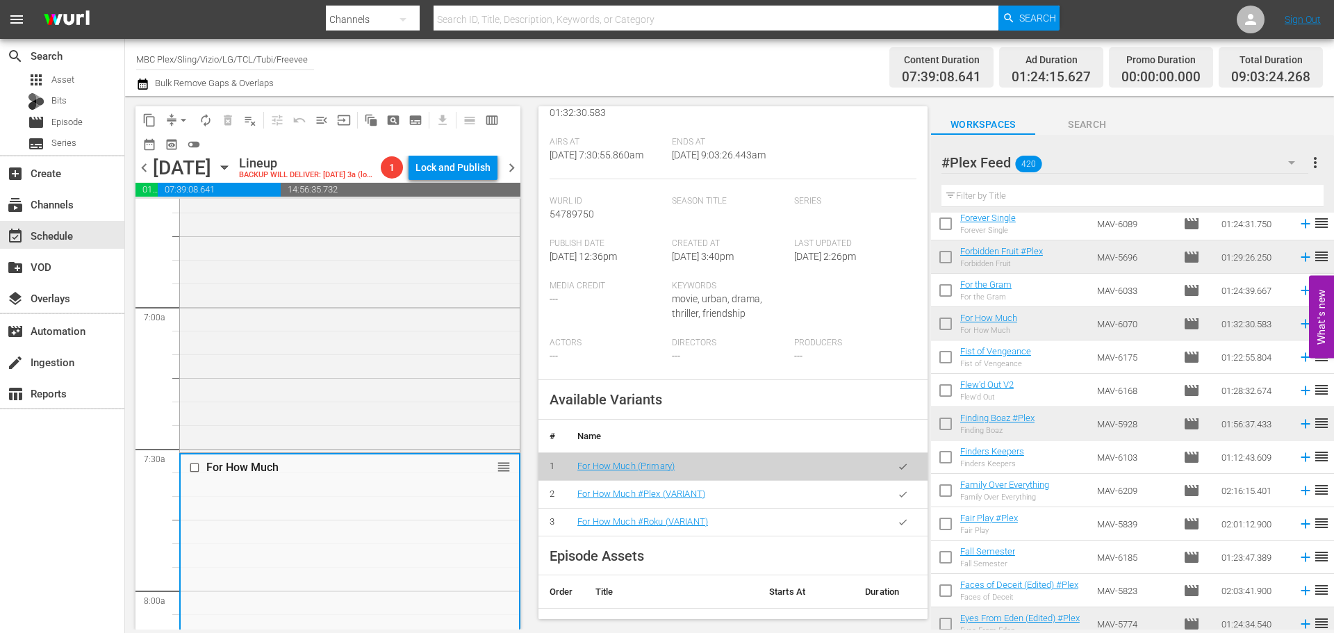
click at [897, 498] on icon "button" at bounding box center [902, 494] width 10 height 10
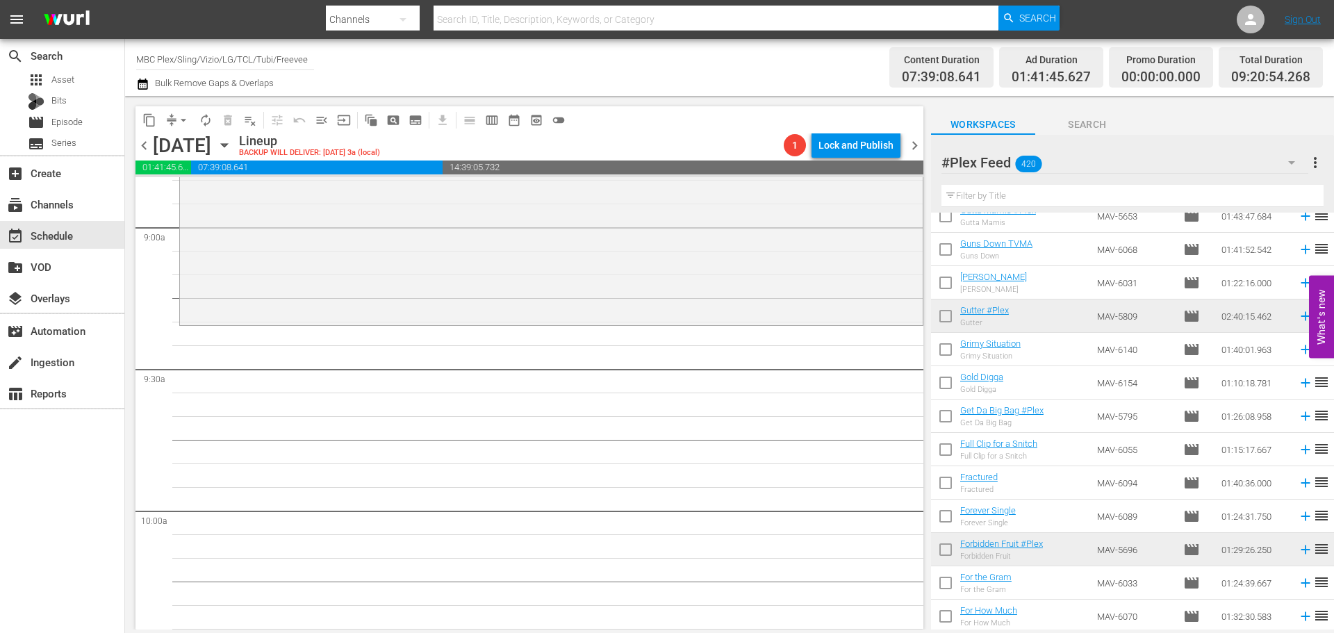
scroll to position [8897, 0]
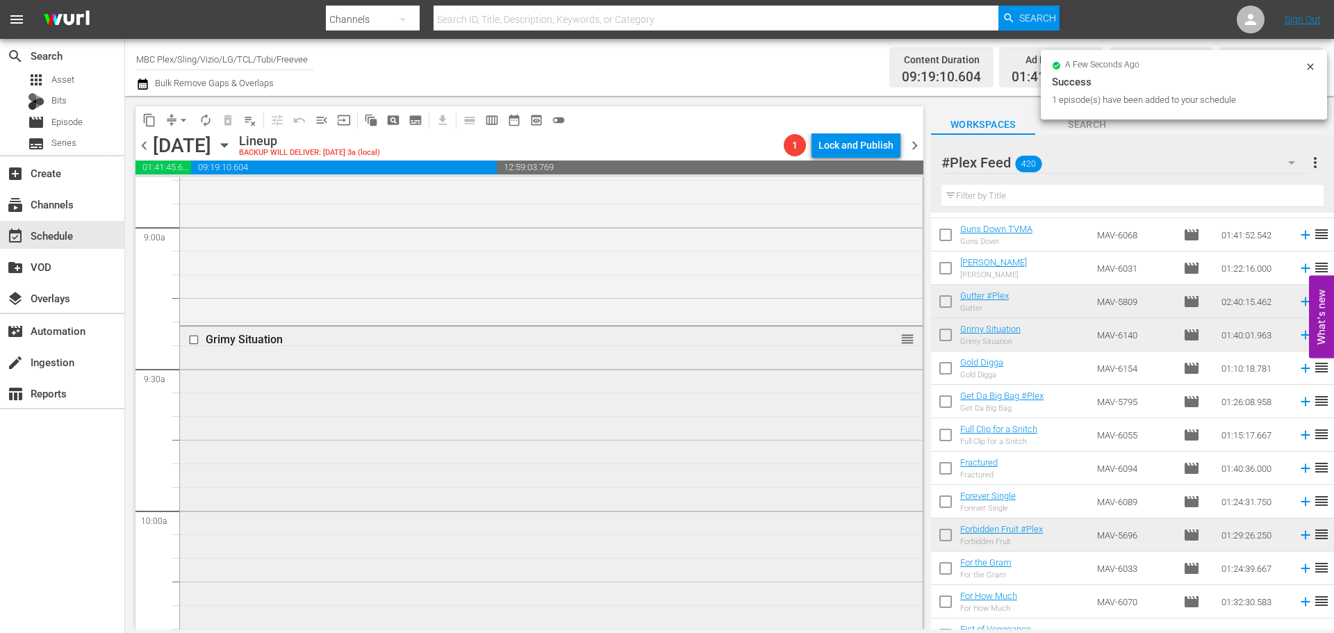
click at [379, 426] on div "Grimy Situation reorder" at bounding box center [551, 560] width 743 height 468
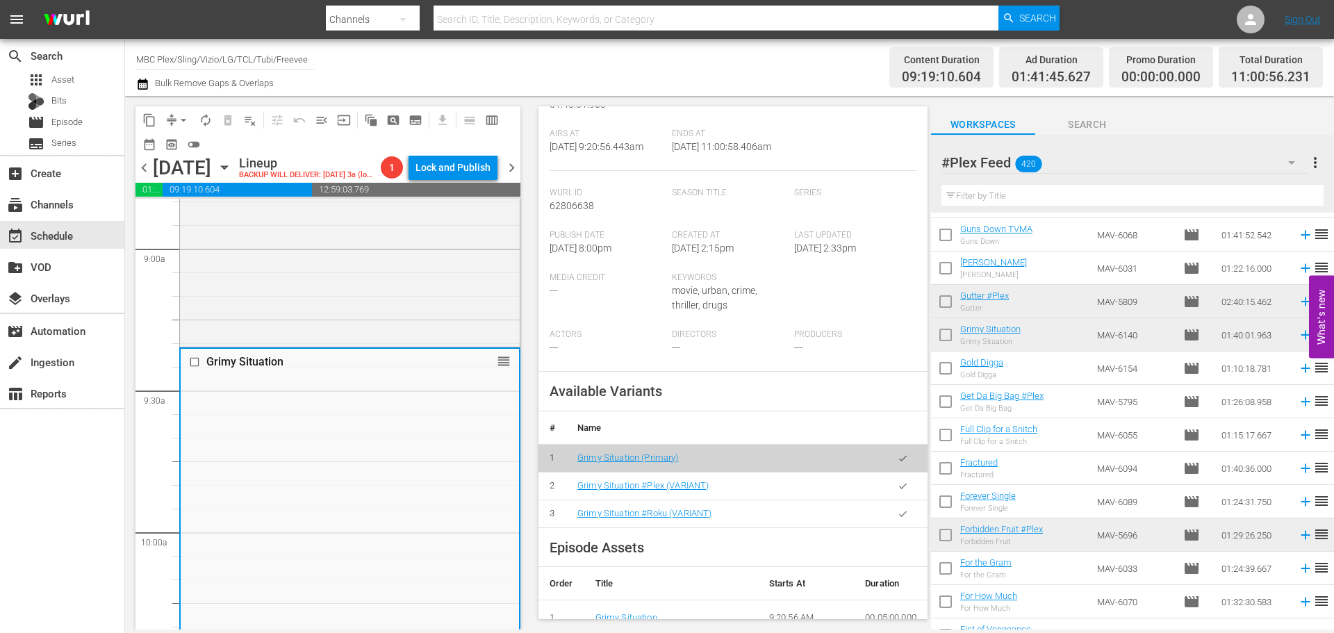
scroll to position [278, 0]
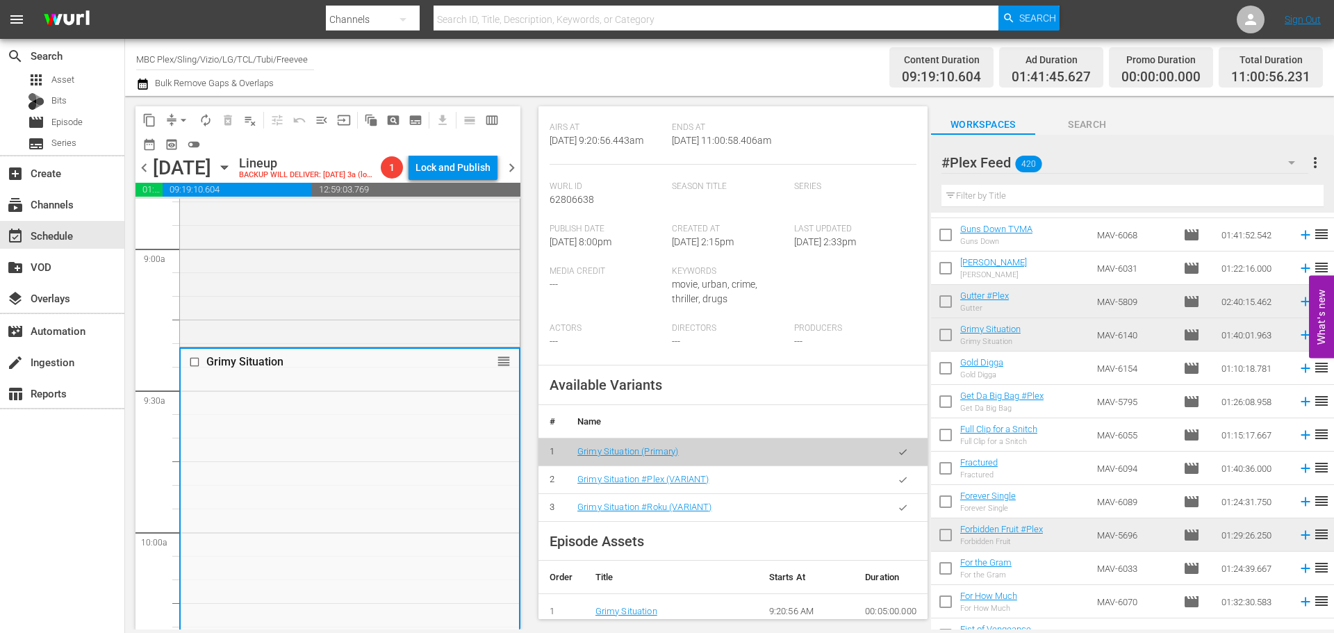
click at [899, 482] on icon "button" at bounding box center [903, 480] width 8 height 6
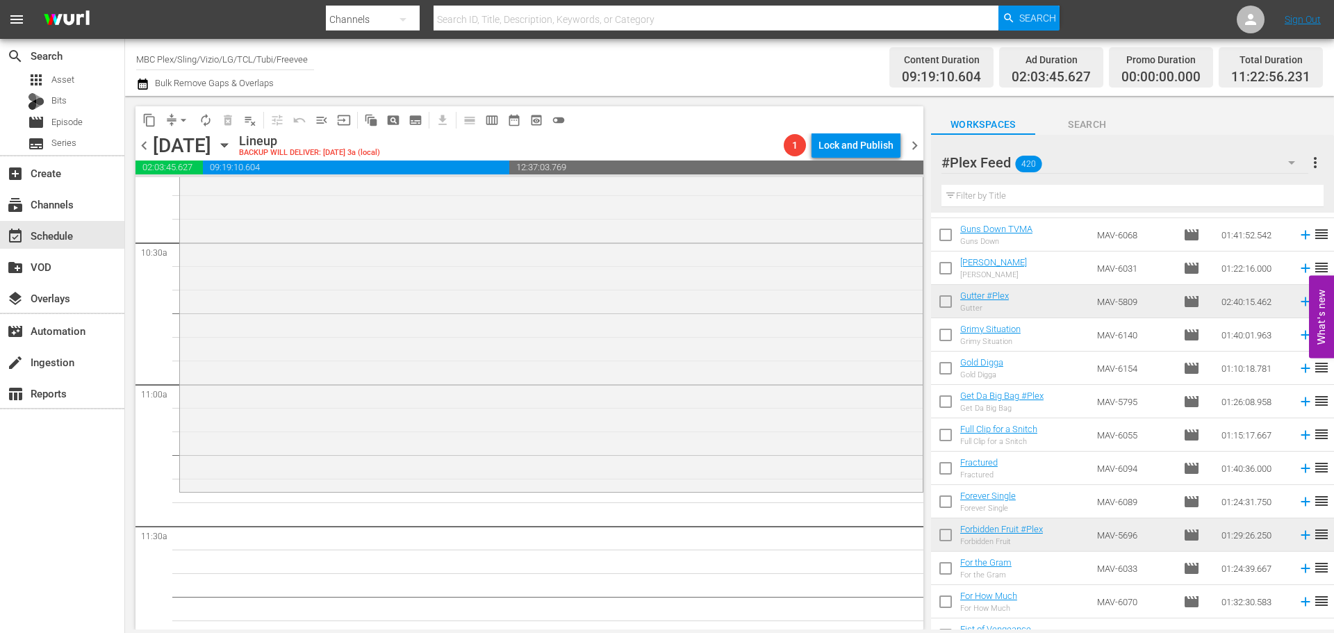
scroll to position [2987, 0]
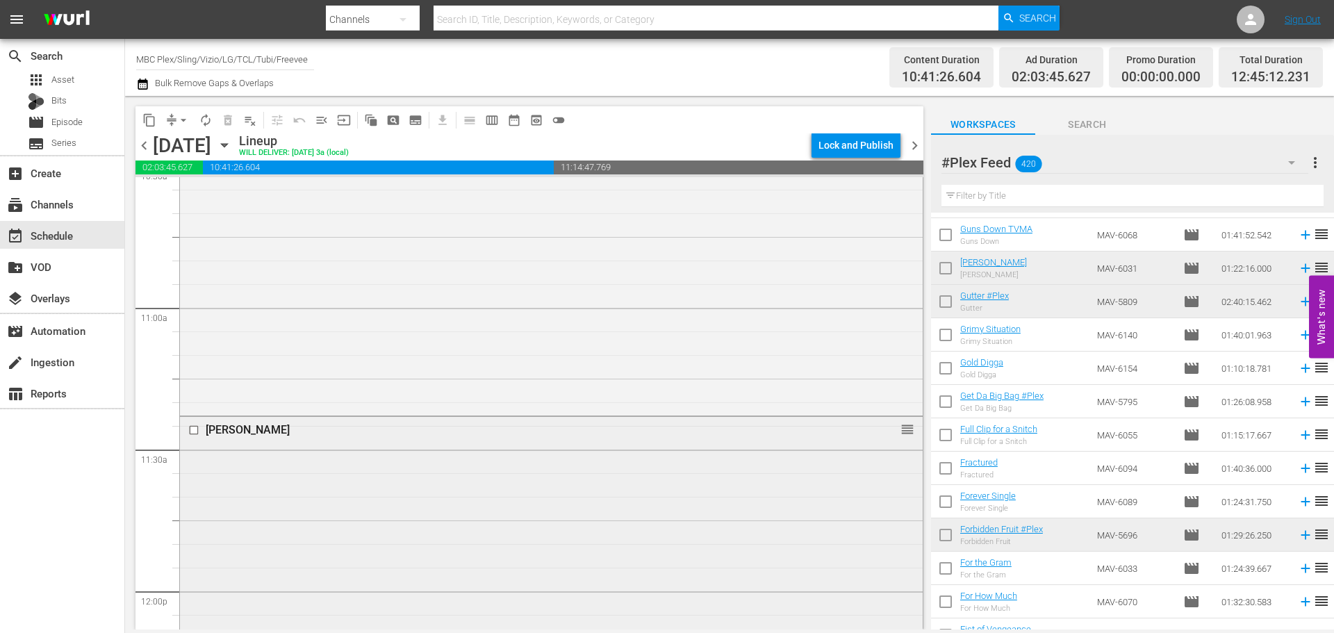
click at [440, 459] on div "[PERSON_NAME] reorder" at bounding box center [551, 609] width 743 height 384
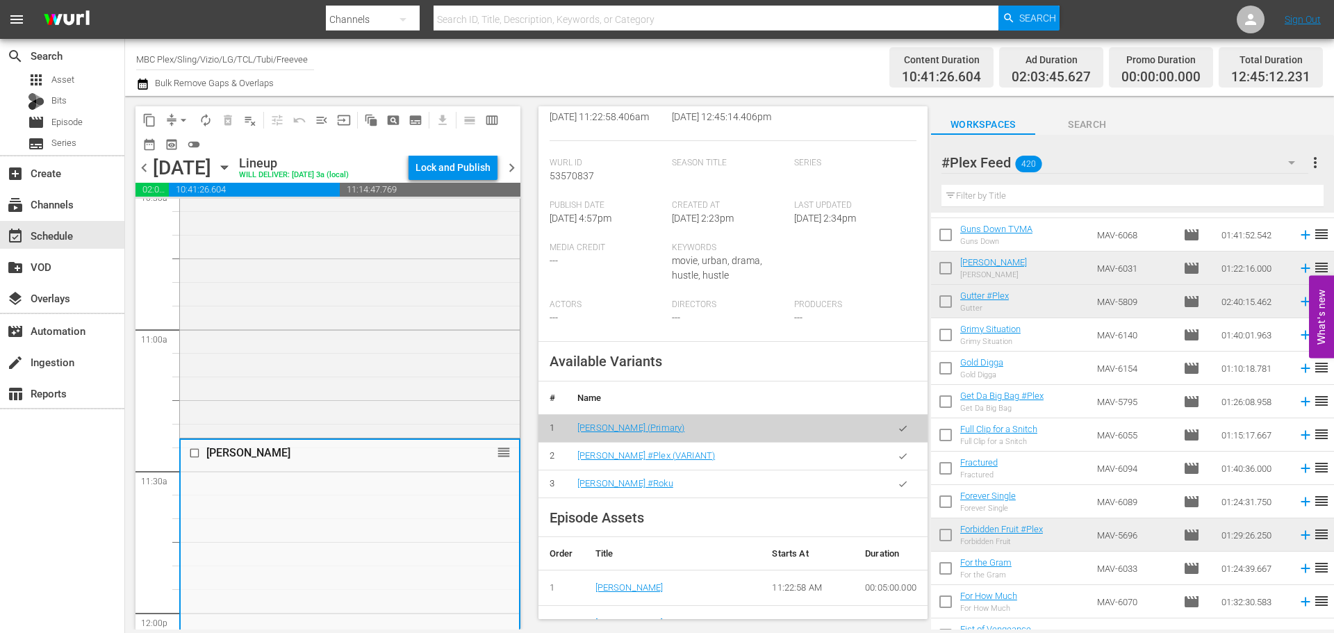
scroll to position [278, 0]
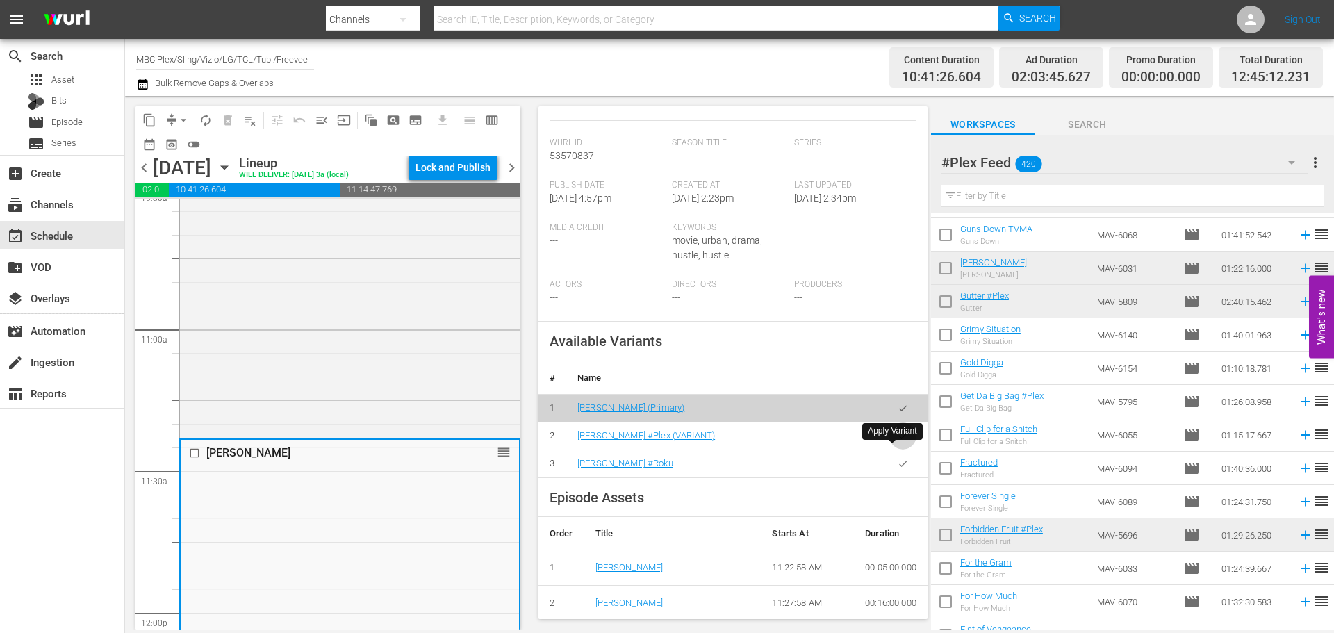
click at [897, 441] on icon "button" at bounding box center [902, 436] width 10 height 10
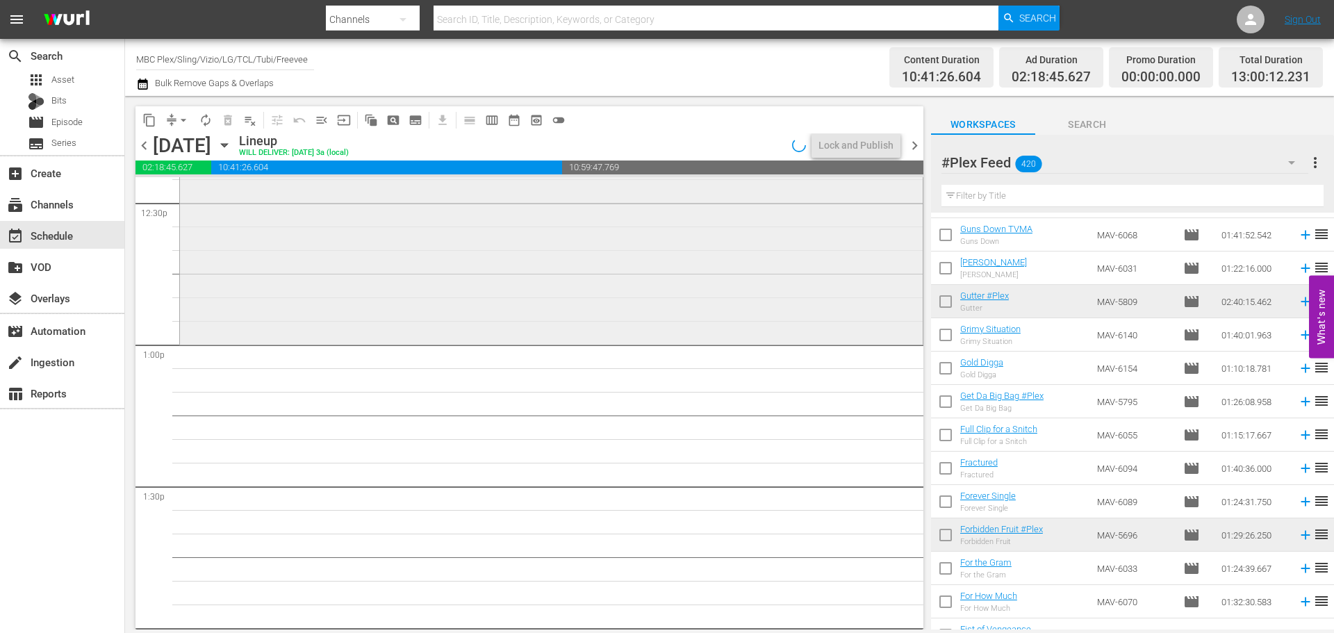
scroll to position [3543, 0]
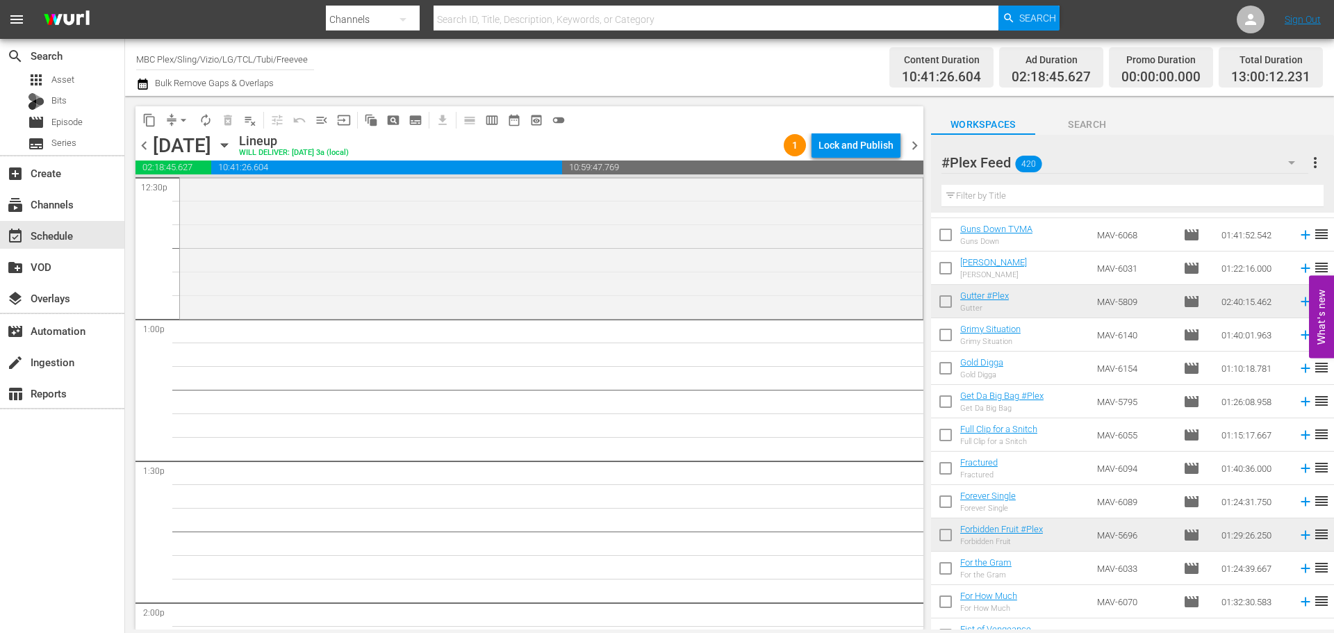
click at [1100, 199] on input "text" at bounding box center [1132, 196] width 382 height 22
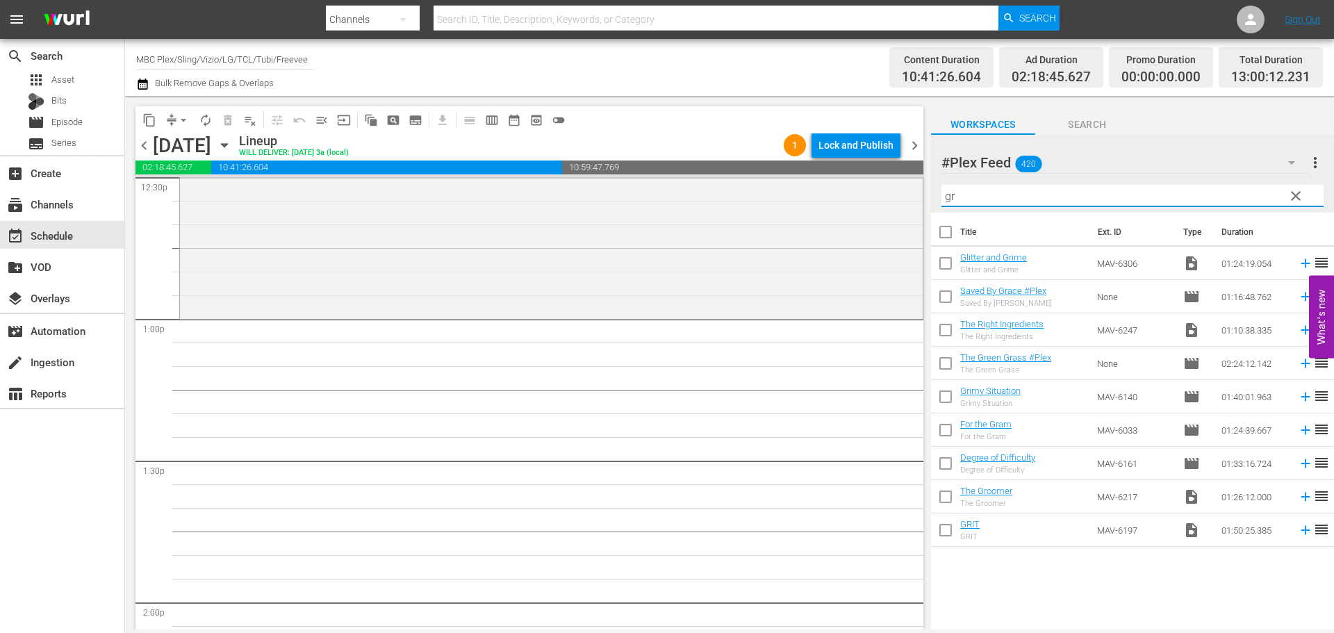
scroll to position [0, 0]
type input "gr"
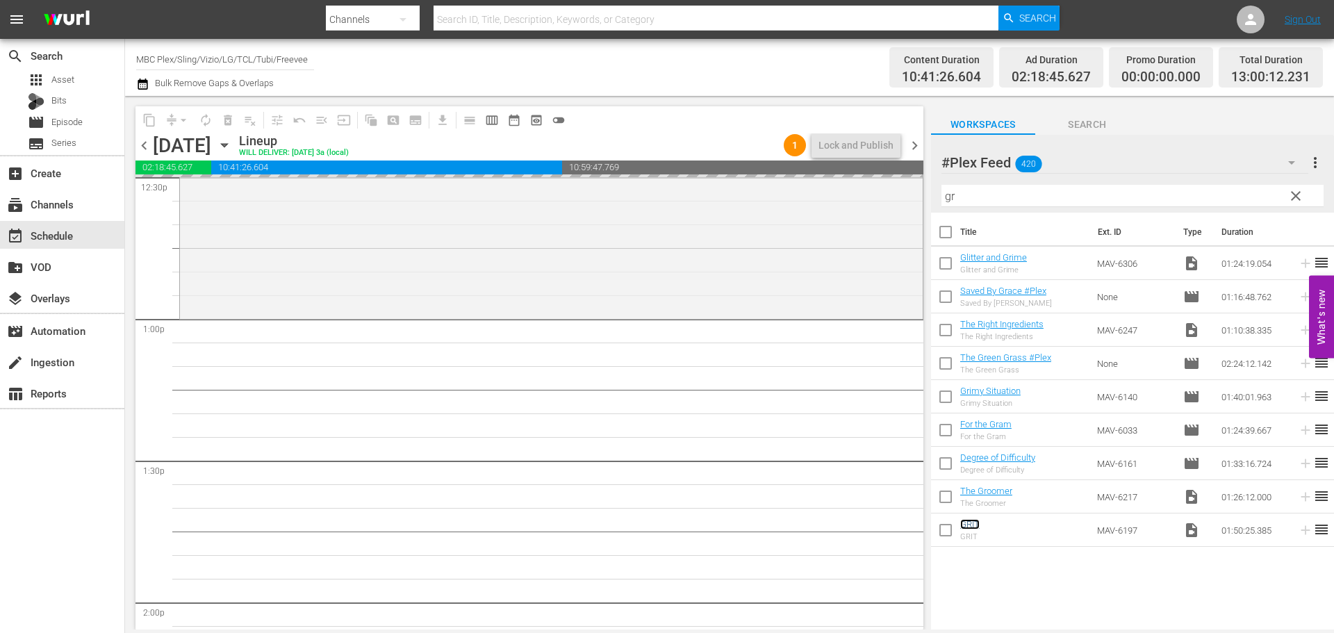
scroll to position [3473, 0]
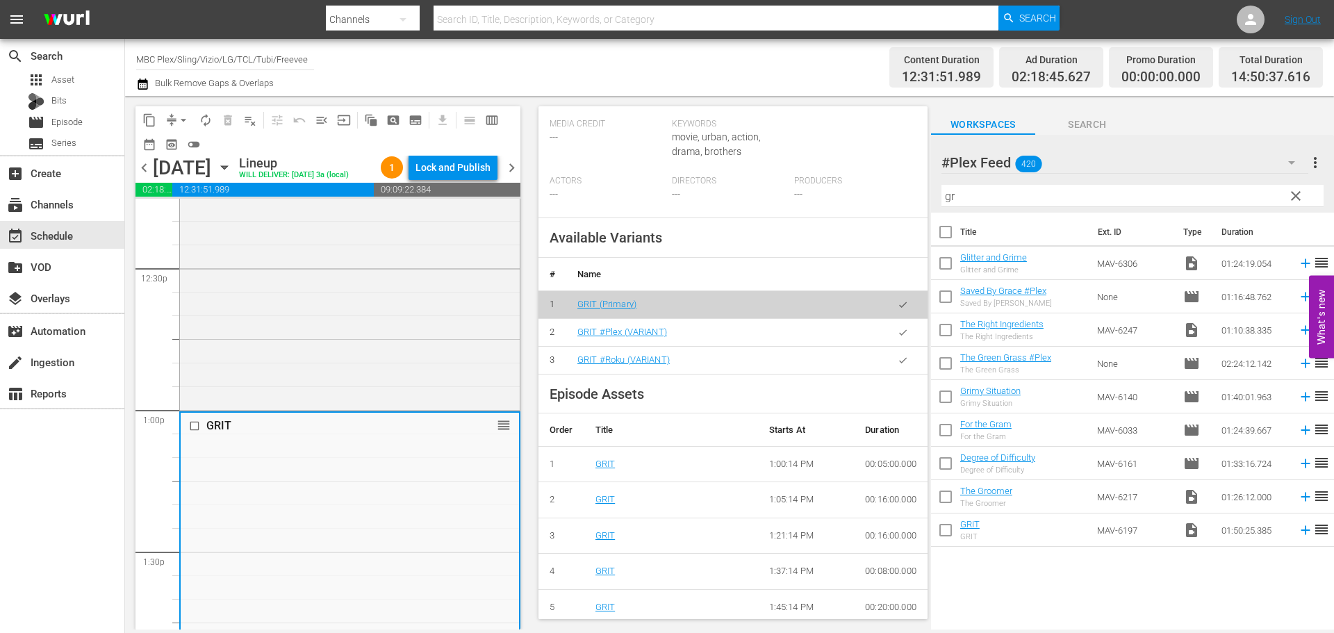
scroll to position [417, 0]
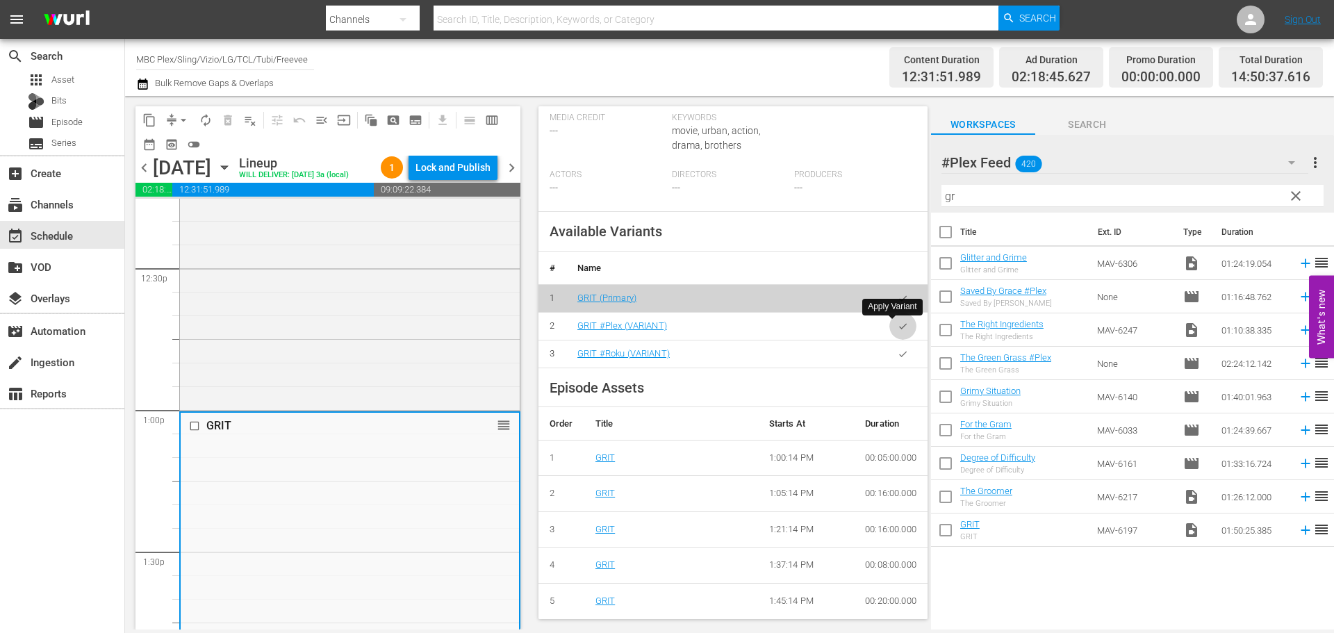
click at [897, 324] on icon "button" at bounding box center [902, 326] width 10 height 10
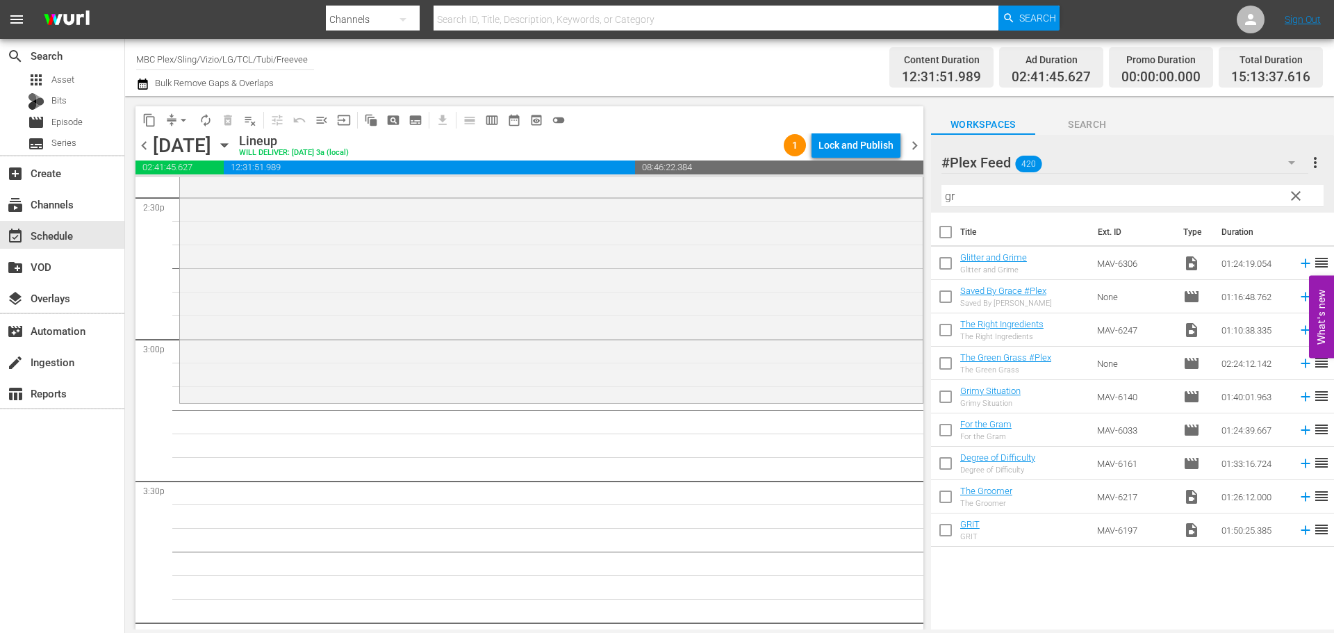
scroll to position [4098, 0]
click at [1299, 198] on span "clear" at bounding box center [1295, 196] width 17 height 17
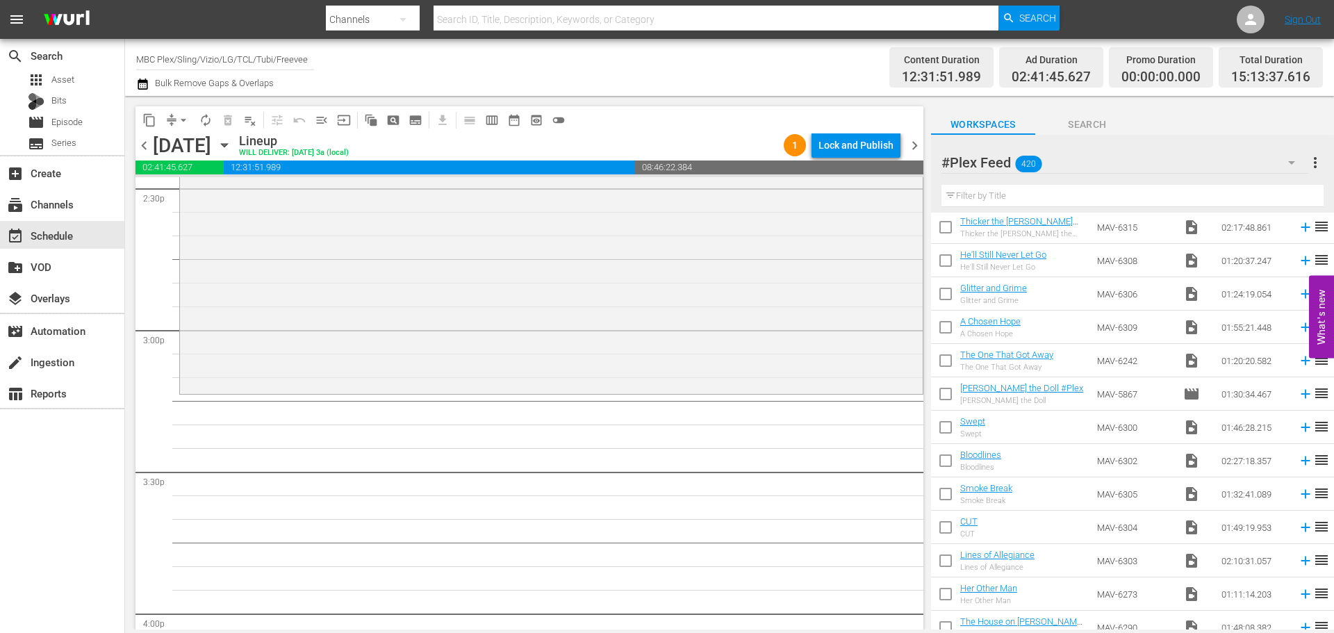
scroll to position [972, 0]
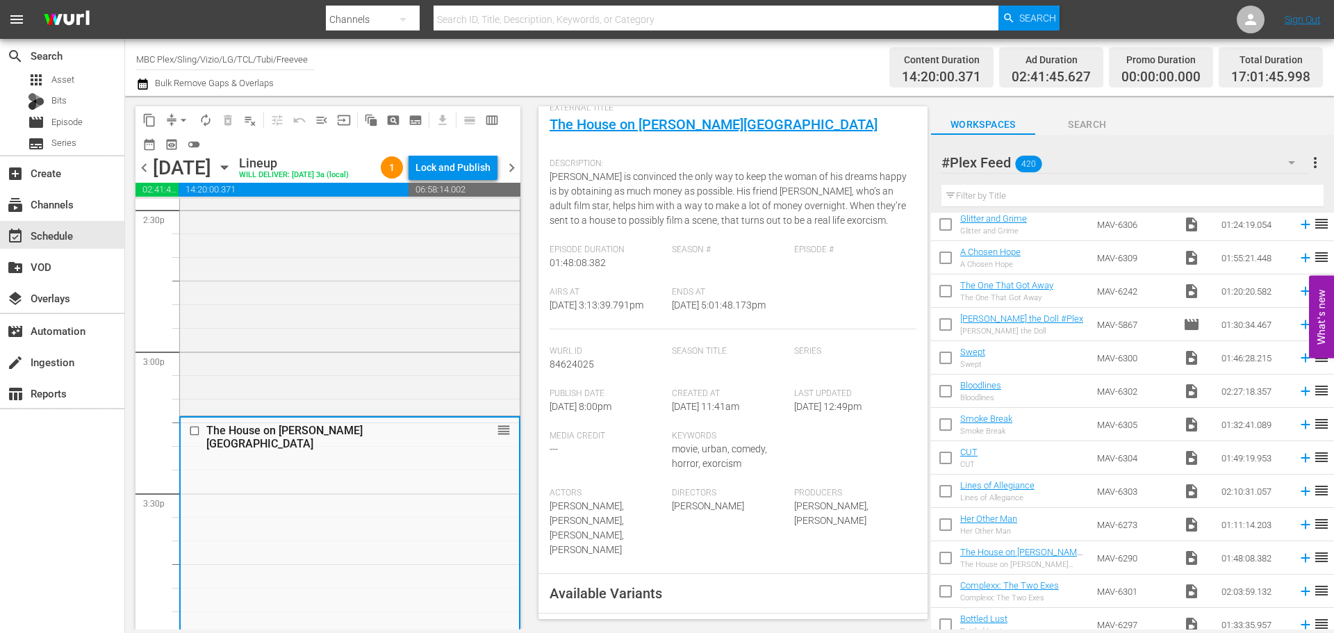
scroll to position [417, 0]
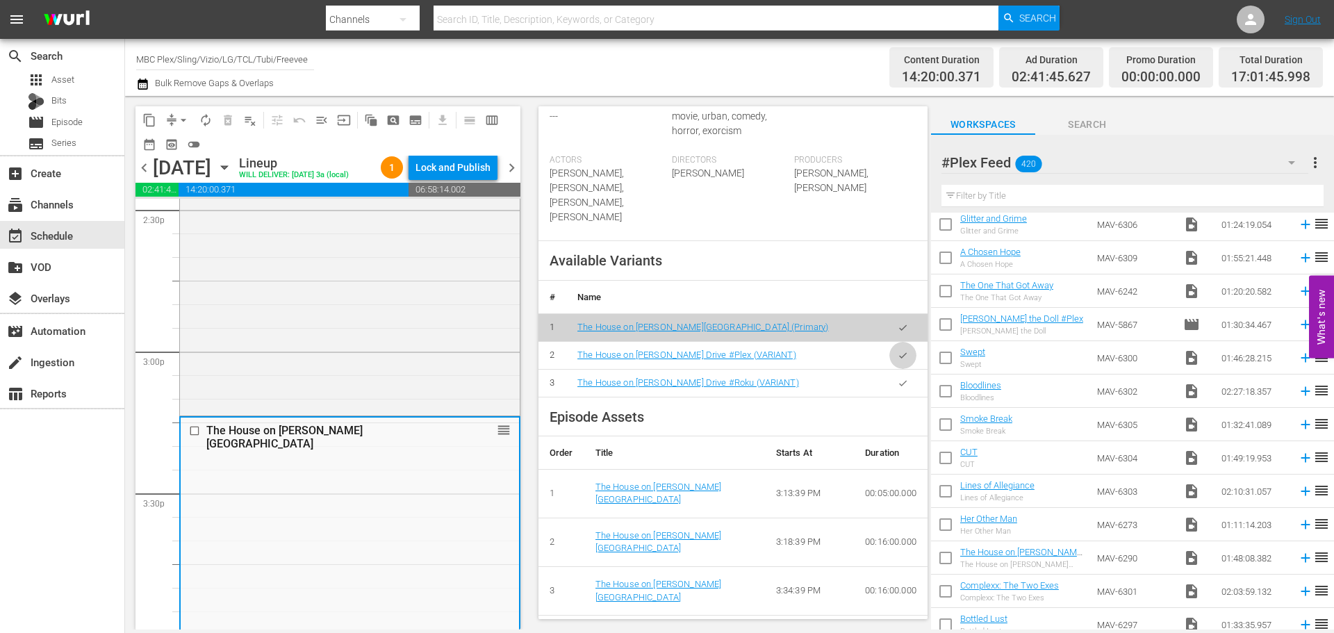
click at [889, 355] on button "button" at bounding box center [902, 355] width 27 height 27
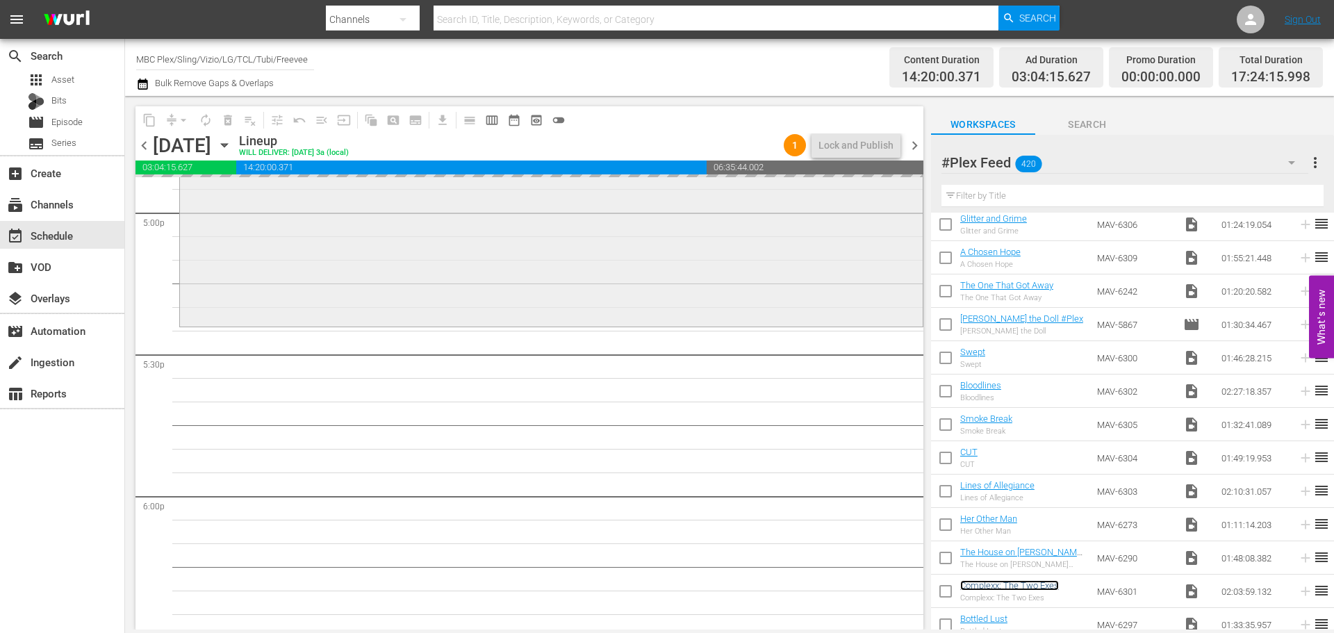
scroll to position [4793, 0]
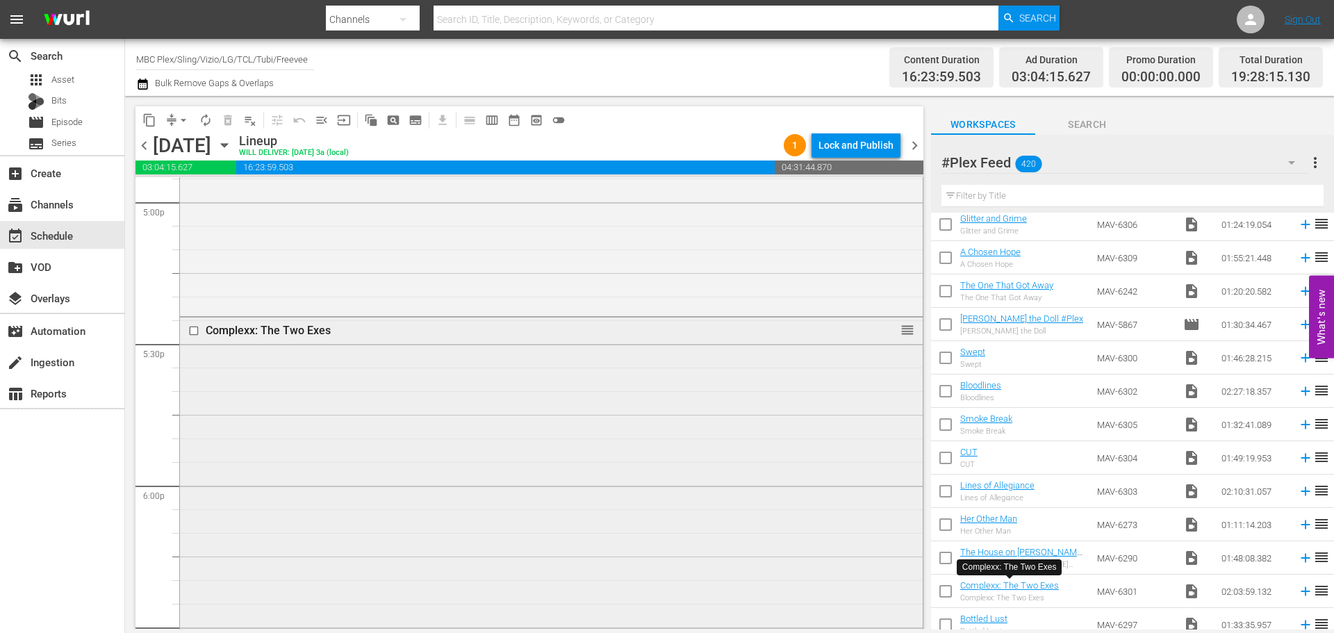
click at [385, 420] on div "Complexx: The Two Exes reorder" at bounding box center [551, 607] width 743 height 581
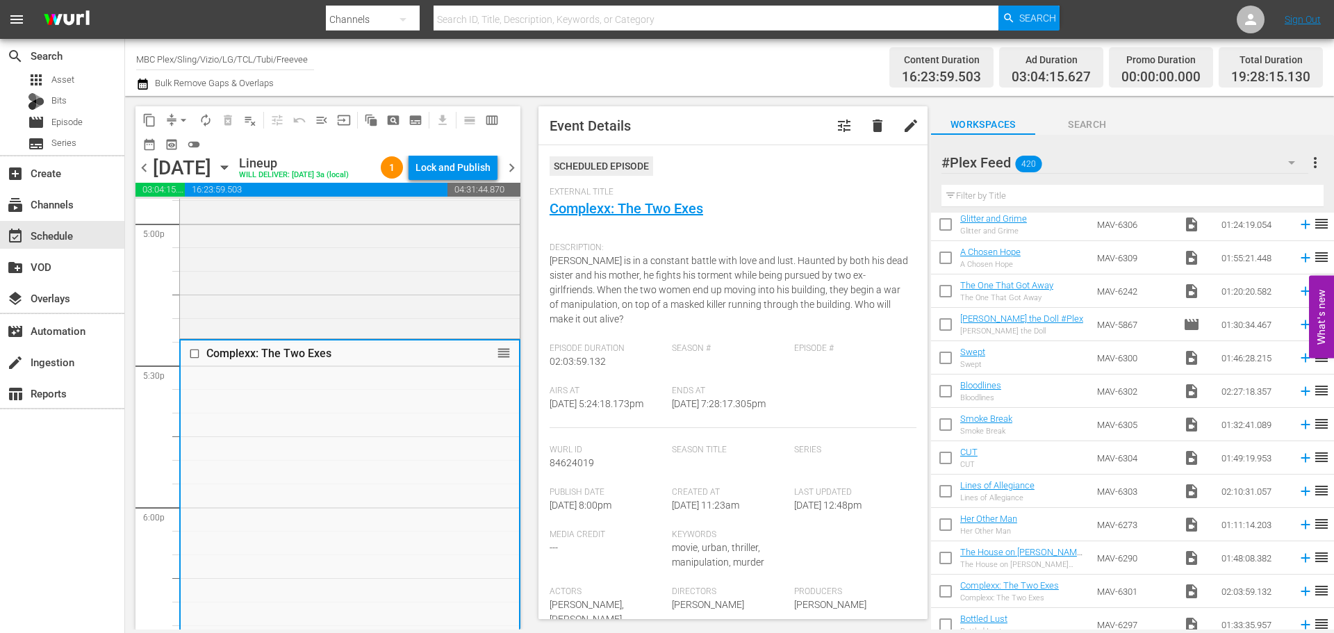
scroll to position [5071, 0]
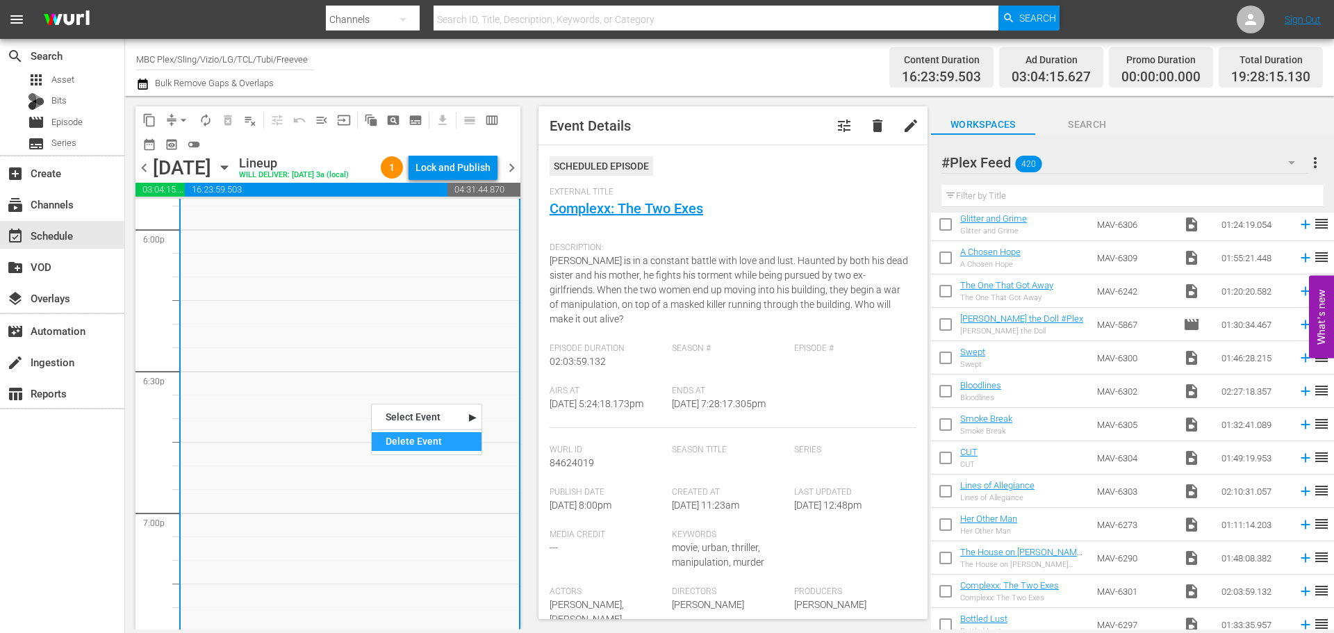
click at [397, 447] on div "Delete Event" at bounding box center [427, 441] width 110 height 19
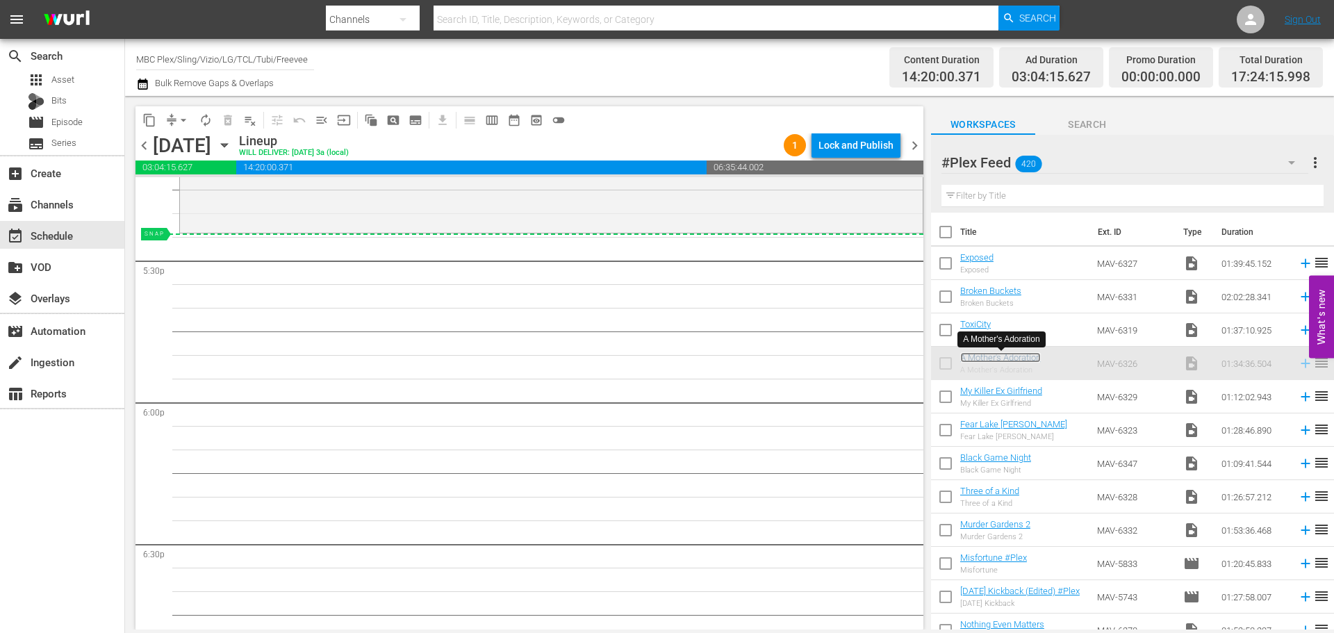
scroll to position [4783, 0]
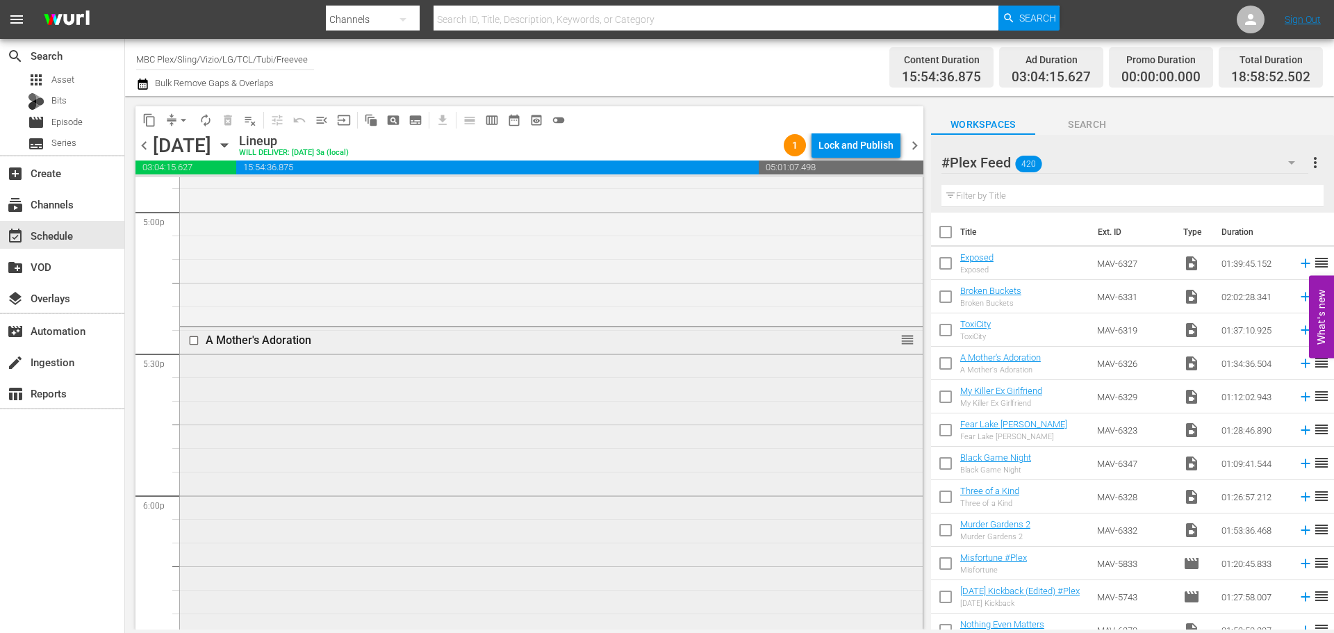
click at [393, 461] on div "A Mother's Adoration reorder" at bounding box center [551, 548] width 743 height 442
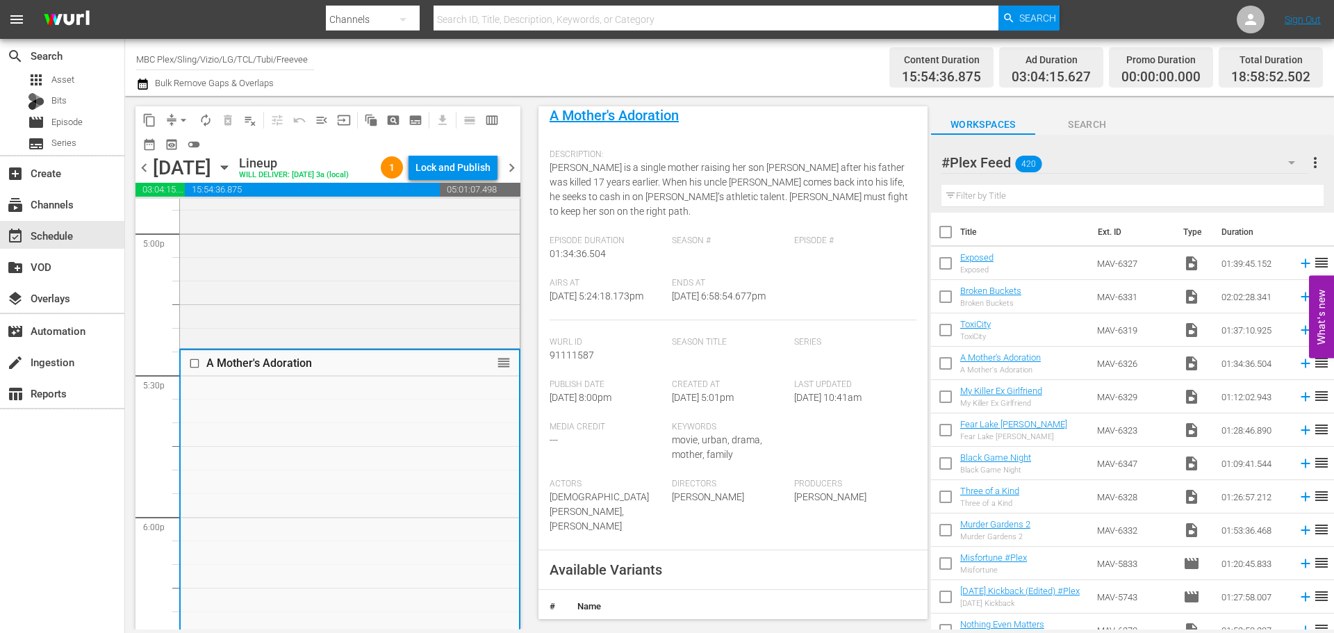
scroll to position [347, 0]
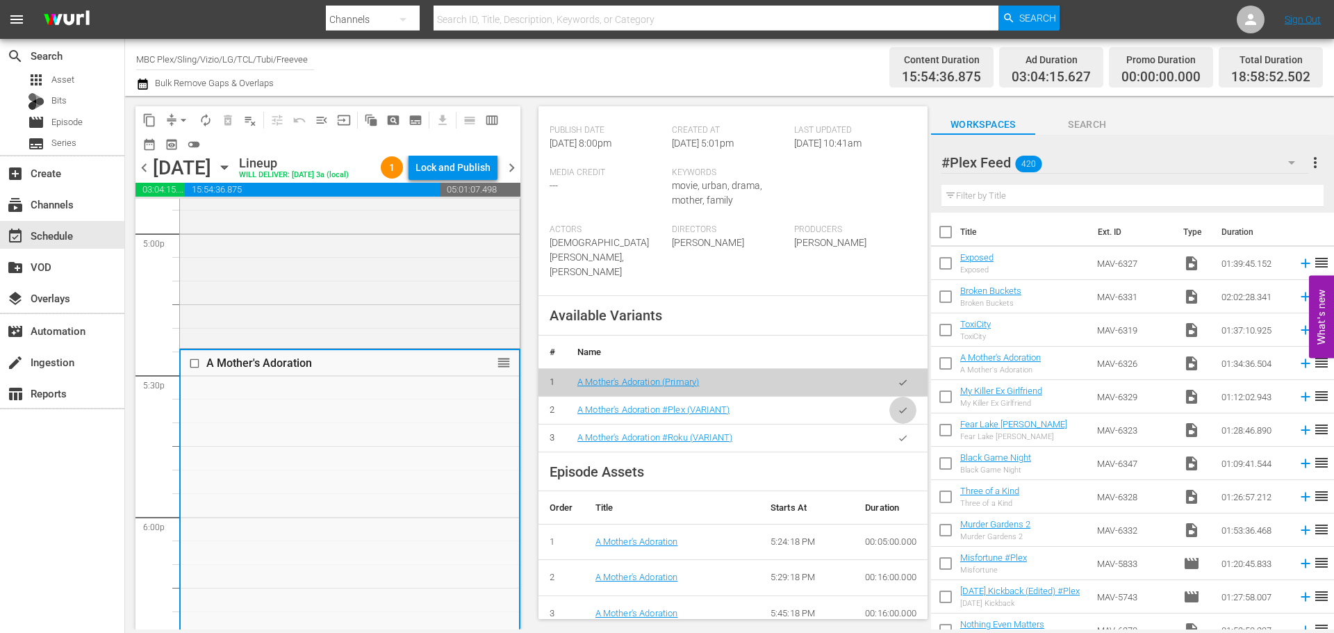
click at [897, 413] on icon "button" at bounding box center [902, 410] width 10 height 10
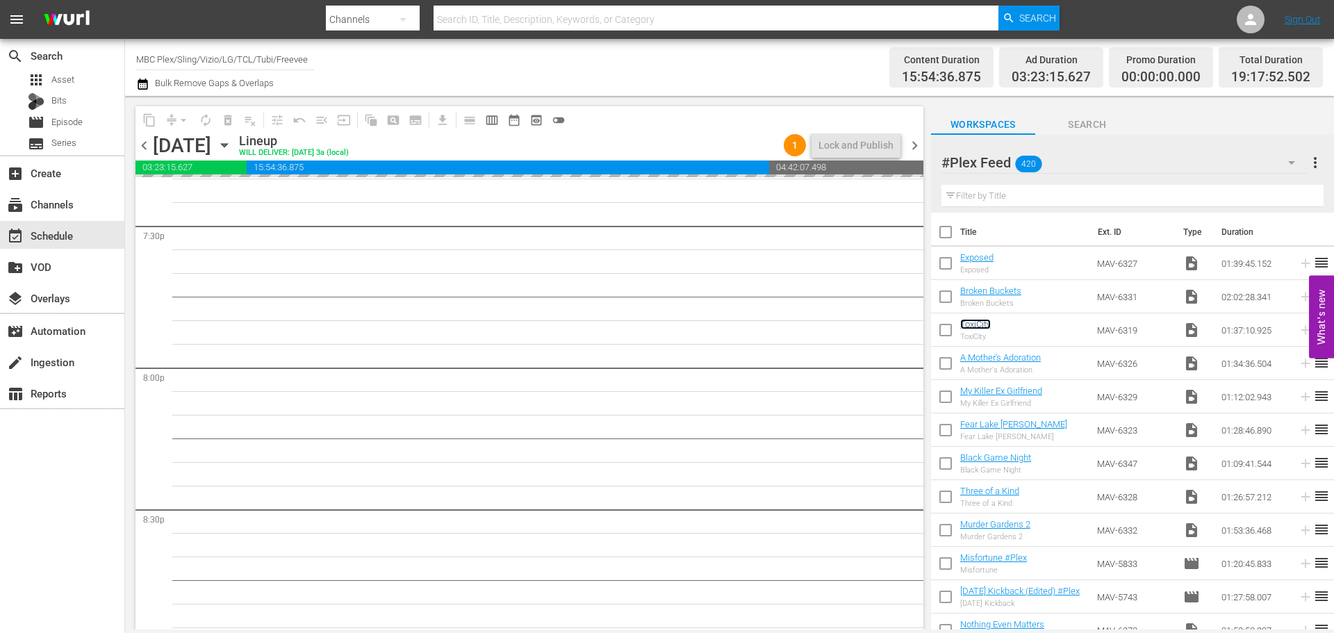
scroll to position [5408, 0]
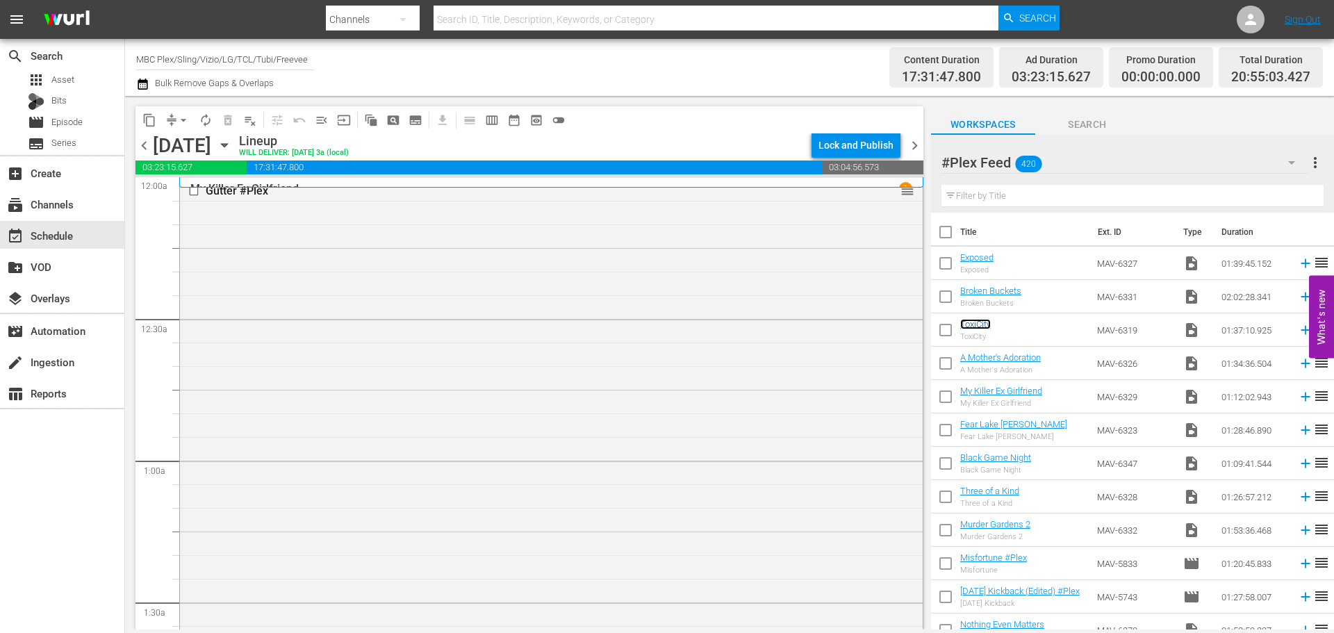
scroll to position [5408, 0]
click at [485, 335] on div "ToxiCity reorder" at bounding box center [551, 465] width 743 height 455
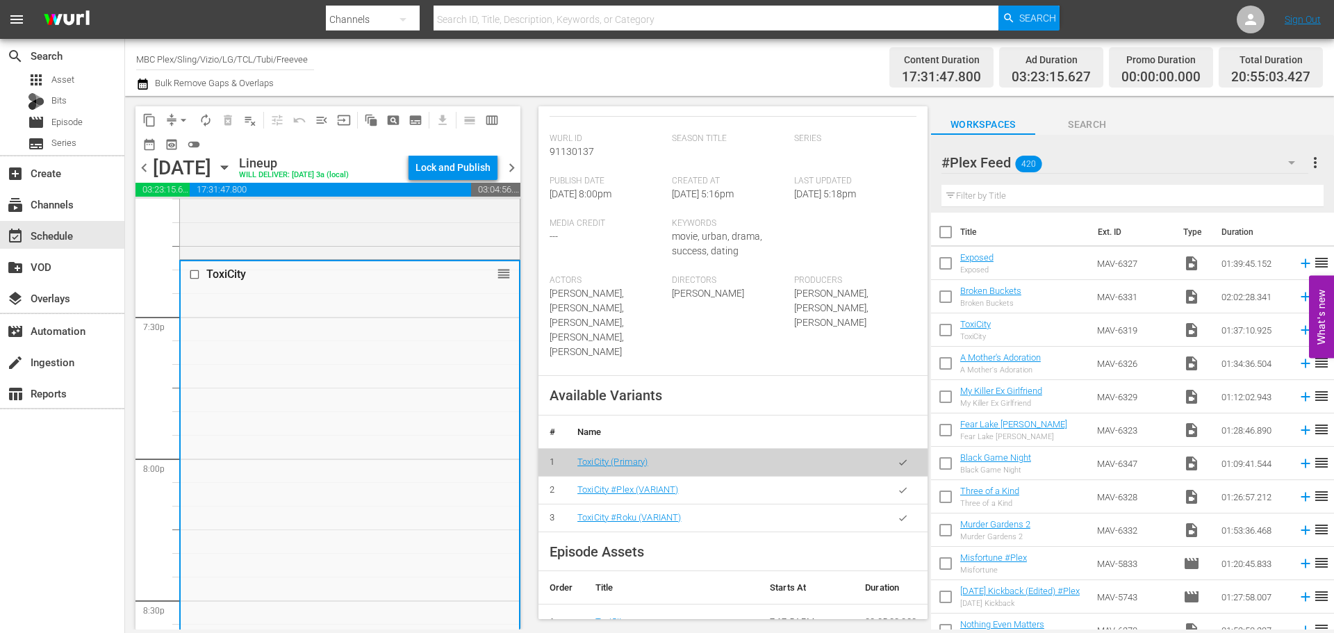
scroll to position [417, 0]
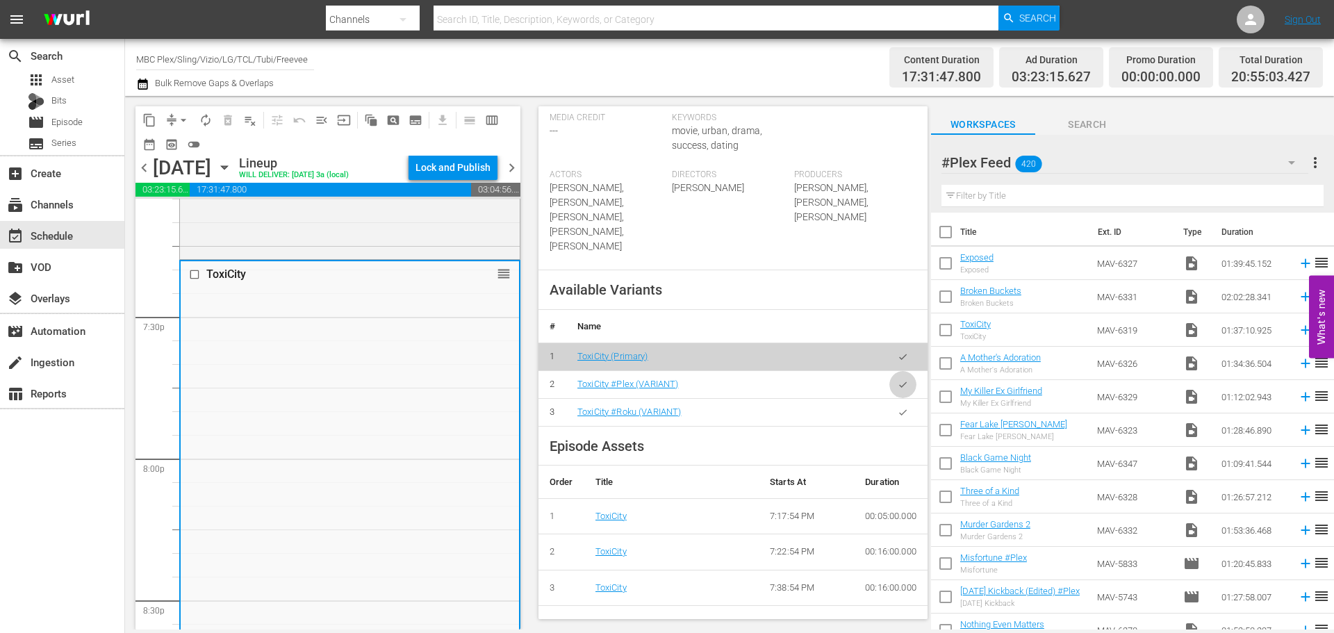
click at [897, 385] on icon "button" at bounding box center [902, 384] width 10 height 10
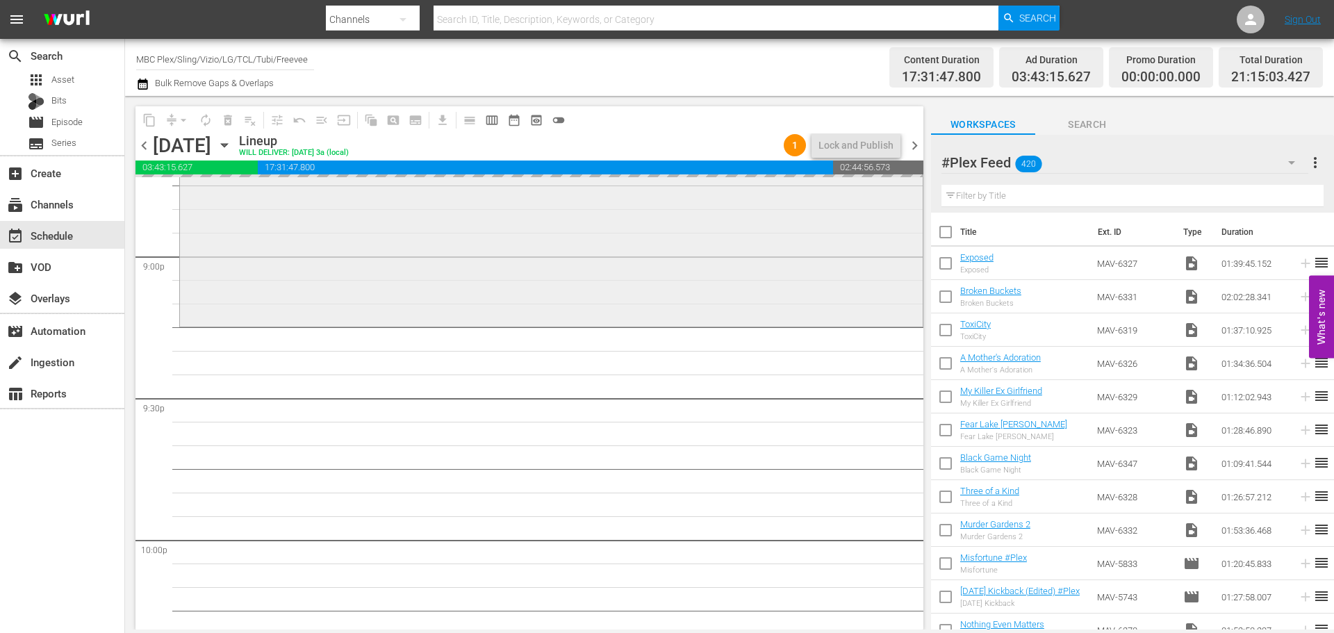
scroll to position [5895, 0]
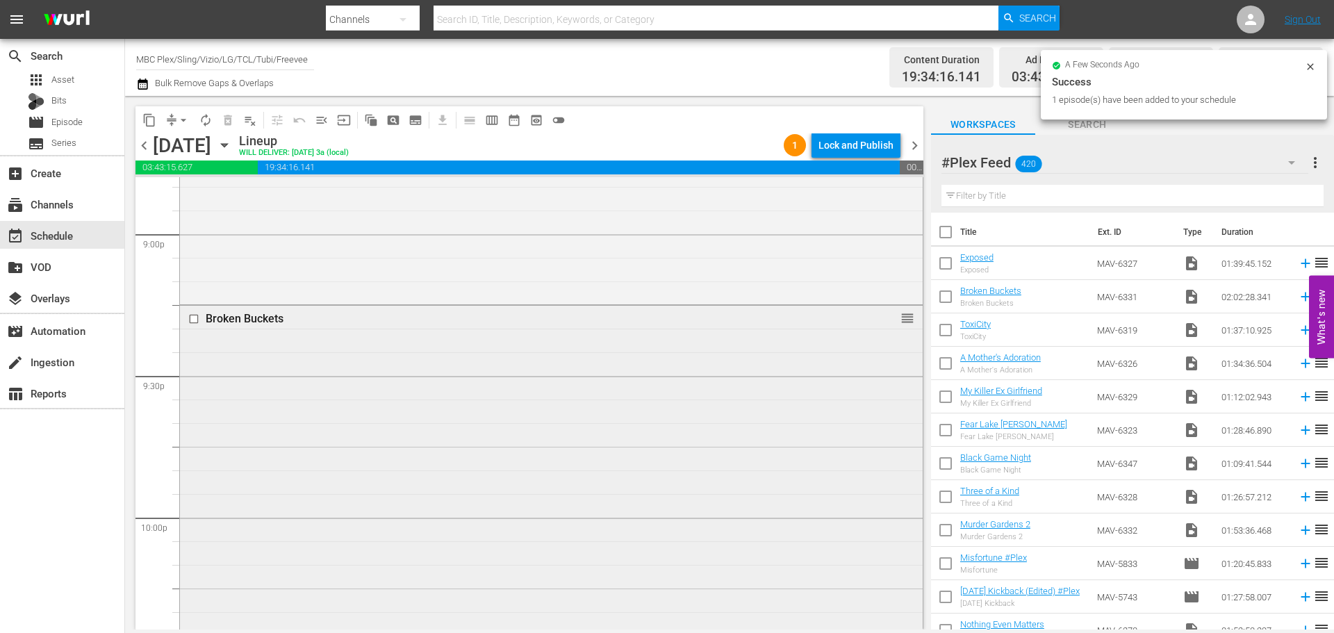
click at [345, 458] on div "Broken Buckets reorder" at bounding box center [551, 593] width 743 height 574
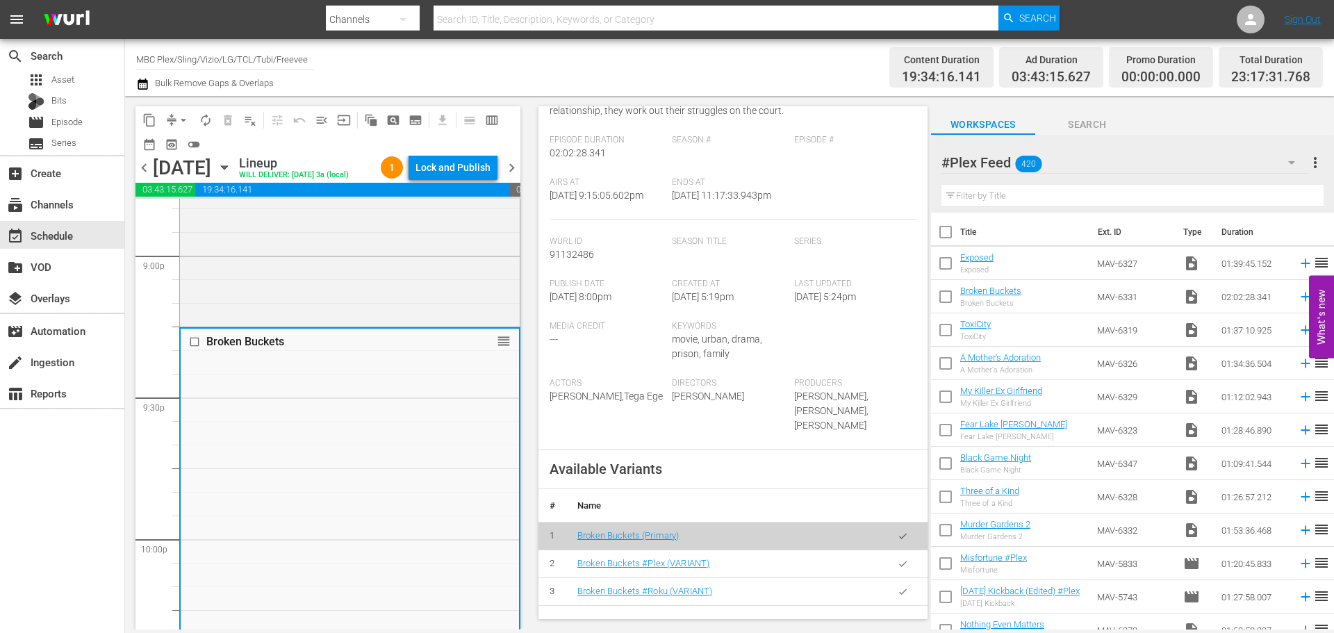
scroll to position [208, 0]
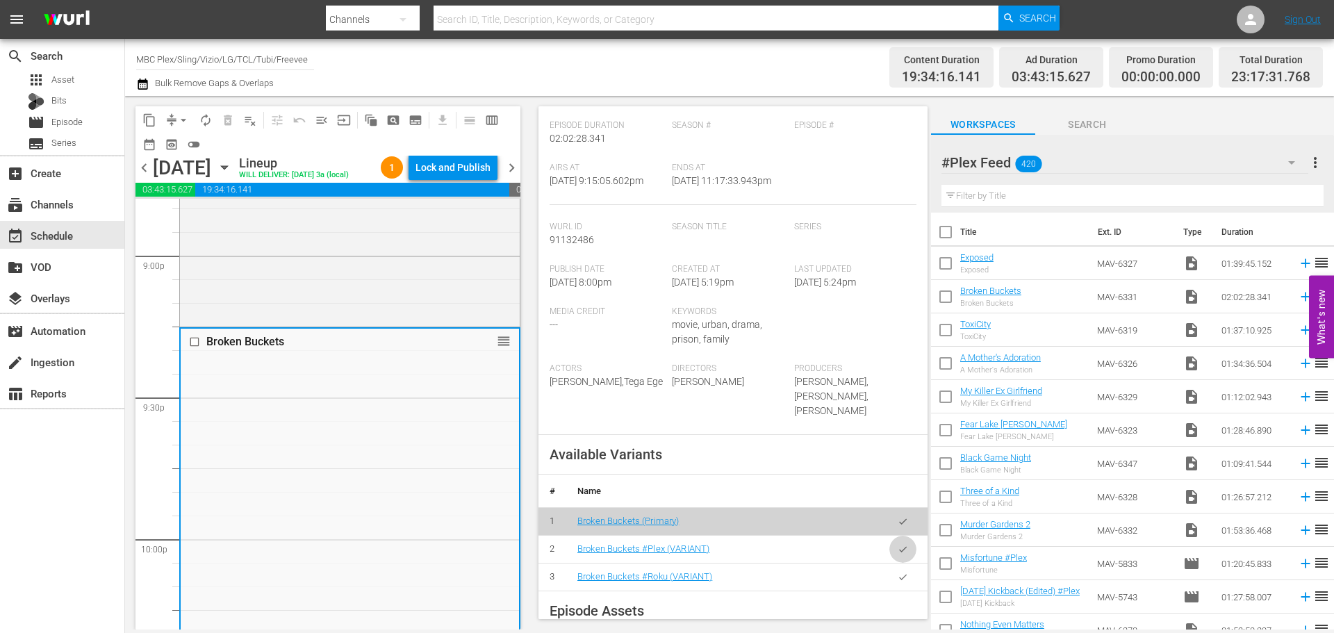
click at [897, 545] on icon "button" at bounding box center [902, 549] width 10 height 10
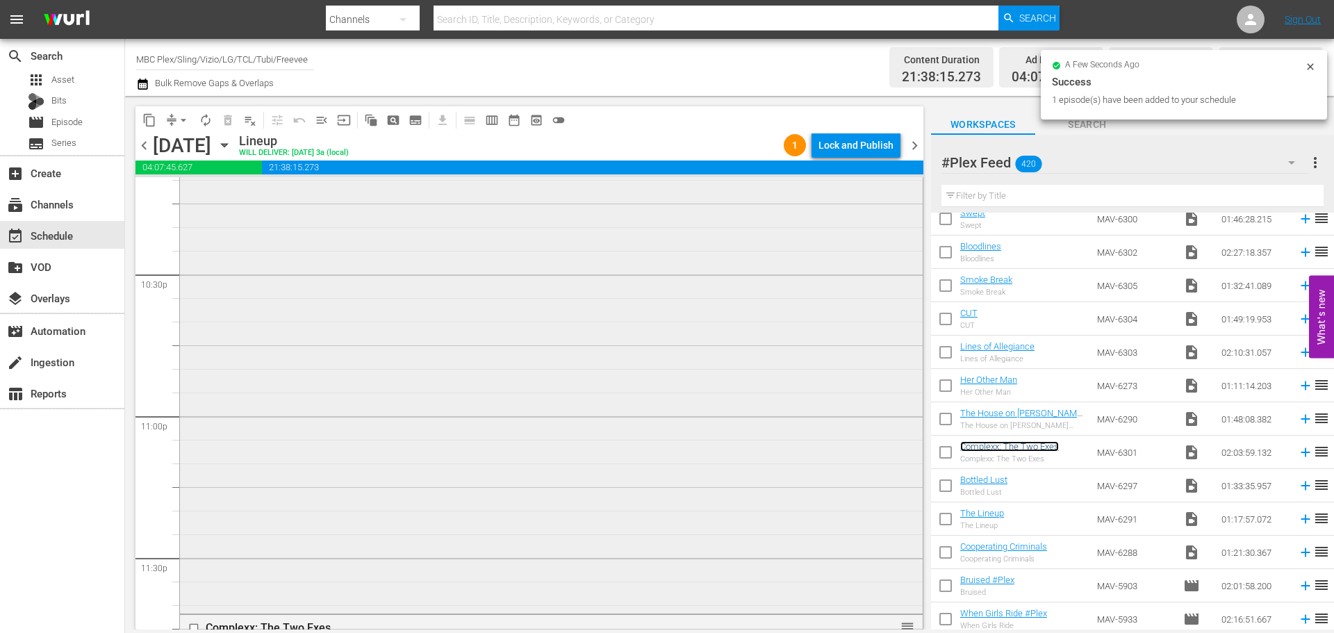
scroll to position [6557, 0]
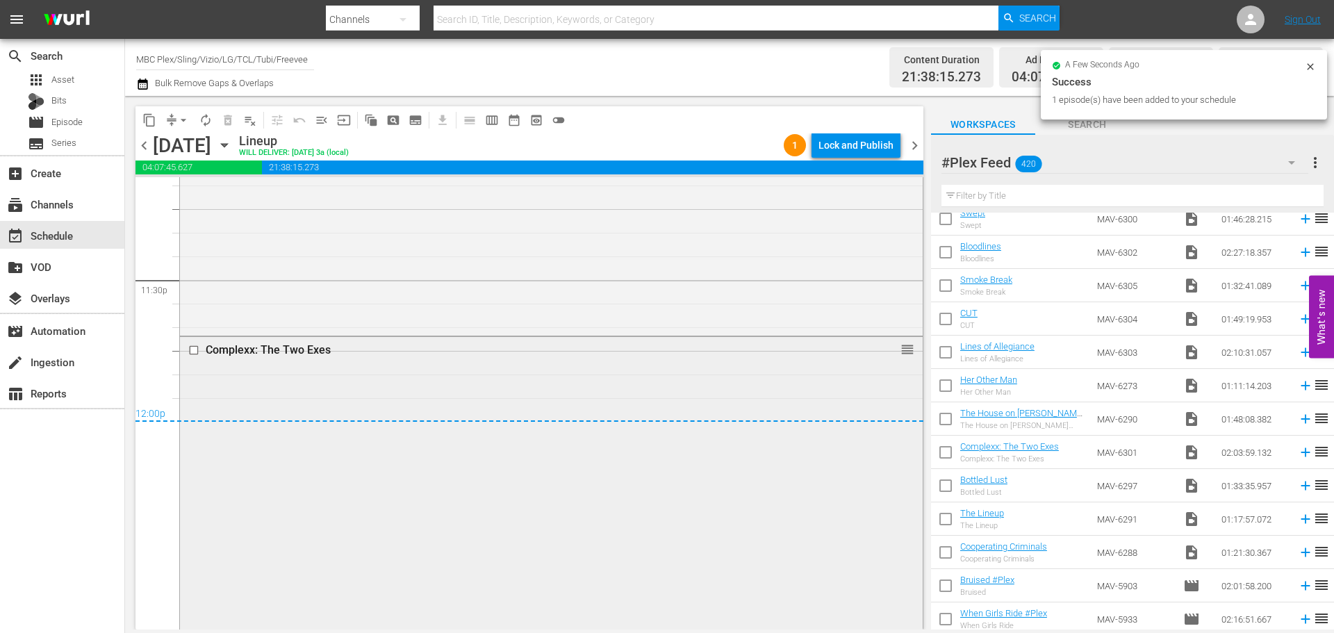
click at [486, 389] on div "Complexx: The Two Exes reorder" at bounding box center [551, 627] width 743 height 581
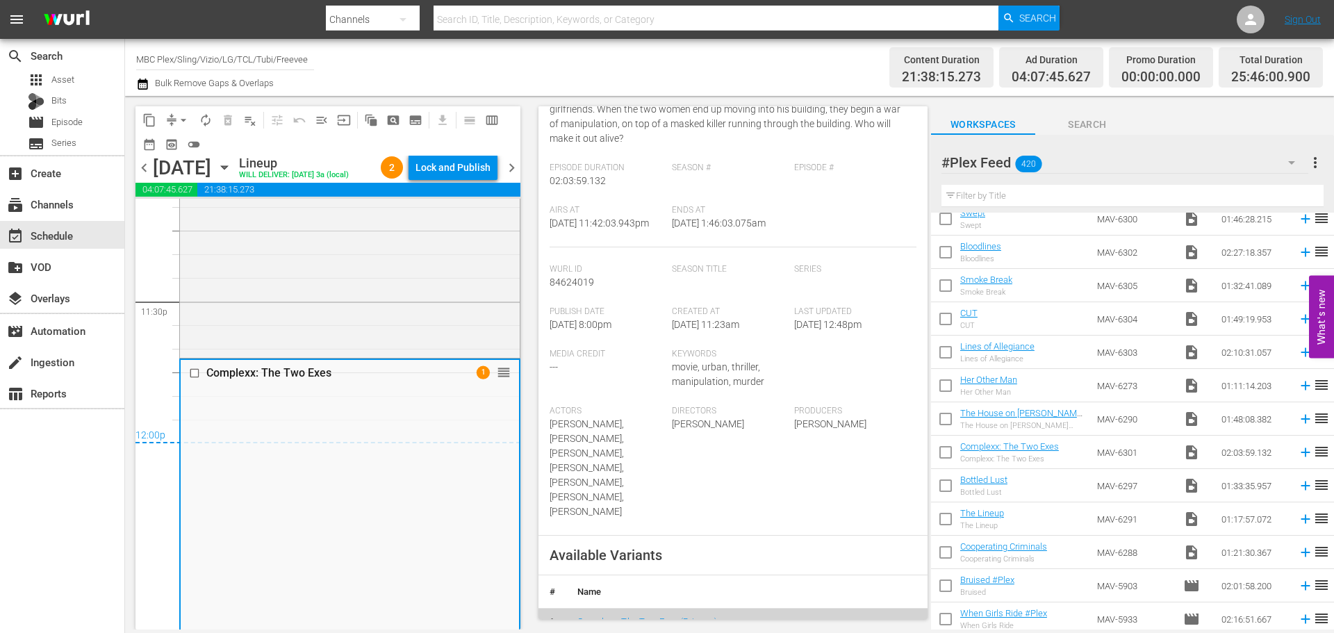
scroll to position [417, 0]
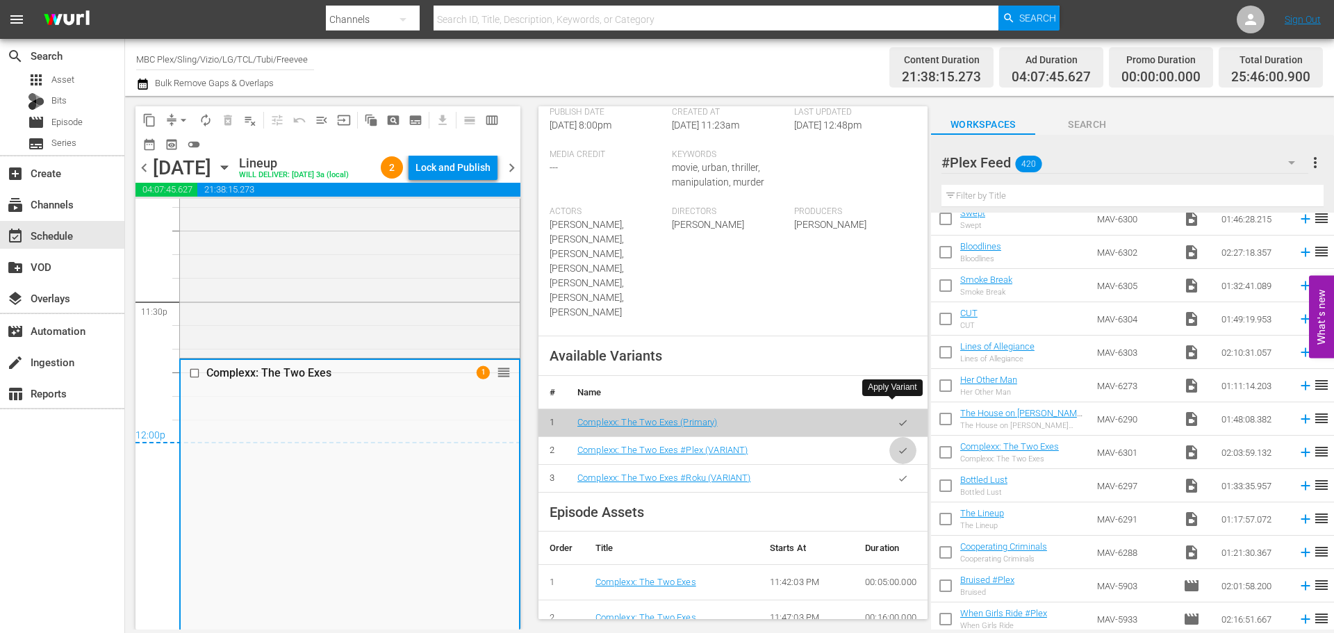
click at [897, 445] on icon "button" at bounding box center [902, 450] width 10 height 10
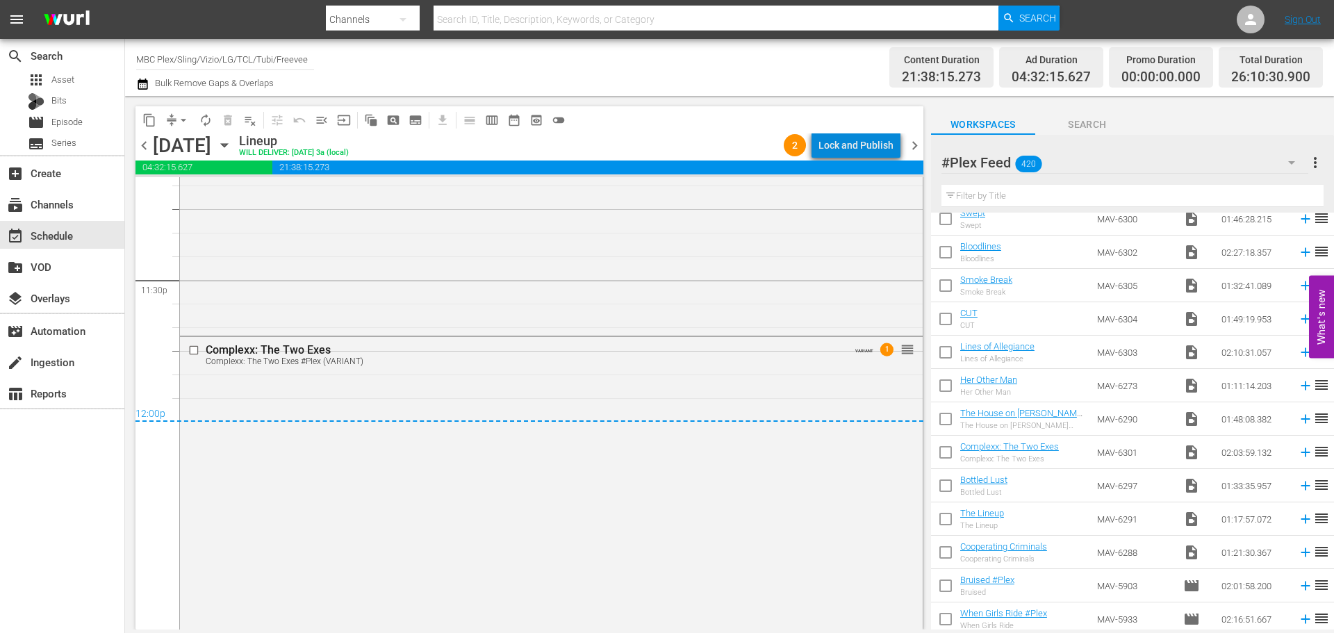
click at [868, 146] on div "Lock and Publish" at bounding box center [855, 145] width 75 height 25
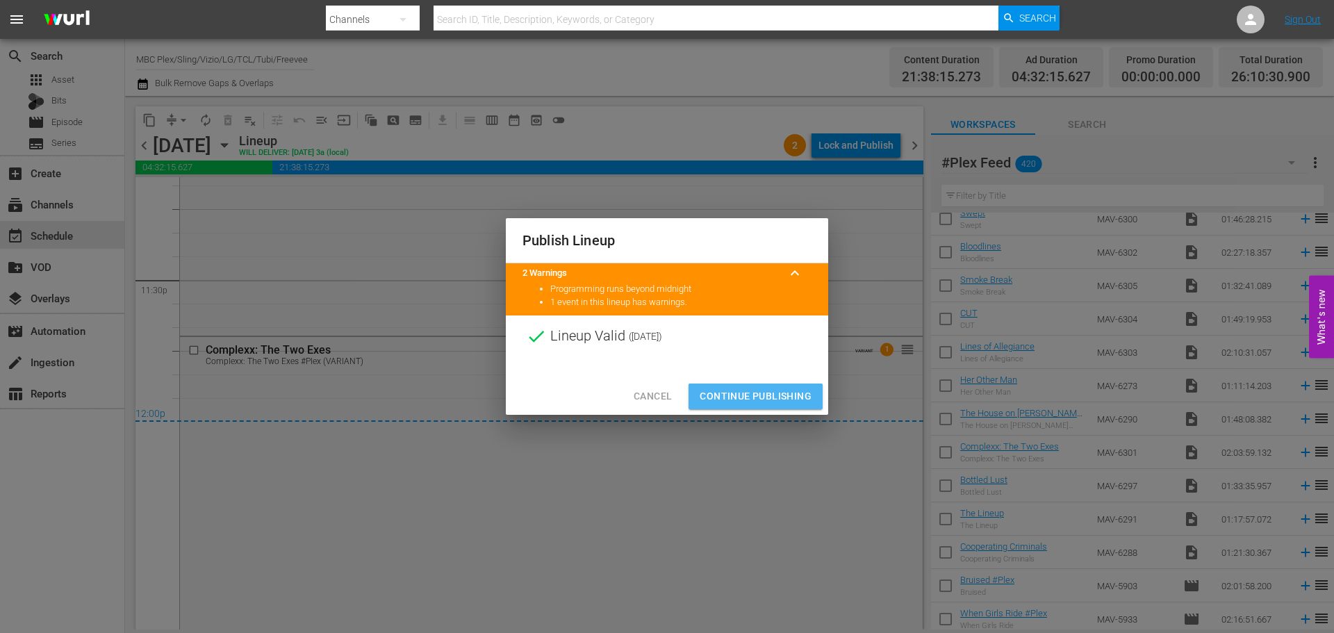
click at [766, 391] on span "Continue Publishing" at bounding box center [755, 396] width 112 height 17
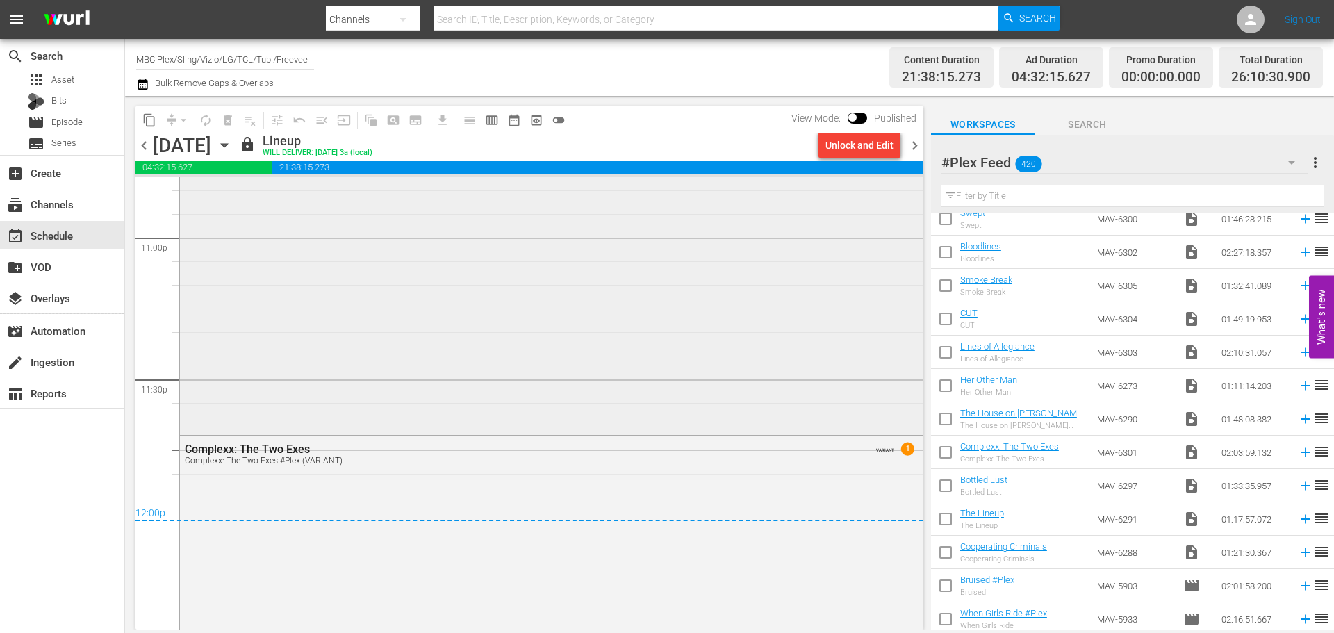
scroll to position [6460, 0]
click at [916, 147] on span "chevron_right" at bounding box center [914, 145] width 17 height 17
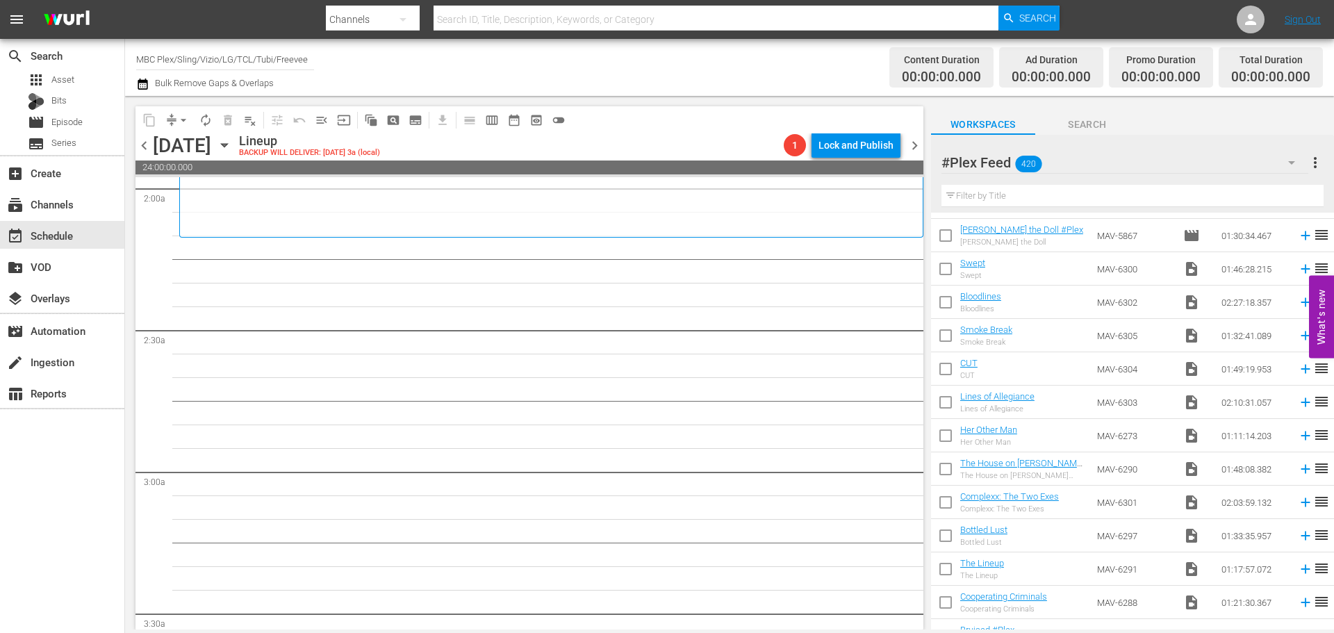
scroll to position [1042, 0]
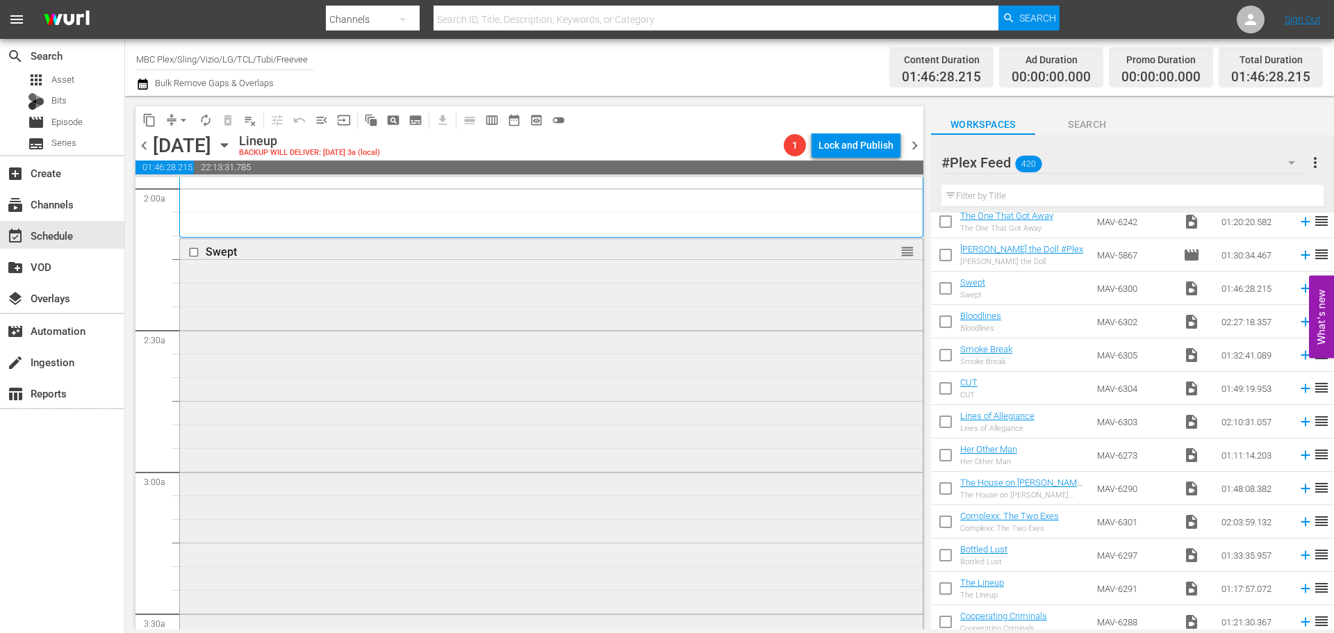
click at [483, 383] on div "Swept reorder" at bounding box center [551, 488] width 743 height 499
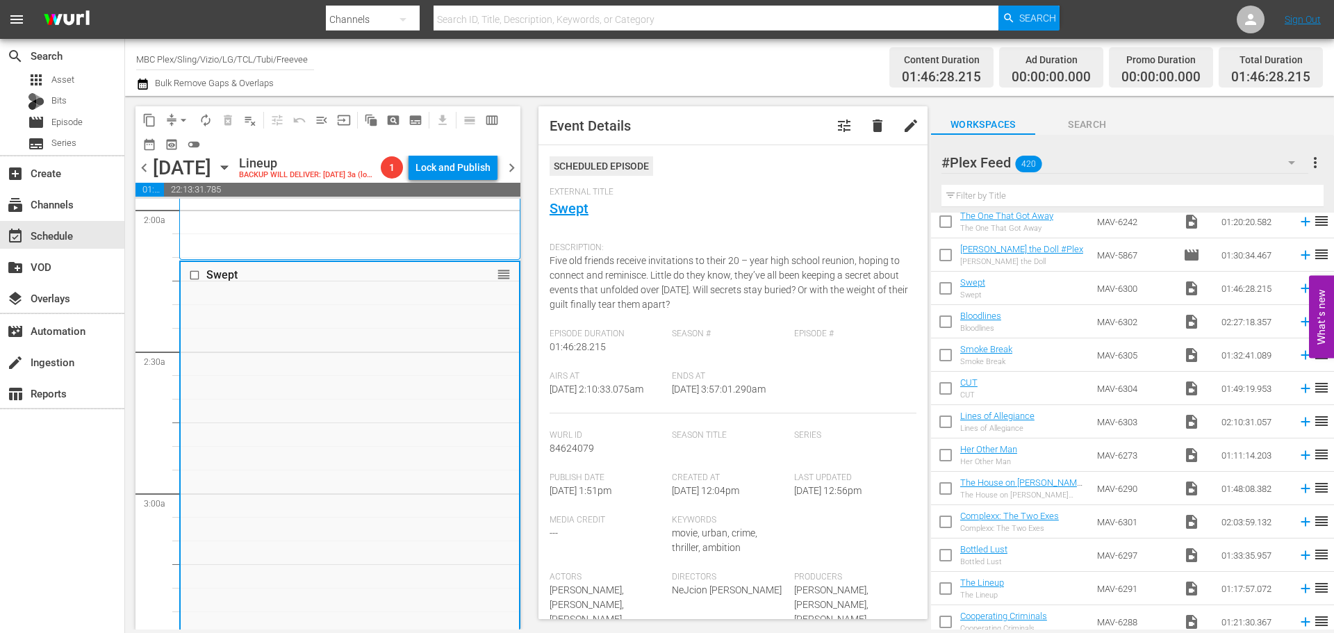
scroll to position [417, 0]
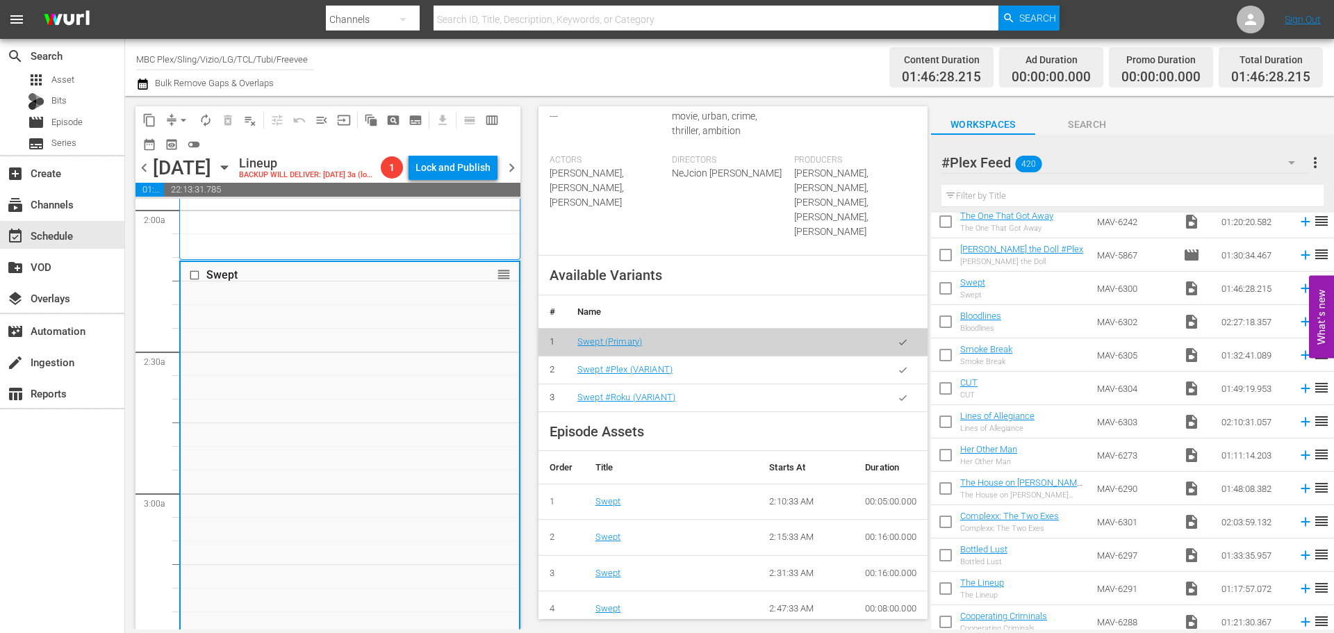
click at [897, 365] on icon "button" at bounding box center [902, 370] width 10 height 10
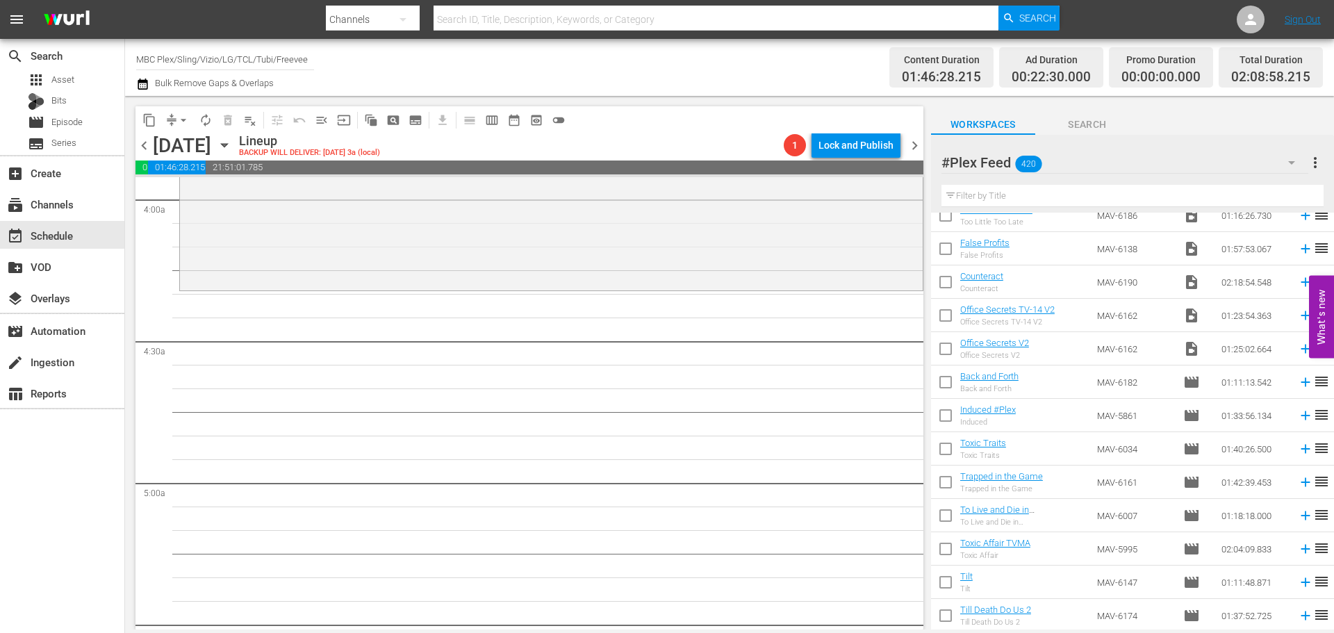
scroll to position [4237, 0]
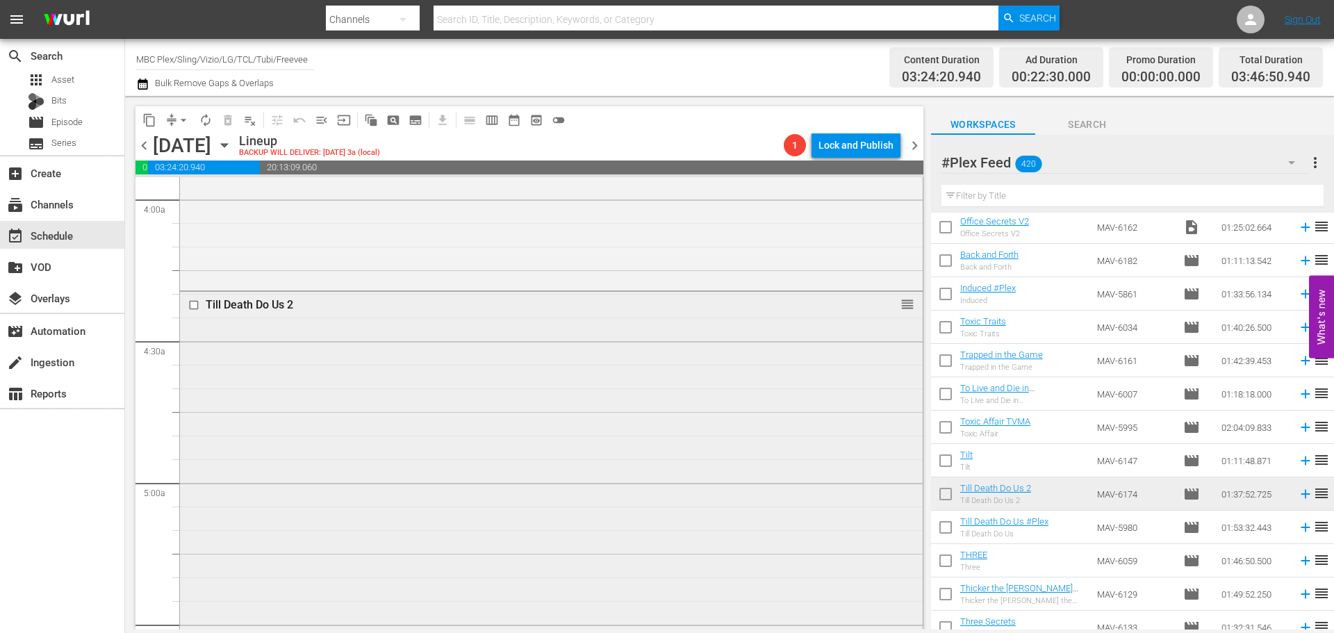
click at [472, 361] on div "Till Death Do Us 2 reorder" at bounding box center [551, 521] width 743 height 458
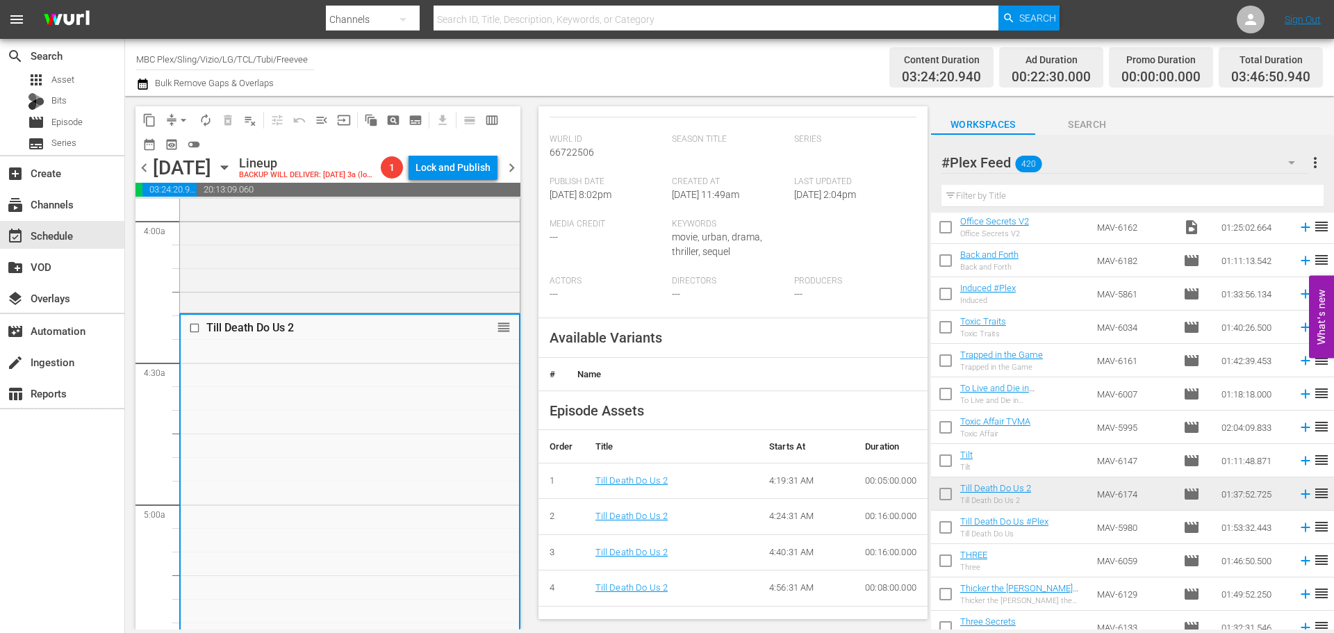
scroll to position [347, 0]
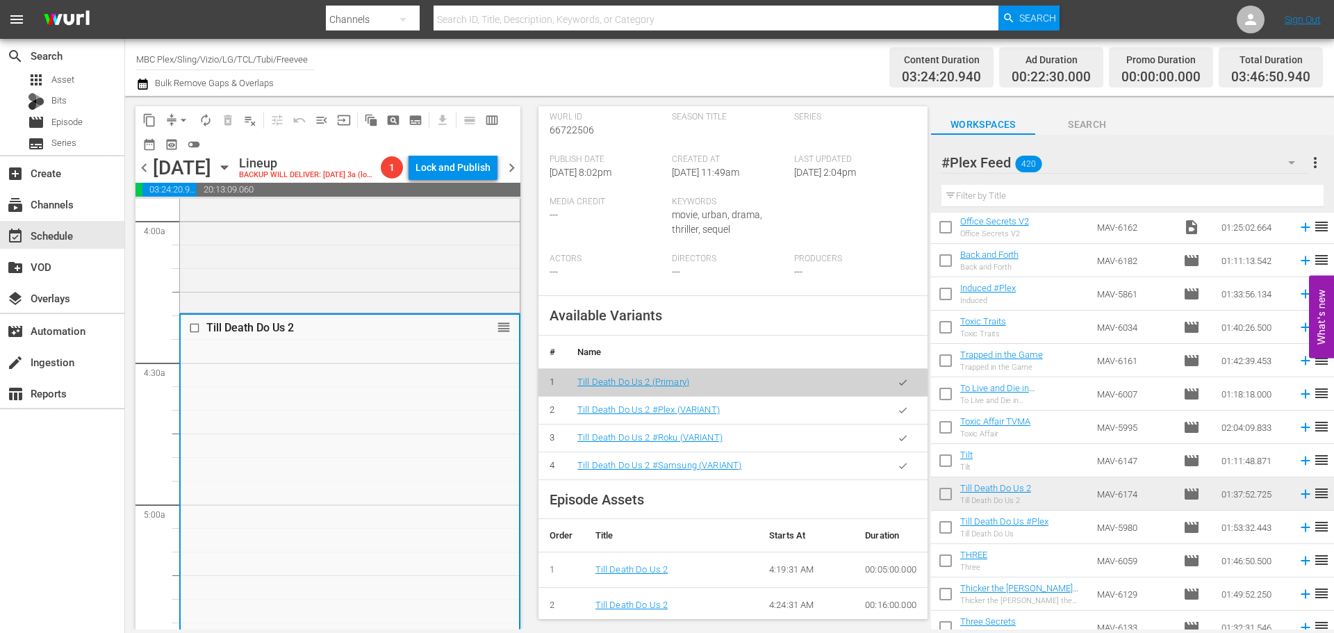
click at [897, 406] on icon "button" at bounding box center [902, 410] width 10 height 10
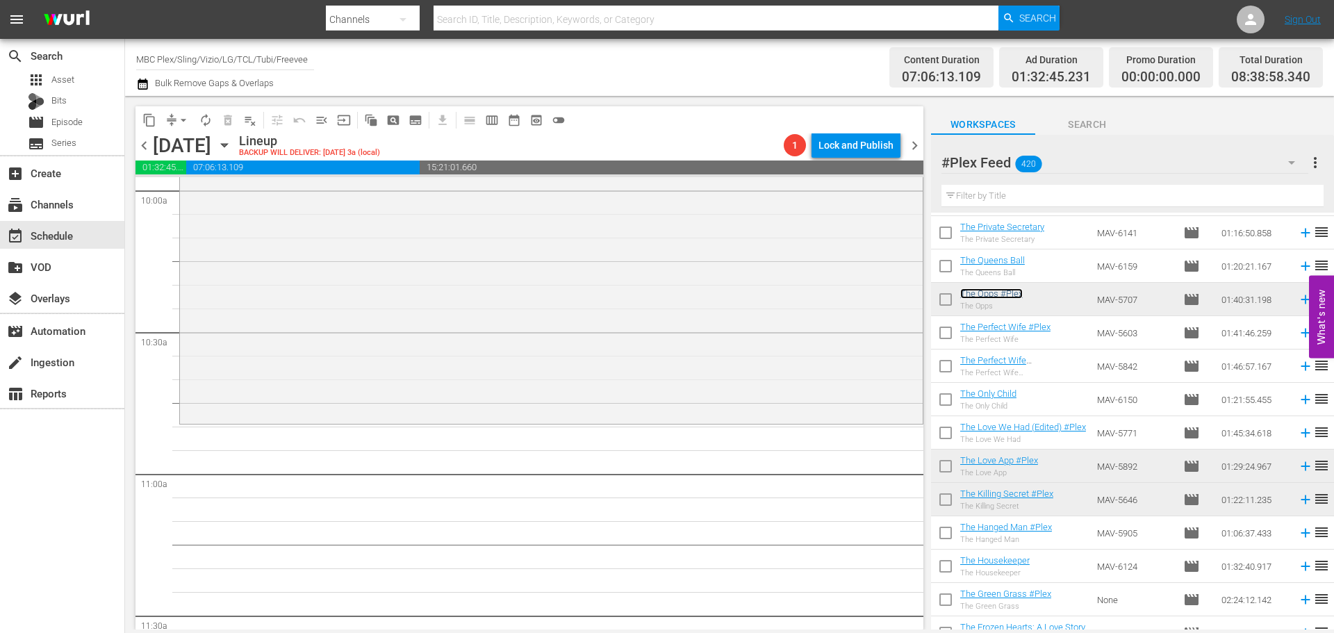
scroll to position [2917, 0]
